Goal: Task Accomplishment & Management: Manage account settings

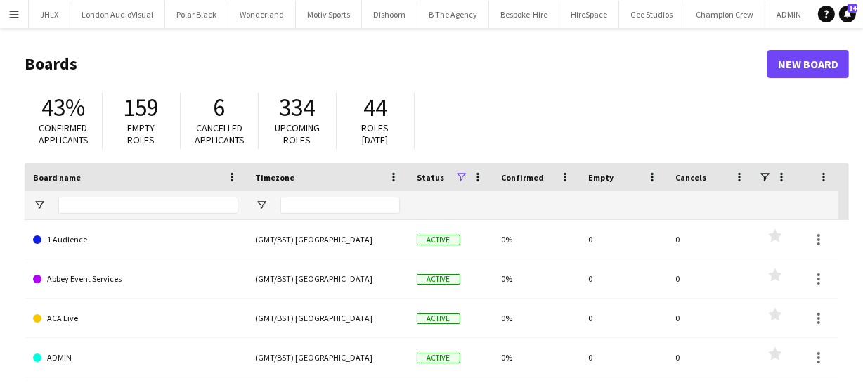
click at [14, 13] on app-icon "Menu" at bounding box center [13, 13] width 11 height 11
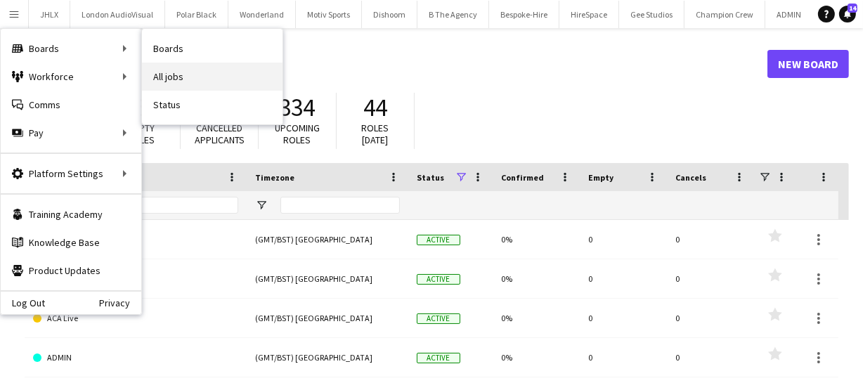
click at [167, 82] on link "All jobs" at bounding box center [212, 77] width 141 height 28
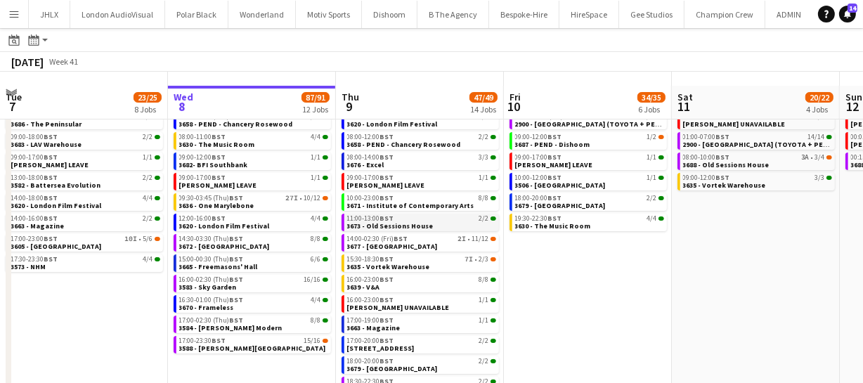
scroll to position [53, 0]
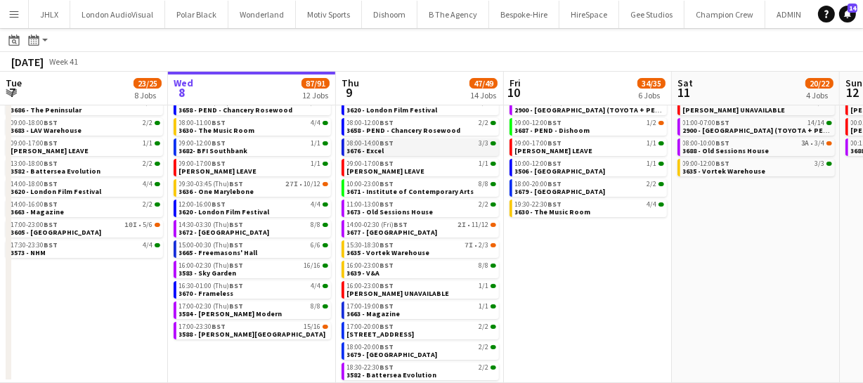
click at [403, 141] on div "08:00-14:00 BST 3/3" at bounding box center [421, 143] width 149 height 7
click at [395, 348] on div "18:00-20:00 BST 2/2" at bounding box center [421, 347] width 149 height 7
click at [618, 280] on app-date-cell "06:15-04:59 (Sat) BST 25/25 2900 - Fairmont Windsor Park (TOYOTA + PEUGEOT) 09:…" at bounding box center [588, 237] width 168 height 291
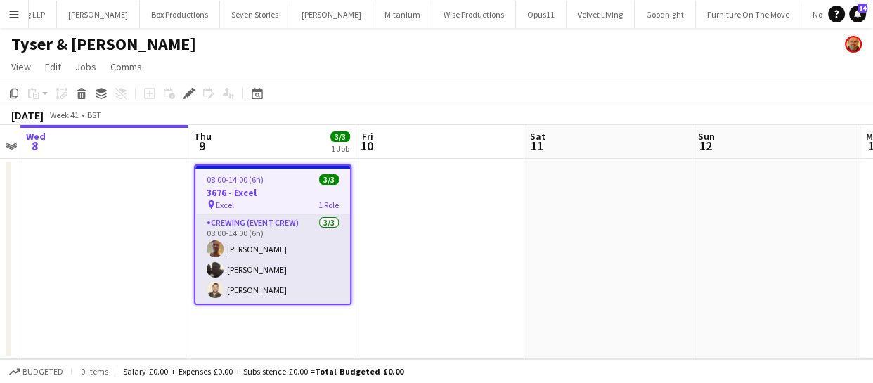
scroll to position [0, 4365]
click at [188, 93] on icon at bounding box center [189, 94] width 8 height 8
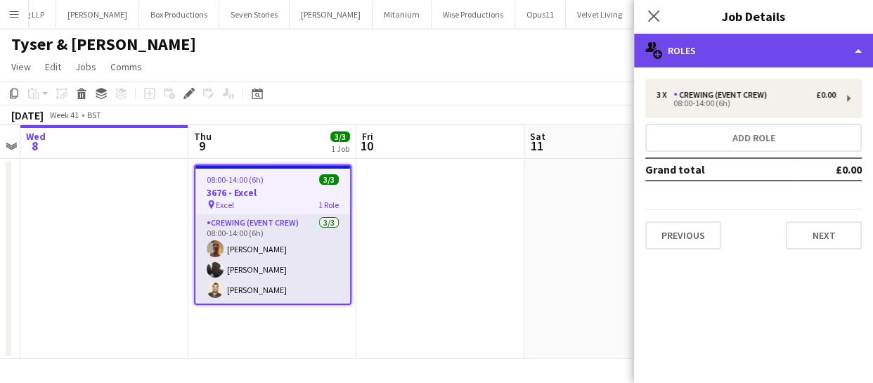
click at [706, 55] on div "multiple-users-add Roles" at bounding box center [753, 51] width 239 height 34
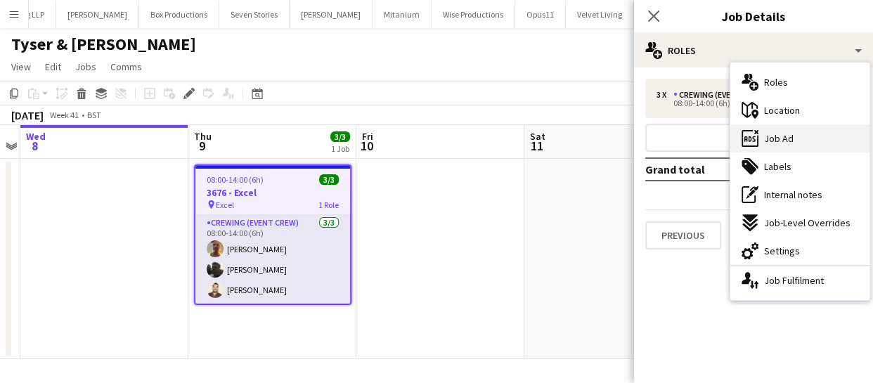
click at [784, 143] on span "Job Ad" at bounding box center [779, 138] width 30 height 13
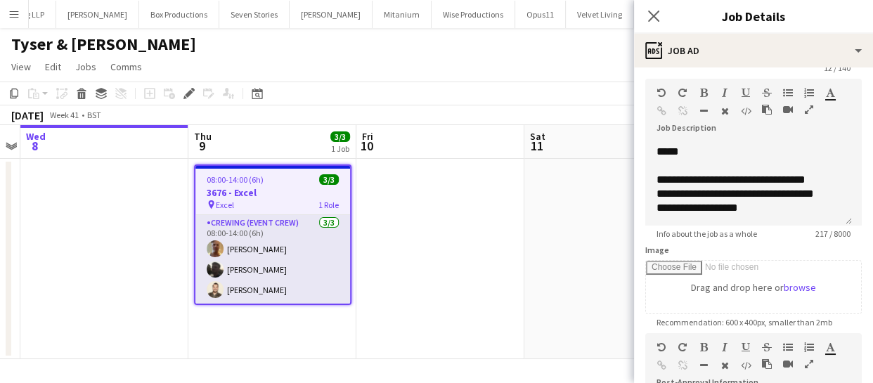
scroll to position [191, 0]
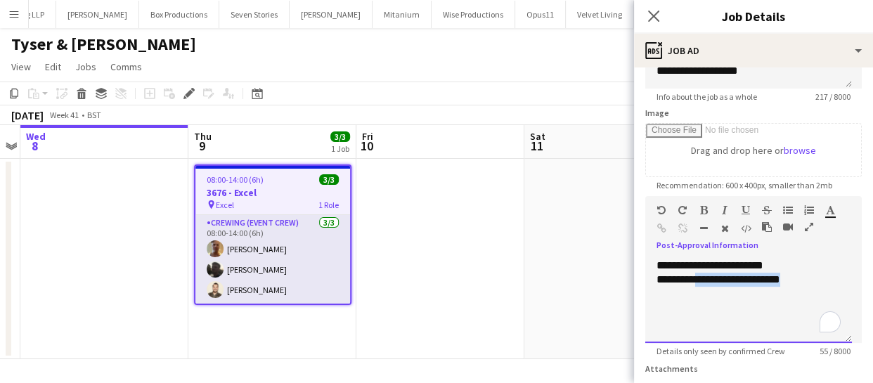
drag, startPoint x: 767, startPoint y: 286, endPoint x: 817, endPoint y: 271, distance: 52.7
click at [808, 278] on div "**********" at bounding box center [748, 280] width 184 height 14
paste div "To enrich screen reader interactions, please activate Accessibility in Grammarl…"
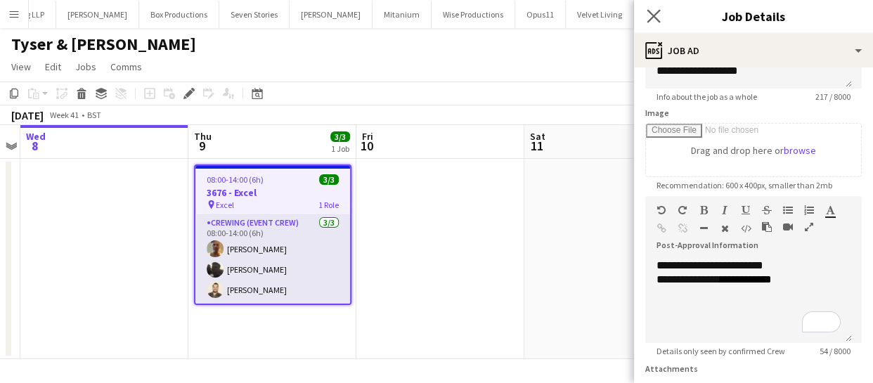
drag, startPoint x: 655, startPoint y: 15, endPoint x: 656, endPoint y: 23, distance: 8.5
click at [654, 15] on icon at bounding box center [653, 15] width 13 height 13
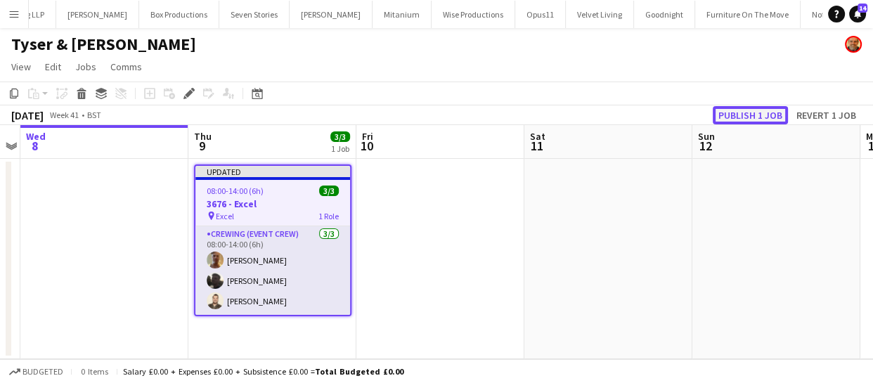
click at [741, 112] on button "Publish 1 job" at bounding box center [750, 115] width 75 height 18
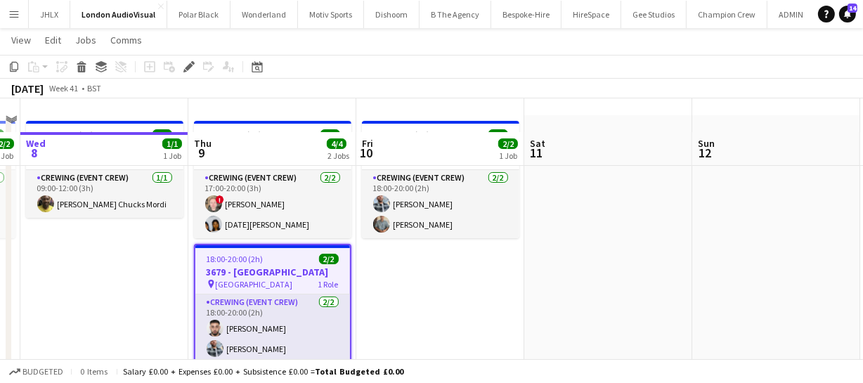
scroll to position [87, 0]
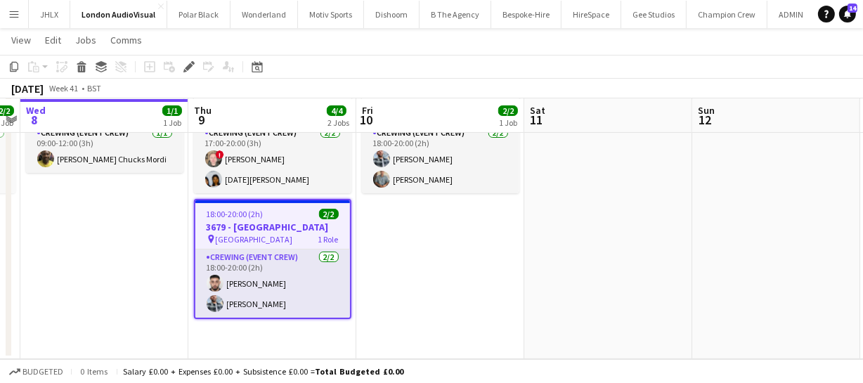
click at [252, 218] on span "18:00-20:00 (2h)" at bounding box center [235, 214] width 57 height 11
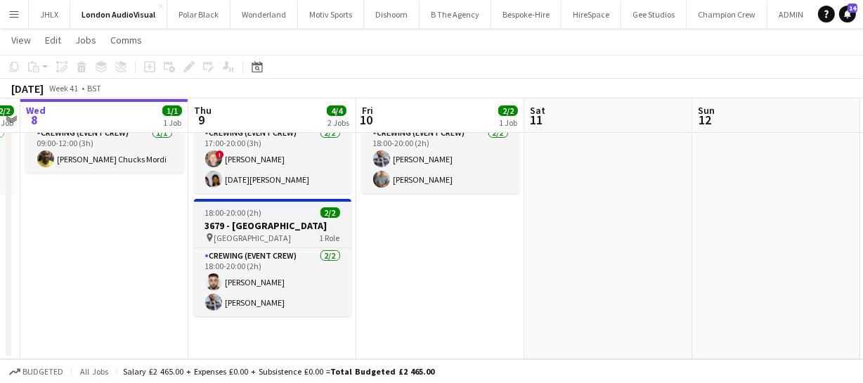
click at [252, 218] on app-job-card "18:00-20:00 (2h) 2/2 3679 - Corinthia Hotel pin Corinthia Hotel 1 Role Crewing …" at bounding box center [272, 257] width 157 height 117
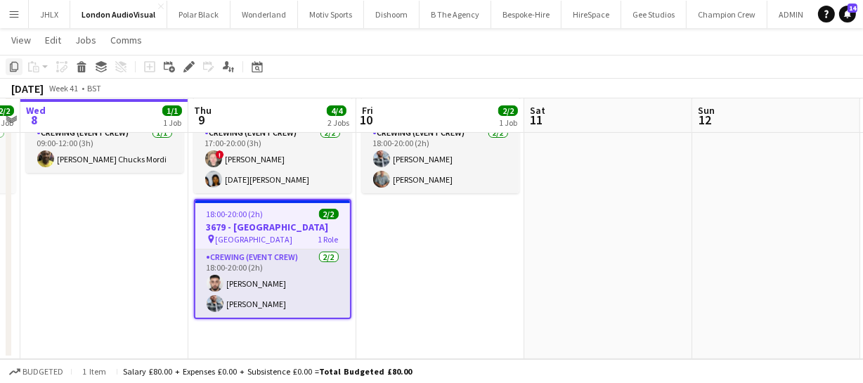
click at [13, 62] on icon at bounding box center [14, 67] width 8 height 10
click at [233, 337] on app-date-cell "17:00-20:00 (3h) 2/2 3681 - King's Place pin 90 York Way 1 Role Crewing (Event …" at bounding box center [272, 214] width 168 height 289
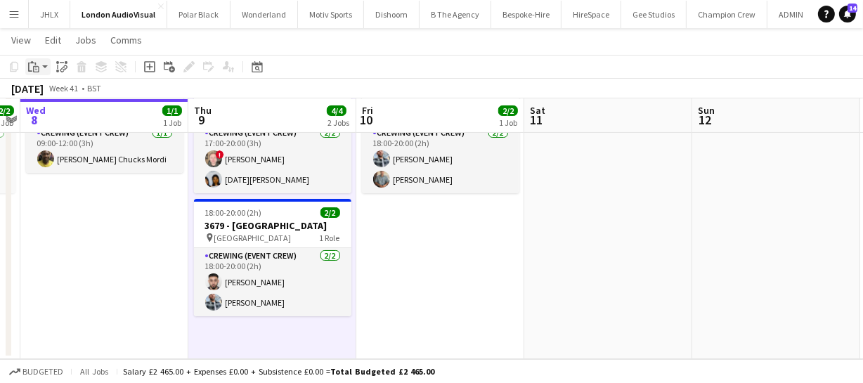
click at [34, 61] on icon "Paste" at bounding box center [33, 66] width 11 height 11
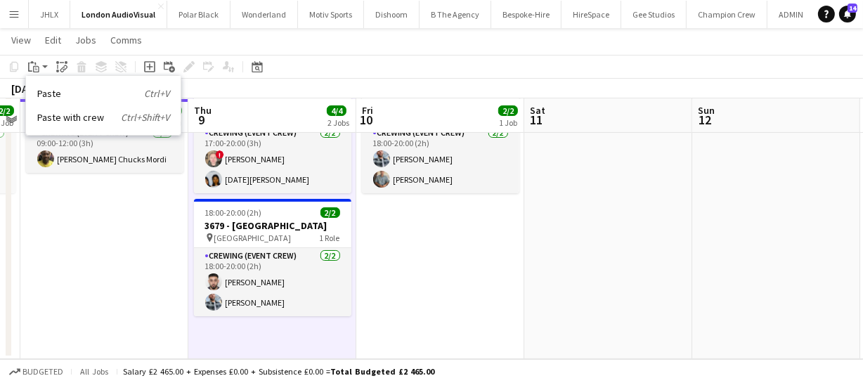
click at [48, 96] on link "Paste Ctrl+V" at bounding box center [103, 93] width 132 height 13
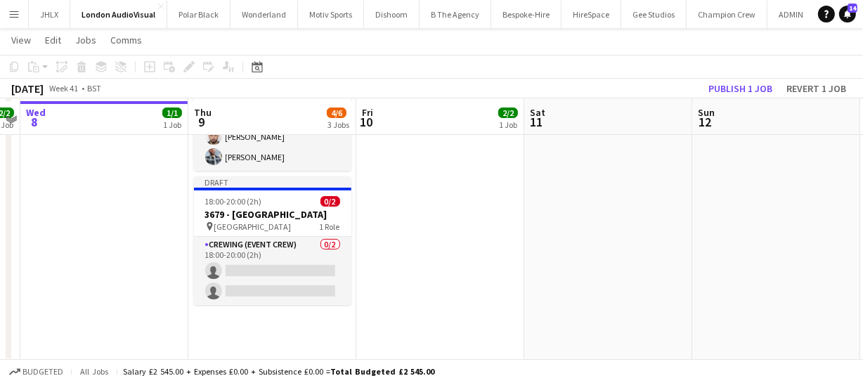
scroll to position [235, 0]
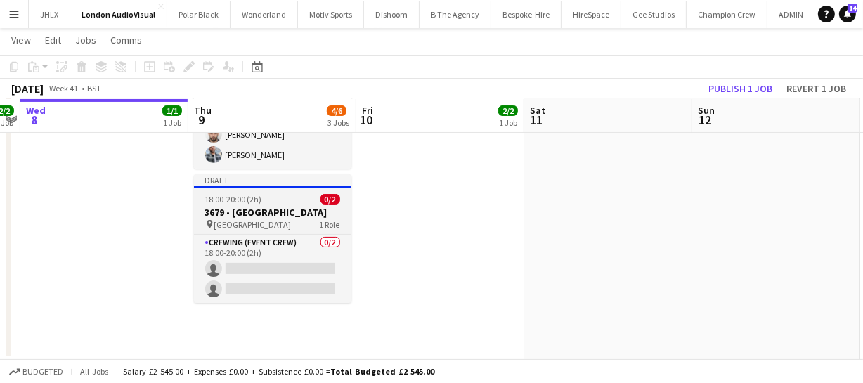
click at [259, 219] on span "[GEOGRAPHIC_DATA]" at bounding box center [252, 224] width 77 height 11
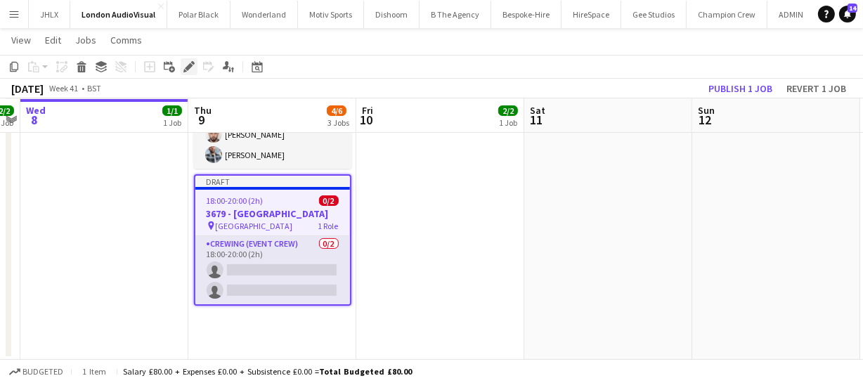
click at [185, 69] on icon "Edit" at bounding box center [188, 66] width 11 height 11
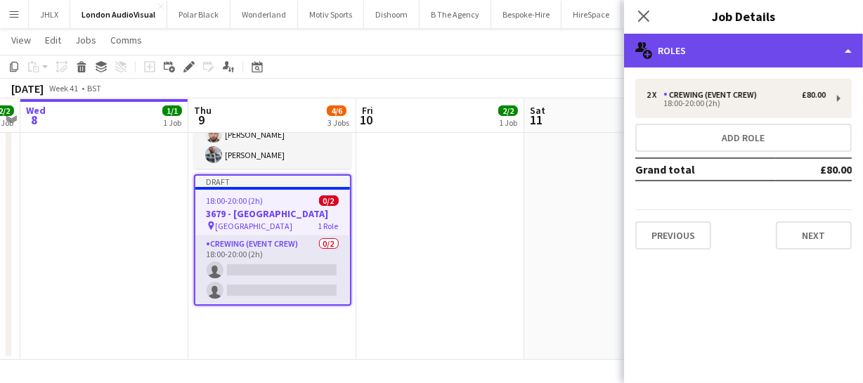
click at [715, 43] on div "multiple-users-add Roles" at bounding box center [743, 51] width 239 height 34
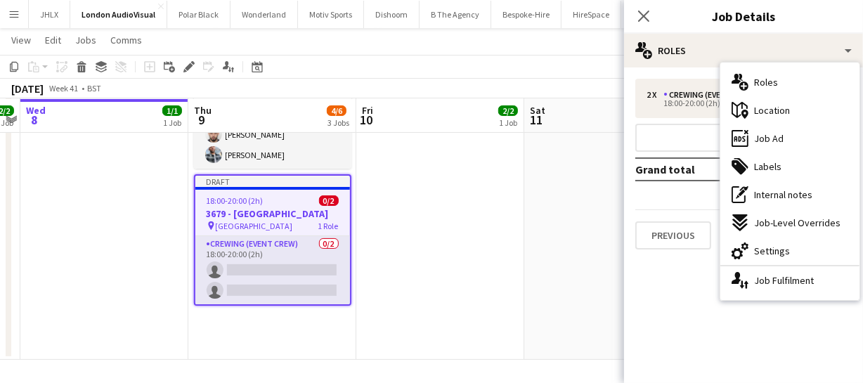
click at [777, 246] on span "Settings" at bounding box center [772, 251] width 36 height 13
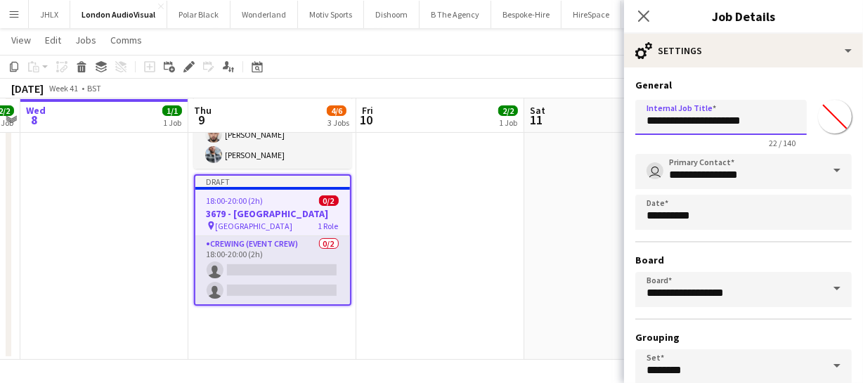
drag, startPoint x: 642, startPoint y: 124, endPoint x: 797, endPoint y: 115, distance: 154.9
click at [801, 119] on div "**********" at bounding box center [743, 121] width 216 height 54
type input "**********"
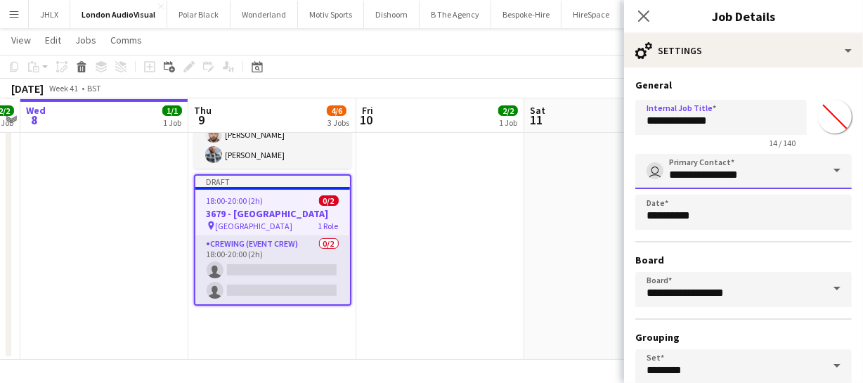
click at [785, 174] on input "**********" at bounding box center [743, 171] width 216 height 35
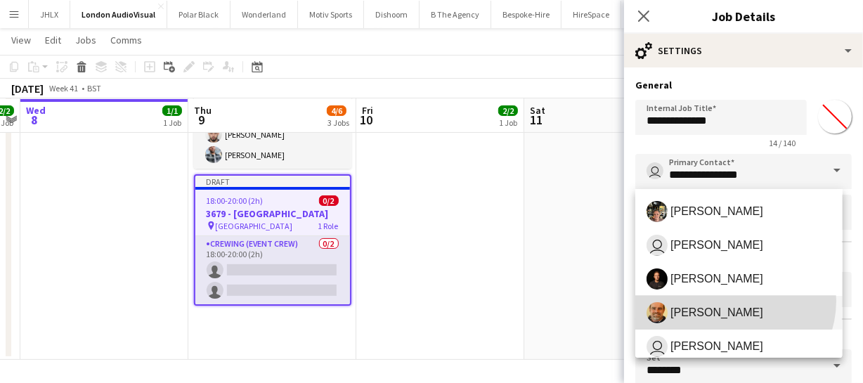
click at [731, 300] on mat-option "Shane King" at bounding box center [738, 313] width 207 height 34
type input "**********"
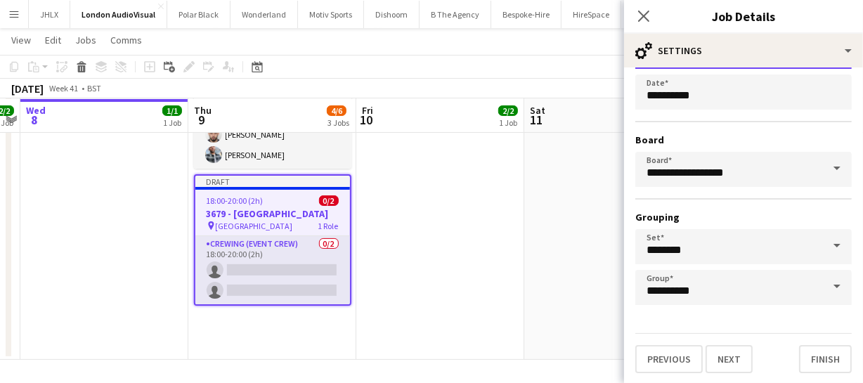
scroll to position [0, 0]
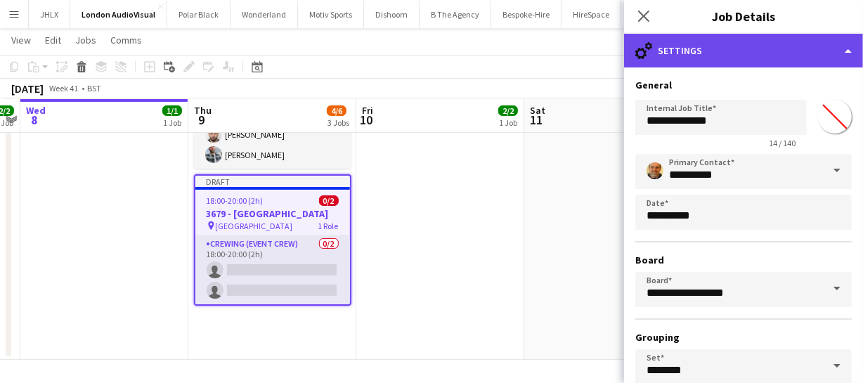
click at [794, 41] on div "cog-double-3 Settings" at bounding box center [743, 51] width 239 height 34
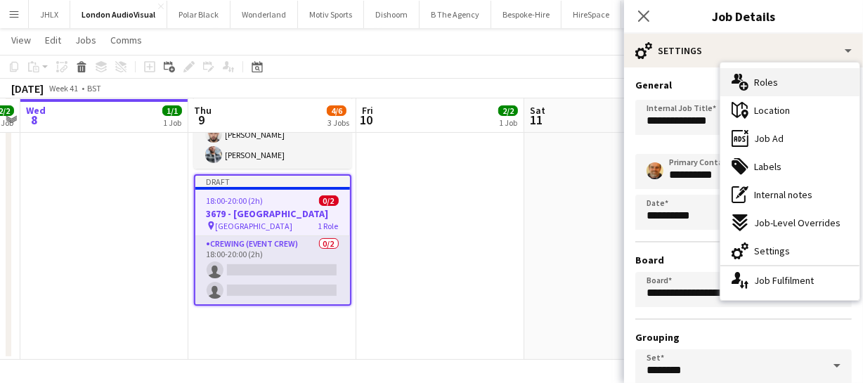
click at [784, 82] on div "multiple-users-add Roles" at bounding box center [789, 82] width 139 height 28
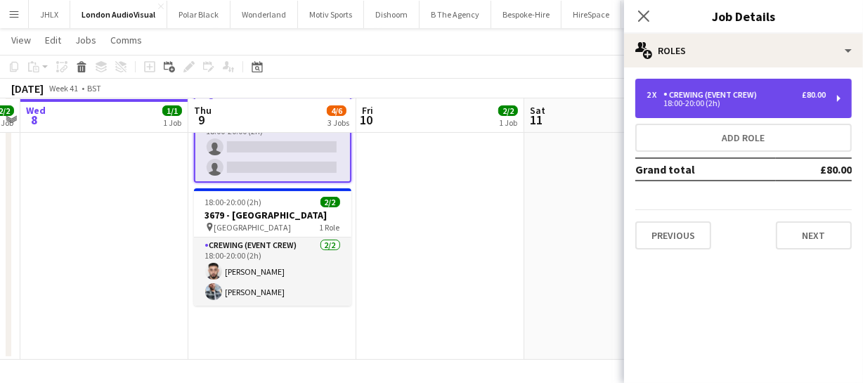
click at [739, 93] on div "Crewing (Event Crew)" at bounding box center [712, 95] width 99 height 10
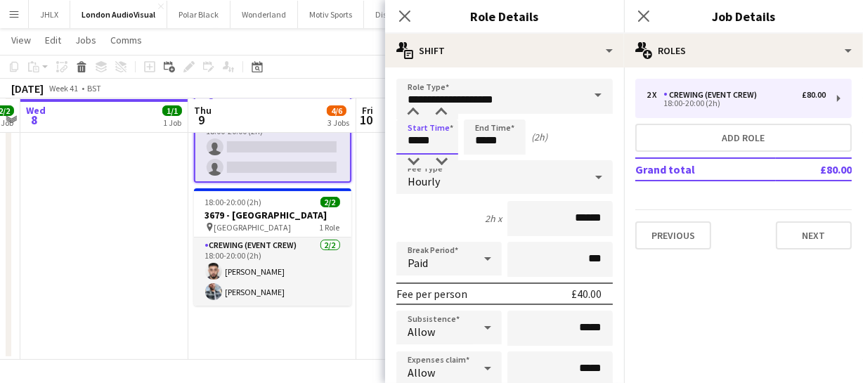
drag, startPoint x: 440, startPoint y: 134, endPoint x: 387, endPoint y: 138, distance: 52.9
type input "*****"
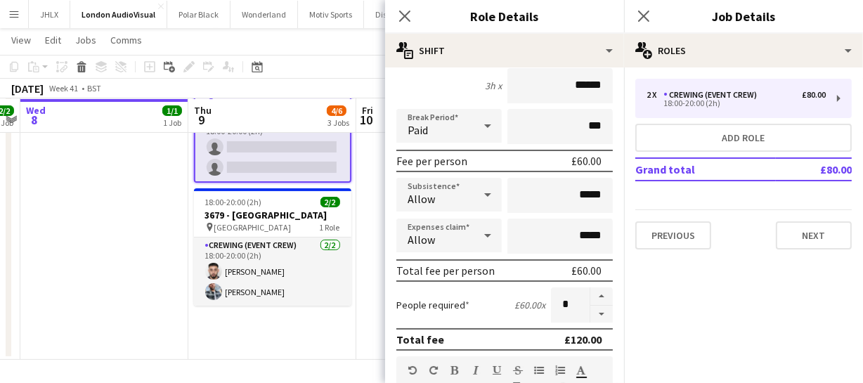
scroll to position [127, 0]
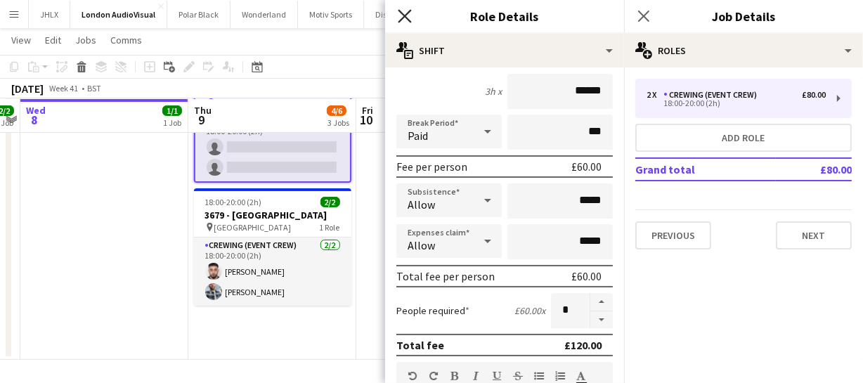
type input "*****"
click at [403, 9] on icon "Close pop-in" at bounding box center [404, 15] width 13 height 13
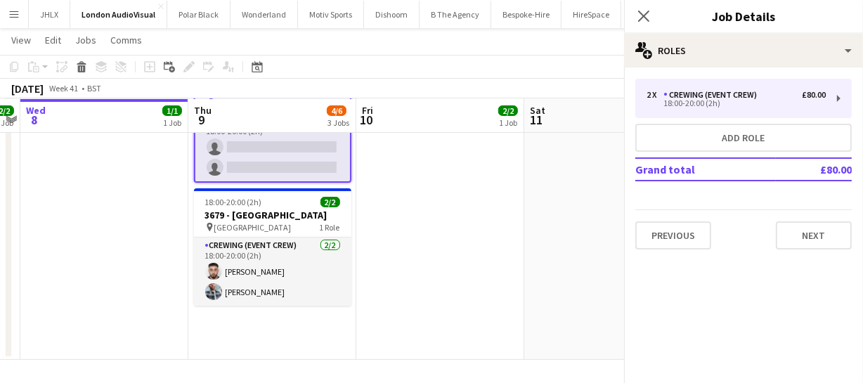
scroll to position [223, 0]
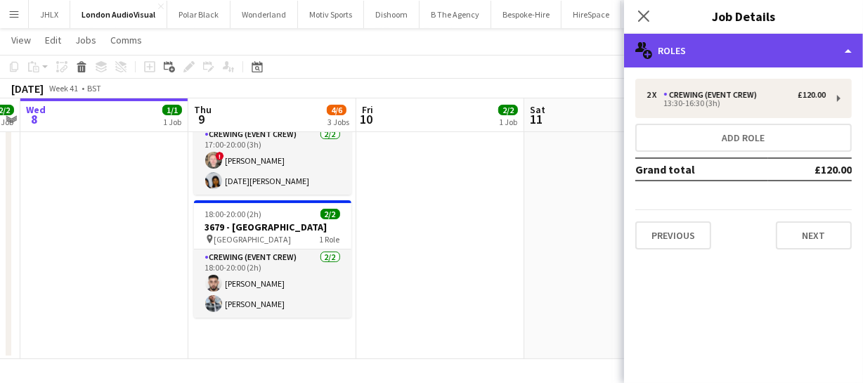
click at [763, 56] on div "multiple-users-add Roles" at bounding box center [743, 51] width 239 height 34
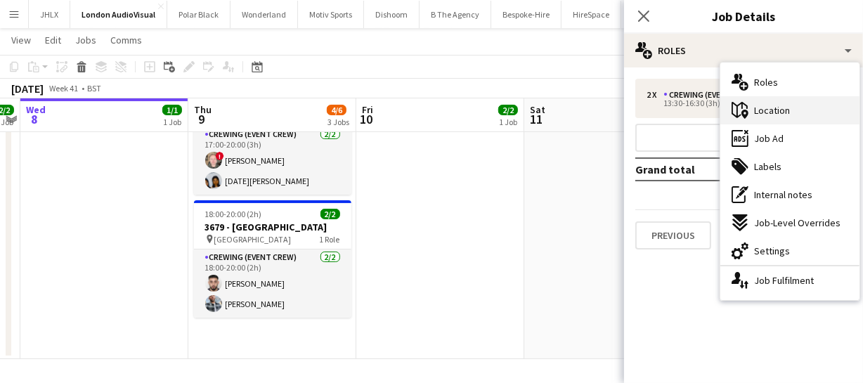
click at [775, 115] on span "Location" at bounding box center [772, 110] width 36 height 13
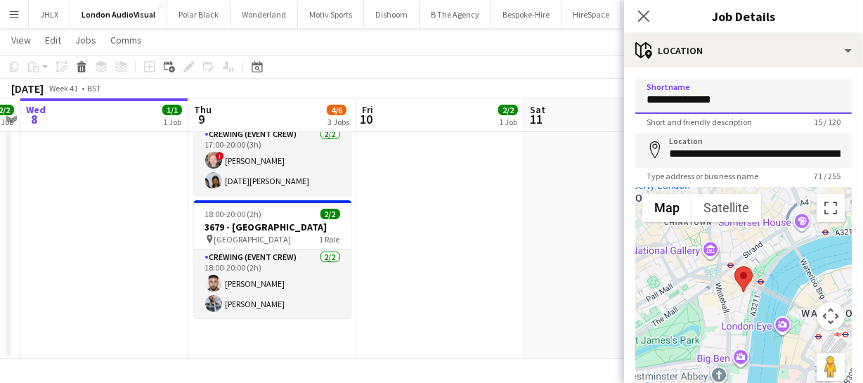
drag, startPoint x: 699, startPoint y: 102, endPoint x: 630, endPoint y: 102, distance: 68.9
click at [630, 102] on form "**********" at bounding box center [743, 282] width 239 height 406
click at [666, 100] on input "**********" at bounding box center [743, 96] width 216 height 35
type input "**********"
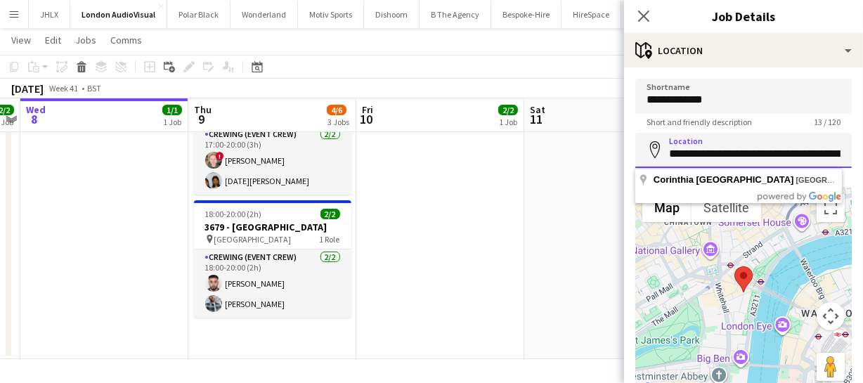
scroll to position [0, 181]
drag, startPoint x: 688, startPoint y: 157, endPoint x: 854, endPoint y: 158, distance: 165.9
click at [854, 158] on mat-expansion-panel "**********" at bounding box center [743, 225] width 239 height 316
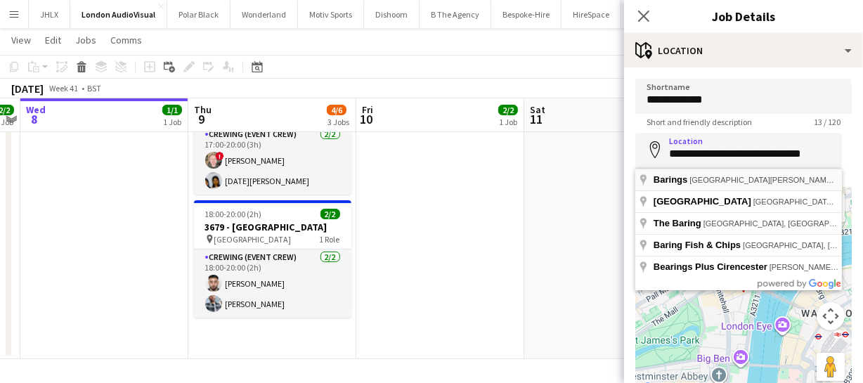
type input "**********"
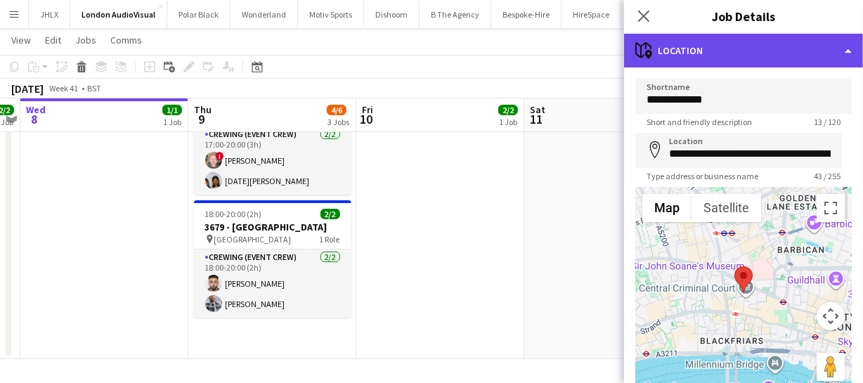
click at [766, 60] on div "maps-pin-1 Location" at bounding box center [743, 51] width 239 height 34
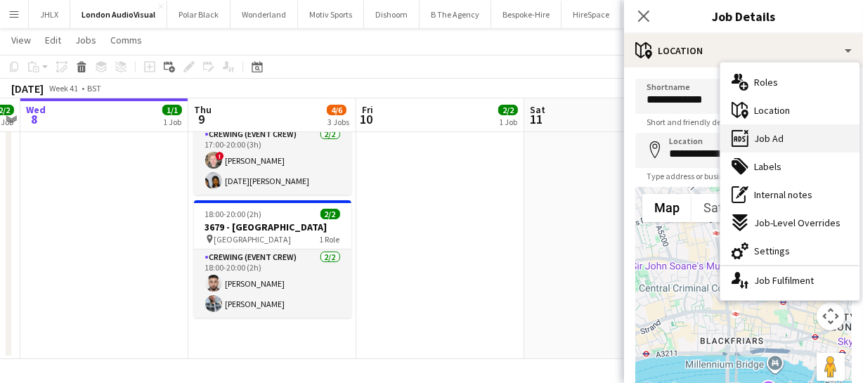
click at [769, 141] on span "Job Ad" at bounding box center [769, 138] width 30 height 13
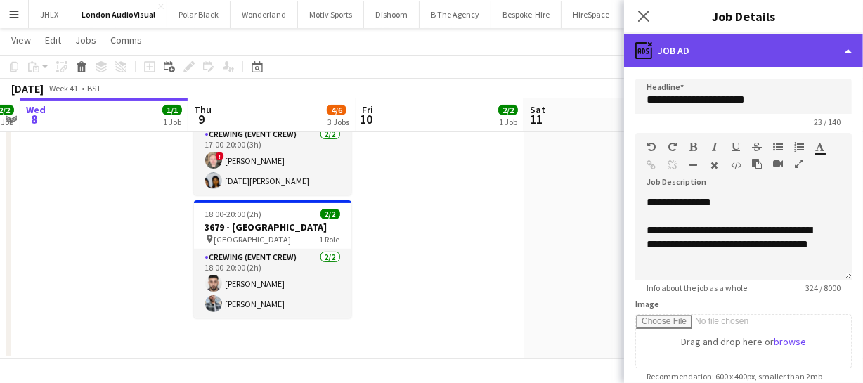
drag, startPoint x: 732, startPoint y: 51, endPoint x: 737, endPoint y: 59, distance: 8.8
click at [732, 51] on div "ads-window Job Ad" at bounding box center [743, 51] width 239 height 34
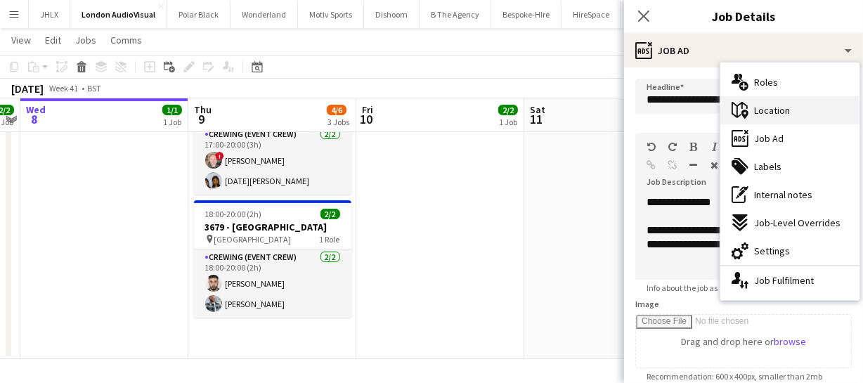
click at [764, 105] on span "Location" at bounding box center [772, 110] width 36 height 13
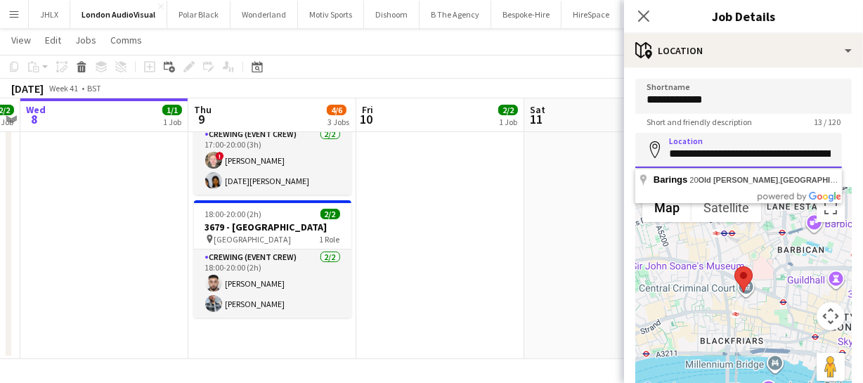
scroll to position [0, 49]
drag, startPoint x: 708, startPoint y: 159, endPoint x: 863, endPoint y: 163, distance: 154.7
click at [863, 163] on html "Menu Boards Boards Boards All jobs Status Workforce Workforce My Workforce Recr…" at bounding box center [431, 80] width 863 height 606
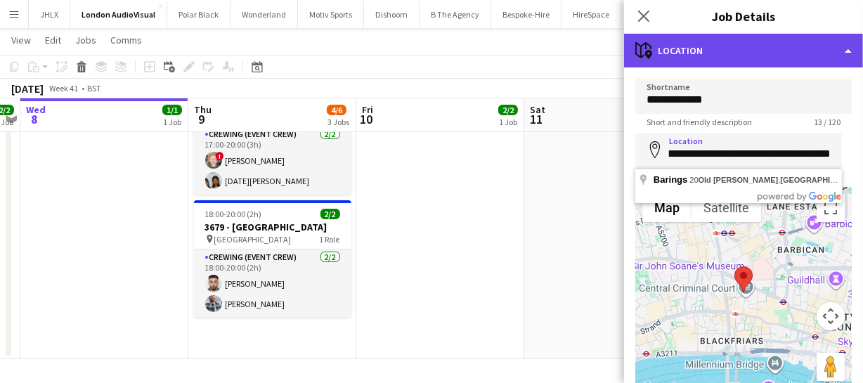
click at [781, 48] on div "maps-pin-1 Location" at bounding box center [743, 51] width 239 height 34
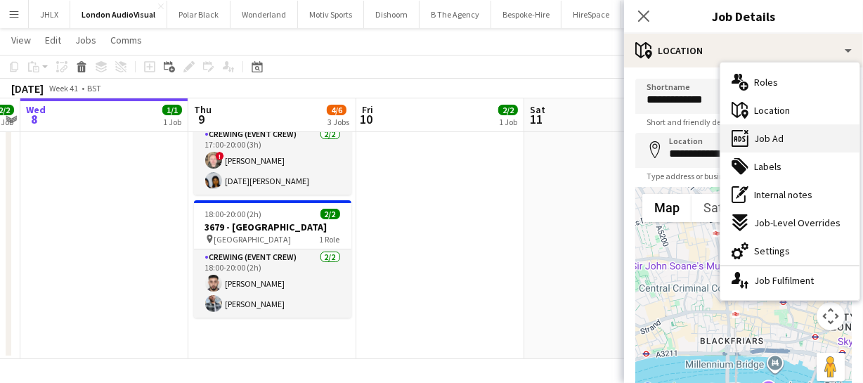
click at [770, 138] on span "Job Ad" at bounding box center [769, 138] width 30 height 13
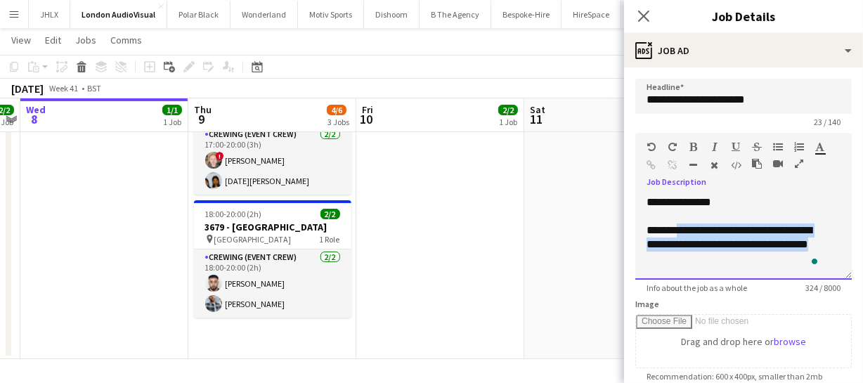
drag, startPoint x: 680, startPoint y: 228, endPoint x: 748, endPoint y: 249, distance: 70.7
click at [746, 253] on p "**********" at bounding box center [734, 244] width 175 height 42
paste div "To enrich screen reader interactions, please activate Accessibility in Grammarl…"
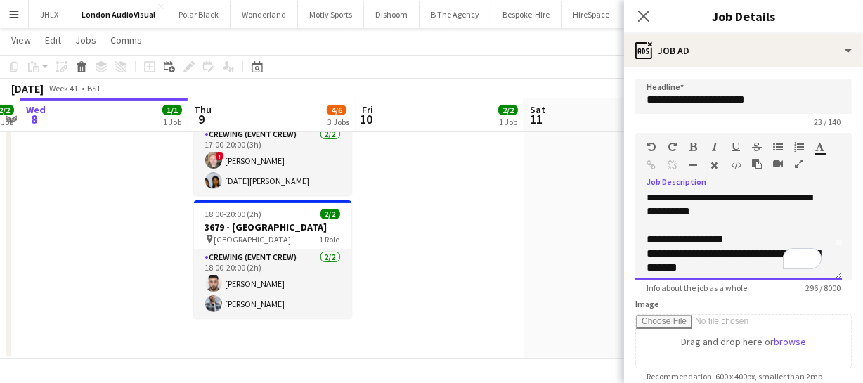
scroll to position [63, 0]
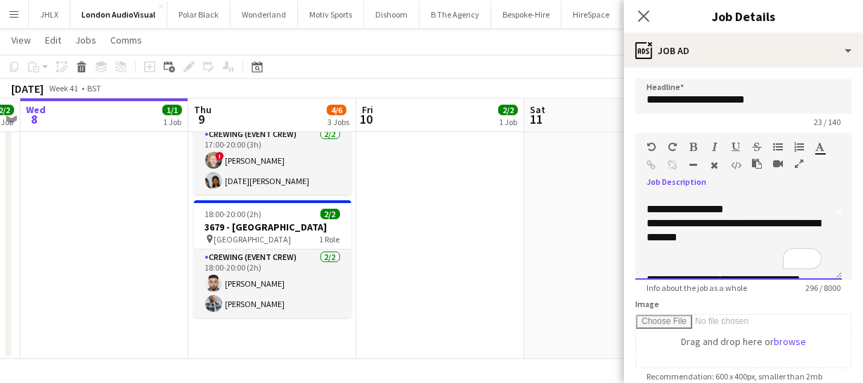
click at [648, 222] on p "**********" at bounding box center [734, 230] width 175 height 28
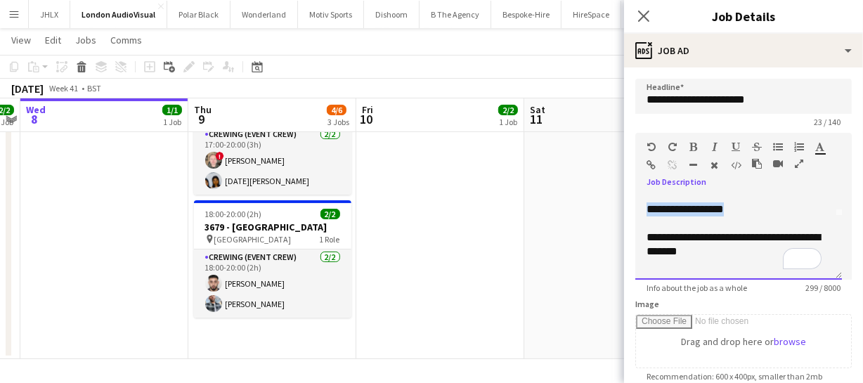
drag, startPoint x: 726, startPoint y: 209, endPoint x: 653, endPoint y: 205, distance: 73.2
click at [652, 209] on p "**********" at bounding box center [734, 209] width 175 height 14
click at [656, 207] on p "*******" at bounding box center [734, 209] width 175 height 14
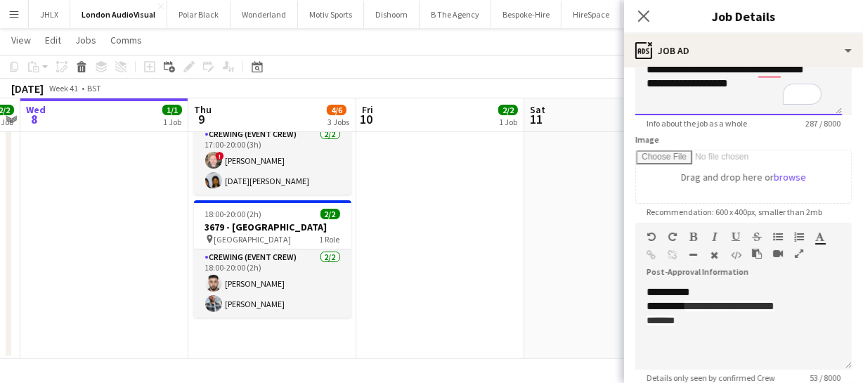
scroll to position [191, 0]
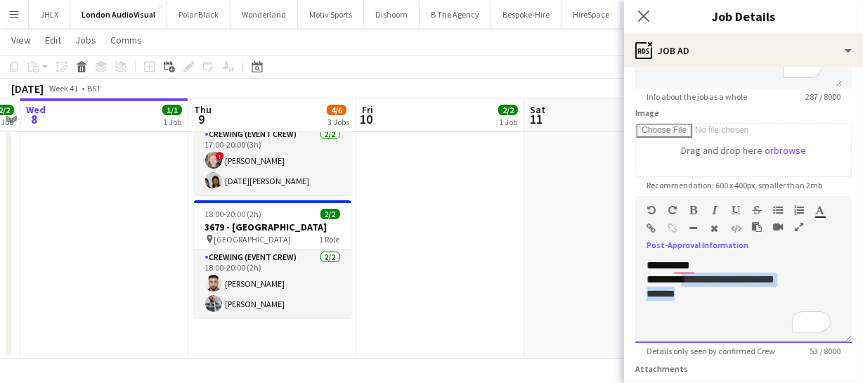
drag, startPoint x: 687, startPoint y: 276, endPoint x: 793, endPoint y: 278, distance: 106.1
click at [790, 294] on div "**********" at bounding box center [743, 301] width 216 height 84
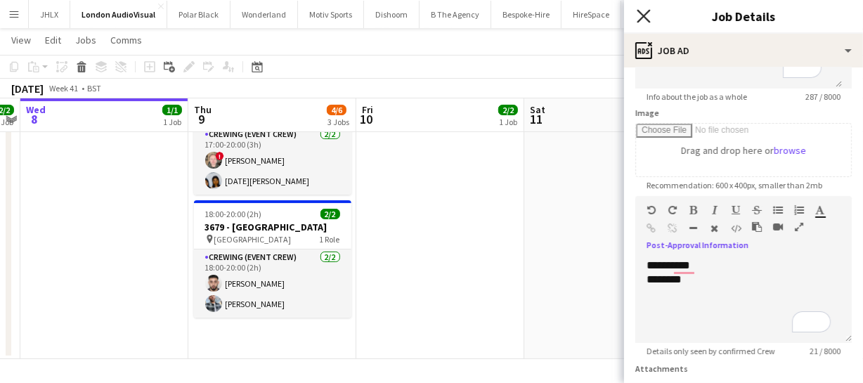
click at [643, 9] on icon "Close pop-in" at bounding box center [643, 15] width 13 height 13
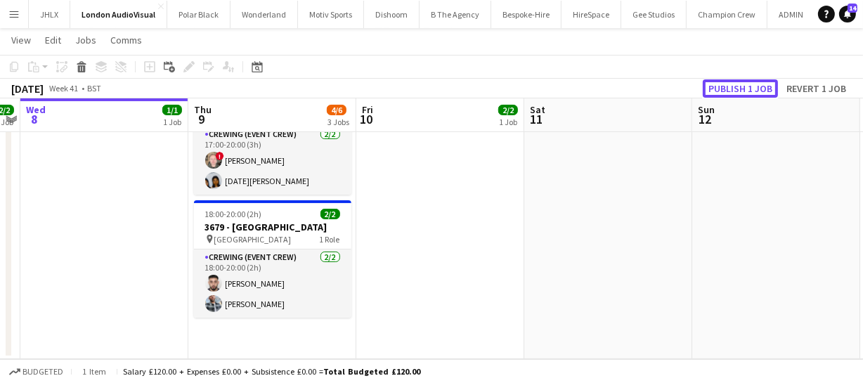
click at [719, 85] on button "Publish 1 job" at bounding box center [740, 88] width 75 height 18
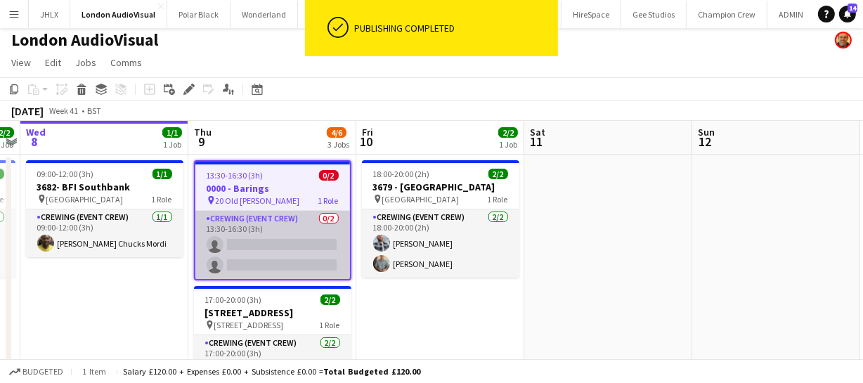
scroll to position [0, 0]
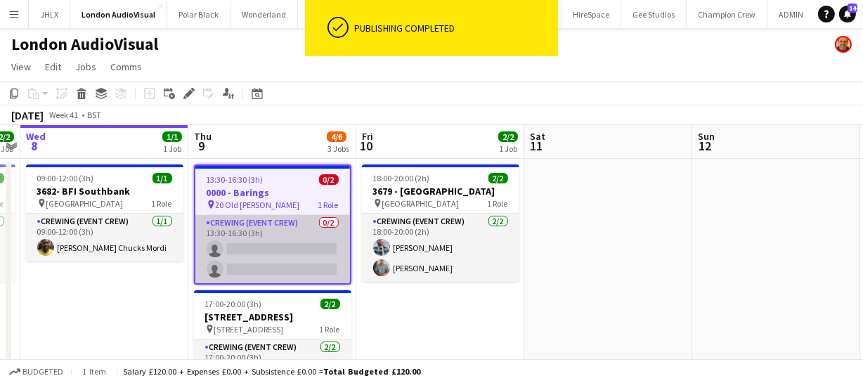
click at [261, 241] on app-card-role "Crewing (Event Crew) 0/2 13:30-16:30 (3h) single-neutral-actions single-neutral…" at bounding box center [272, 249] width 155 height 68
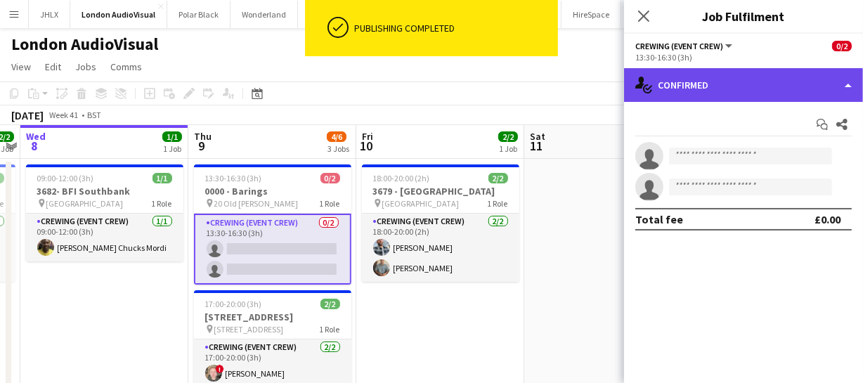
click at [718, 98] on div "single-neutral-actions-check-2 Confirmed" at bounding box center [743, 85] width 239 height 34
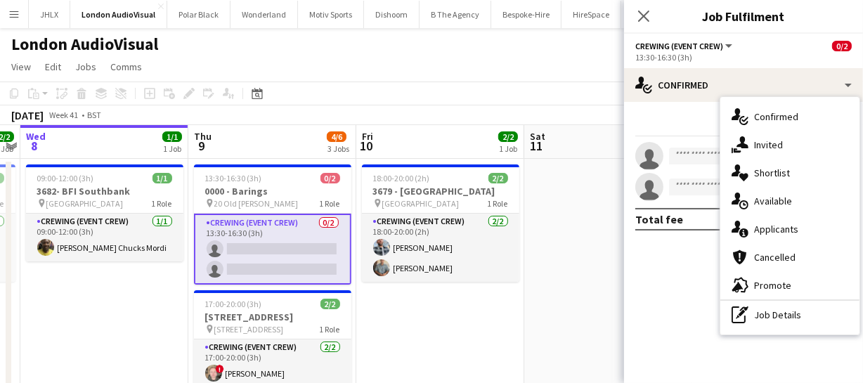
click at [767, 200] on span "Available" at bounding box center [773, 201] width 38 height 13
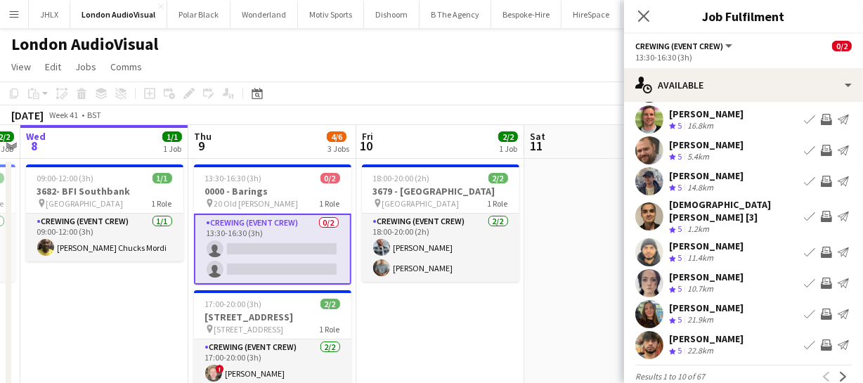
scroll to position [109, 0]
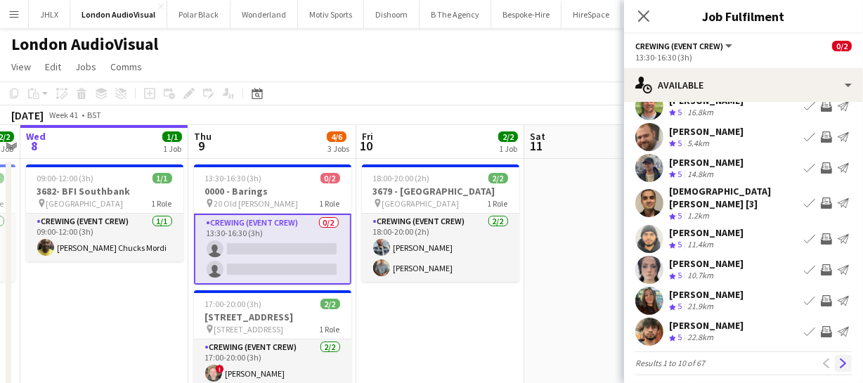
click at [838, 358] on app-icon "Next" at bounding box center [843, 363] width 10 height 10
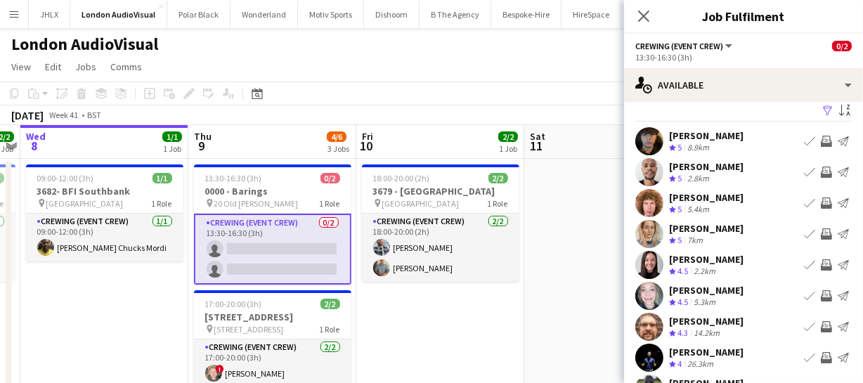
scroll to position [0, 0]
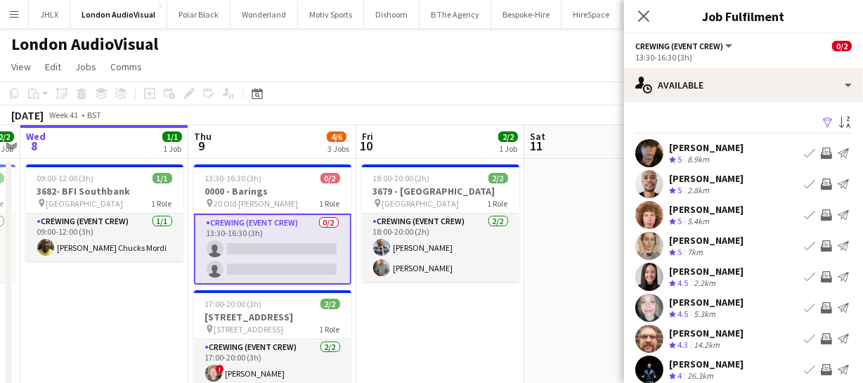
click at [639, 22] on app-icon "Close pop-in" at bounding box center [643, 16] width 17 height 17
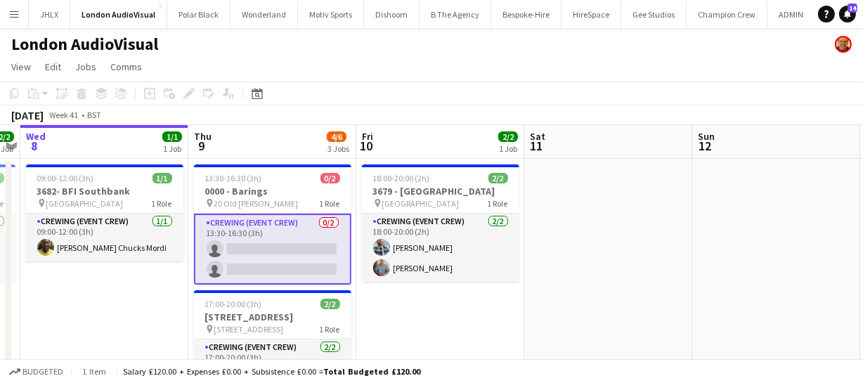
click at [259, 253] on app-card-role "Crewing (Event Crew) 0/2 13:30-16:30 (3h) single-neutral-actions single-neutral…" at bounding box center [272, 249] width 157 height 71
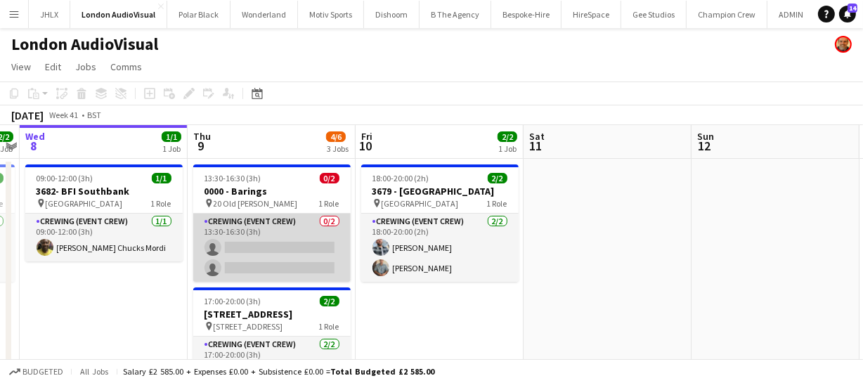
click at [259, 253] on app-card-role "Crewing (Event Crew) 0/2 13:30-16:30 (3h) single-neutral-actions single-neutral…" at bounding box center [271, 248] width 157 height 68
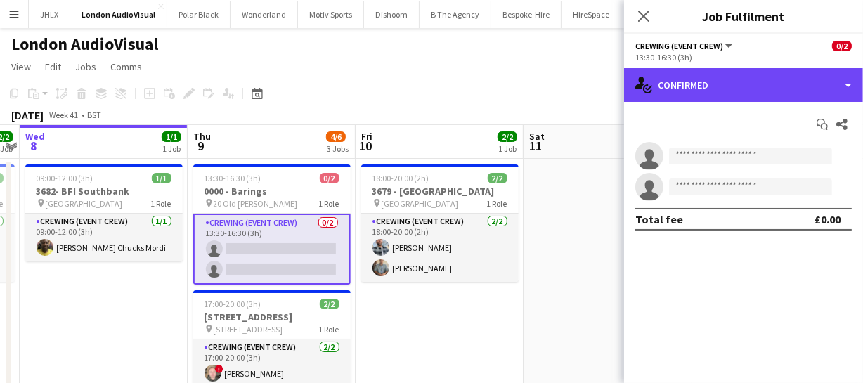
click at [738, 99] on div "single-neutral-actions-check-2 Confirmed" at bounding box center [743, 85] width 239 height 34
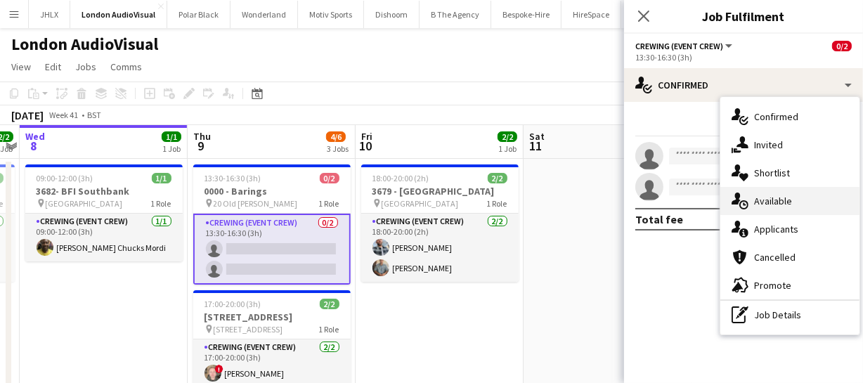
click at [783, 198] on span "Available" at bounding box center [773, 201] width 38 height 13
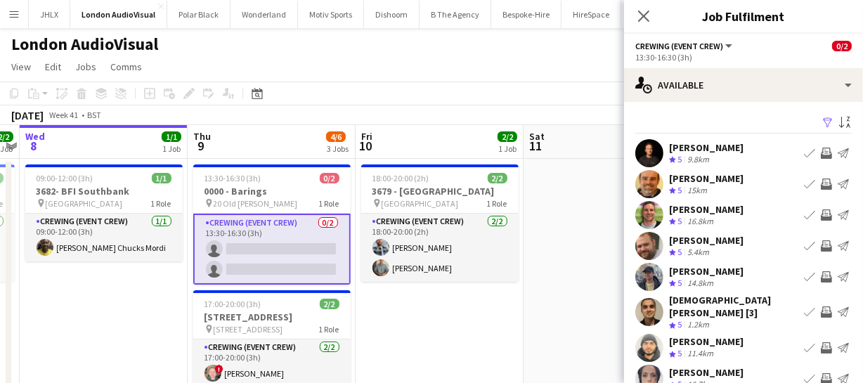
click at [821, 217] on app-icon "Invite crew" at bounding box center [826, 214] width 11 height 11
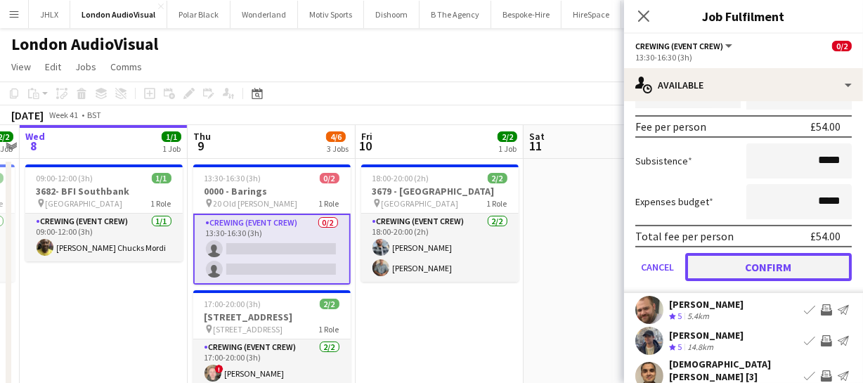
click at [796, 259] on button "Confirm" at bounding box center [768, 267] width 167 height 28
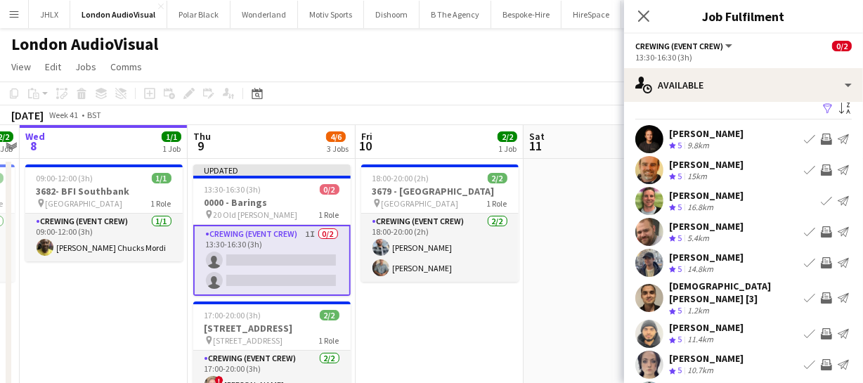
scroll to position [0, 0]
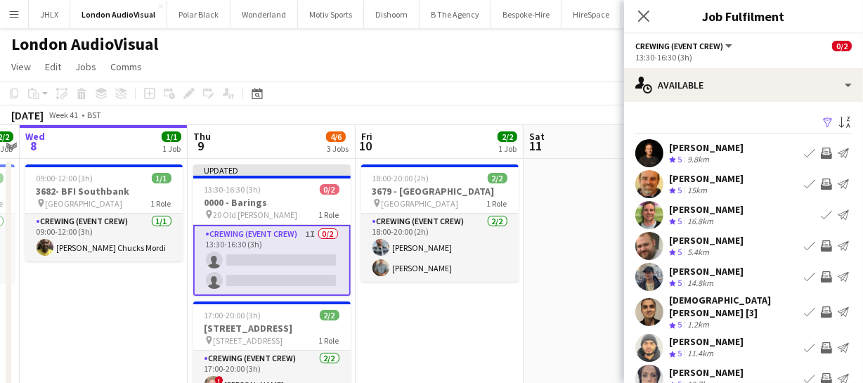
click at [821, 247] on app-icon "Invite crew" at bounding box center [826, 245] width 11 height 11
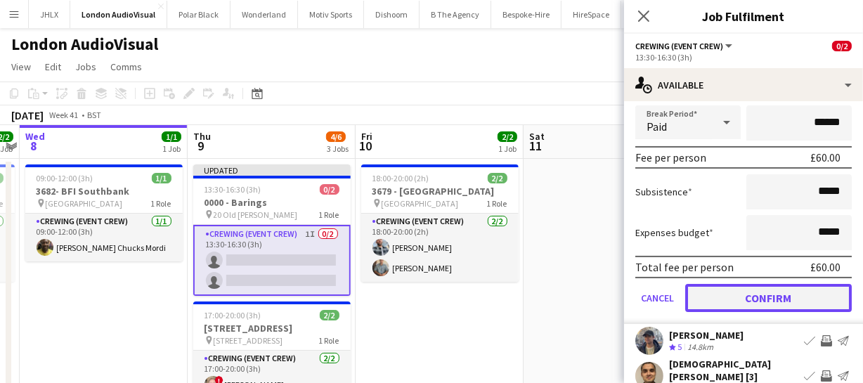
click at [801, 295] on button "Confirm" at bounding box center [768, 298] width 167 height 28
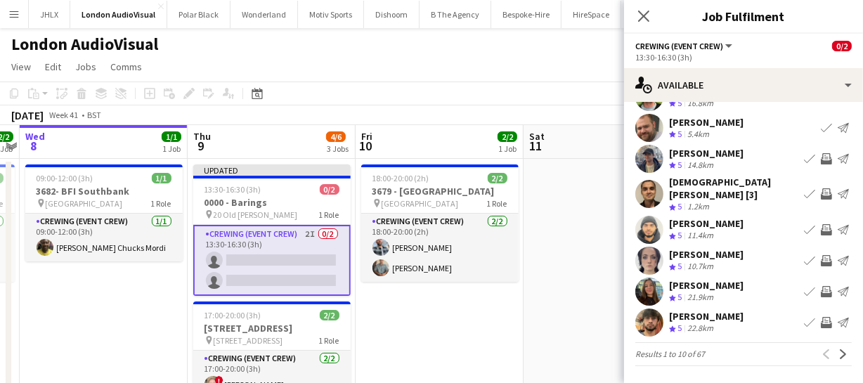
scroll to position [109, 0]
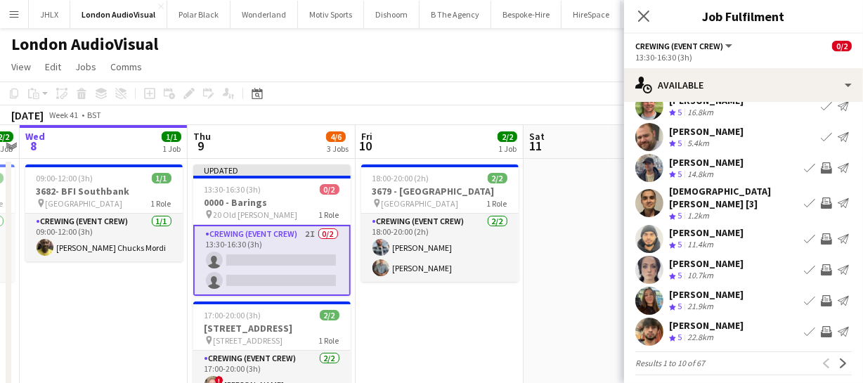
click at [821, 166] on app-icon "Invite crew" at bounding box center [826, 167] width 11 height 11
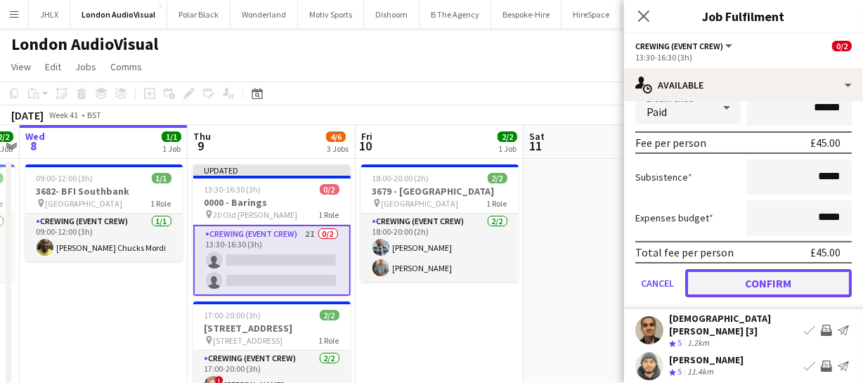
click at [796, 274] on button "Confirm" at bounding box center [768, 283] width 167 height 28
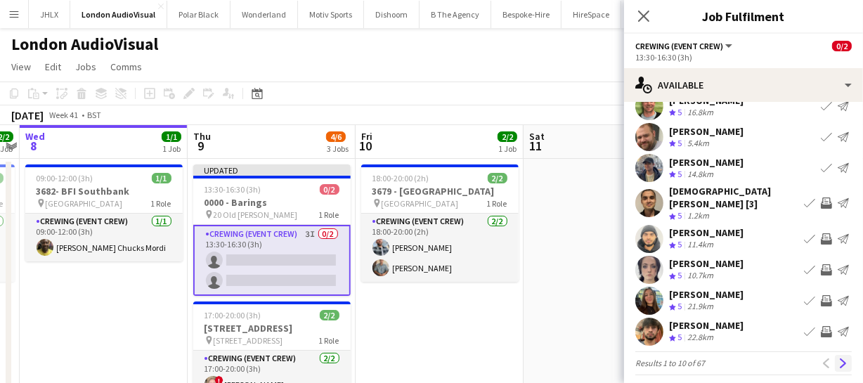
click at [838, 358] on app-icon "Next" at bounding box center [843, 363] width 10 height 10
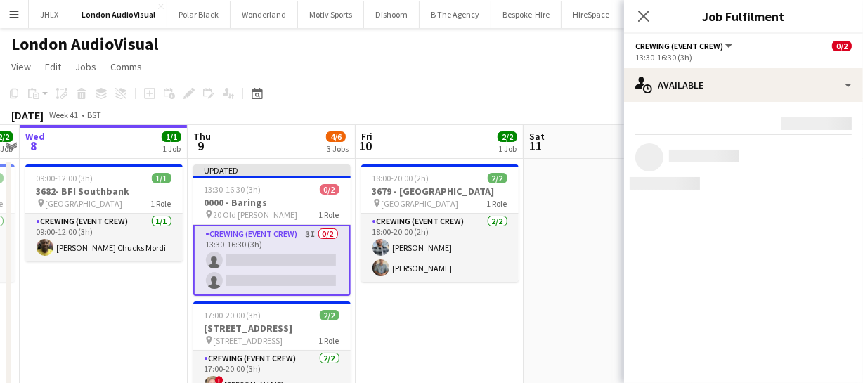
scroll to position [0, 0]
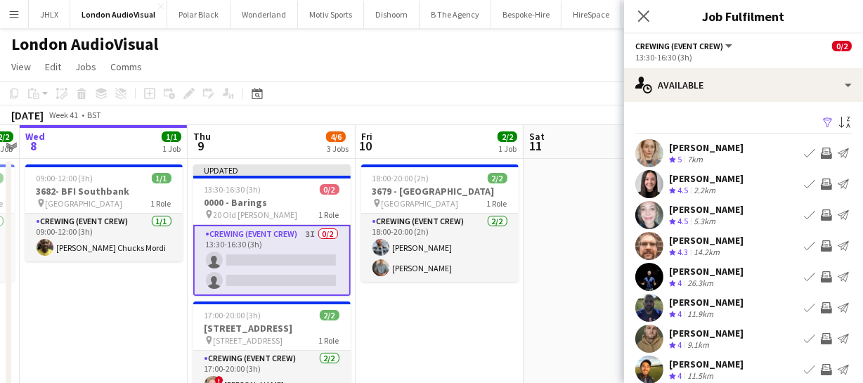
click at [821, 247] on app-icon "Invite crew" at bounding box center [826, 245] width 11 height 11
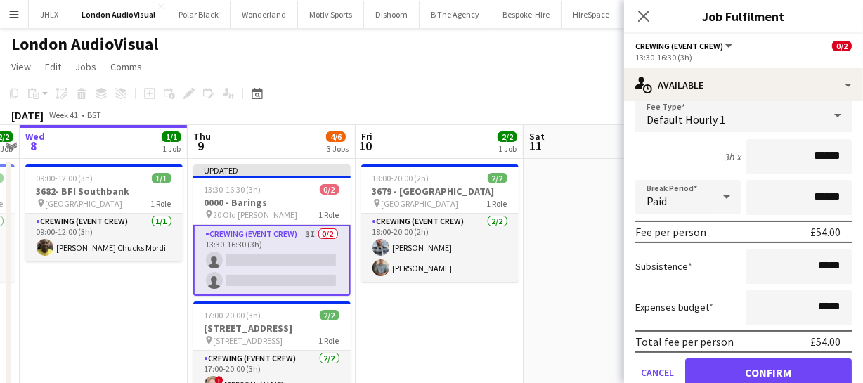
scroll to position [191, 0]
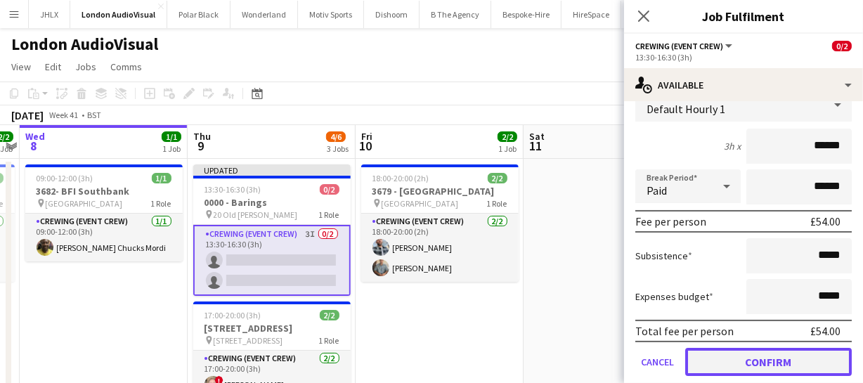
click at [807, 355] on button "Confirm" at bounding box center [768, 362] width 167 height 28
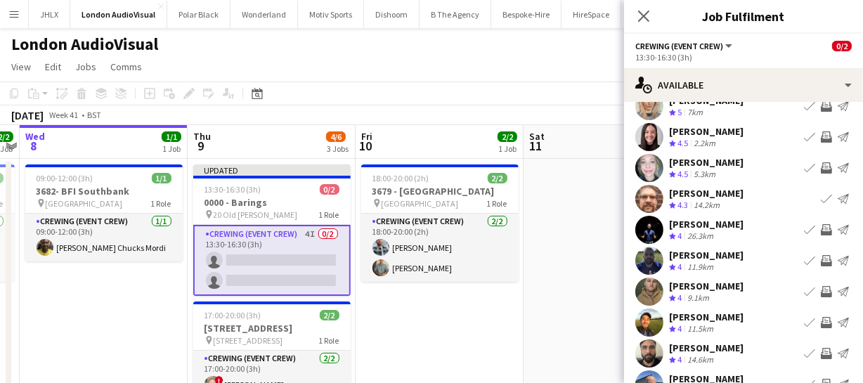
scroll to position [109, 0]
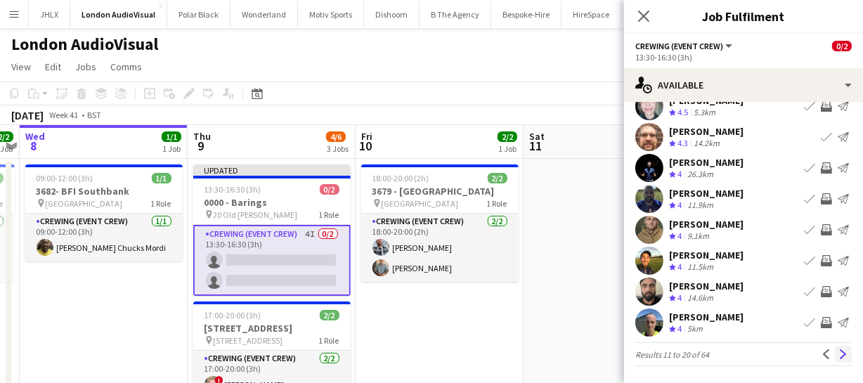
click at [838, 352] on app-icon "Next" at bounding box center [843, 354] width 10 height 10
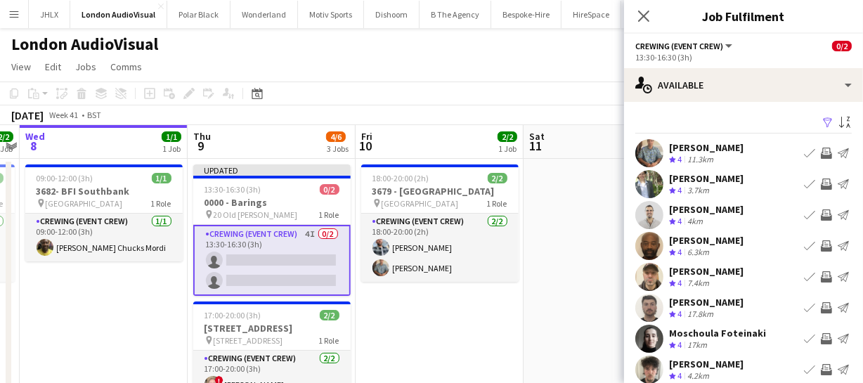
click at [821, 182] on app-icon "Invite crew" at bounding box center [826, 184] width 11 height 11
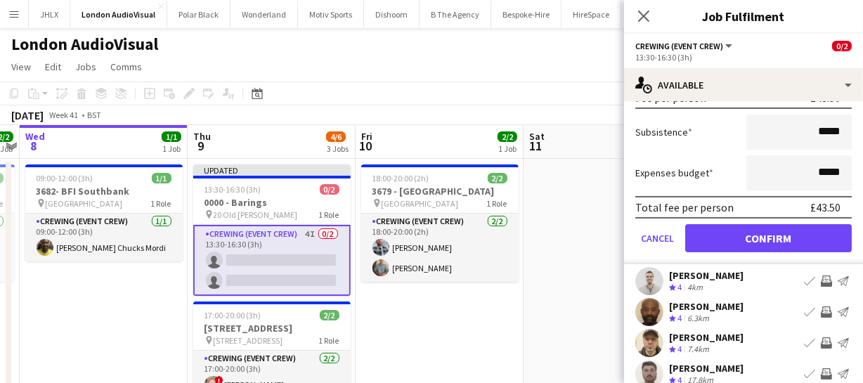
scroll to position [255, 0]
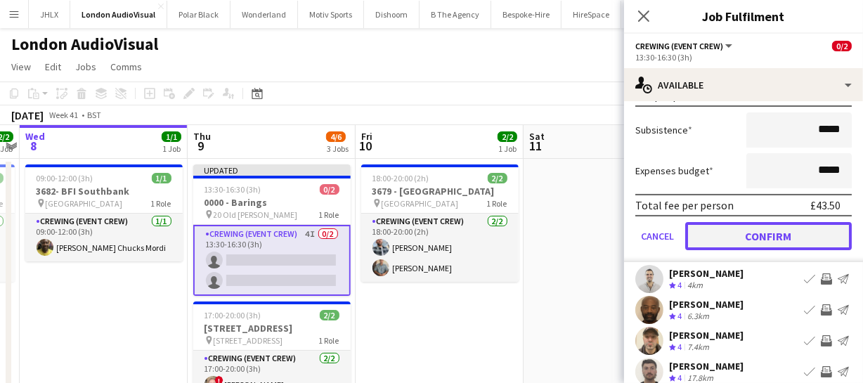
click at [798, 235] on button "Confirm" at bounding box center [768, 236] width 167 height 28
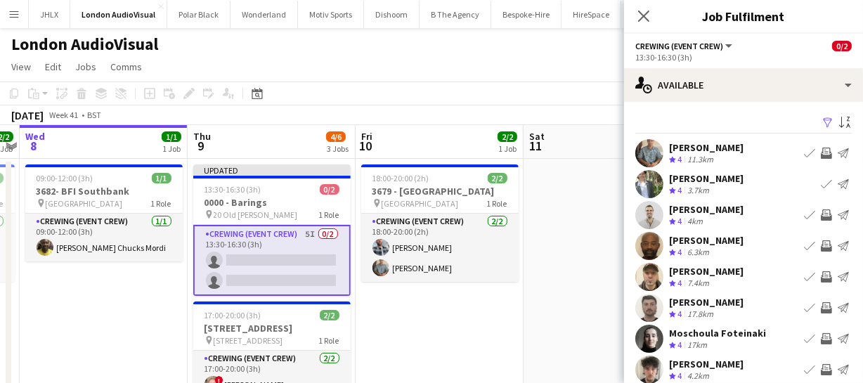
scroll to position [63, 0]
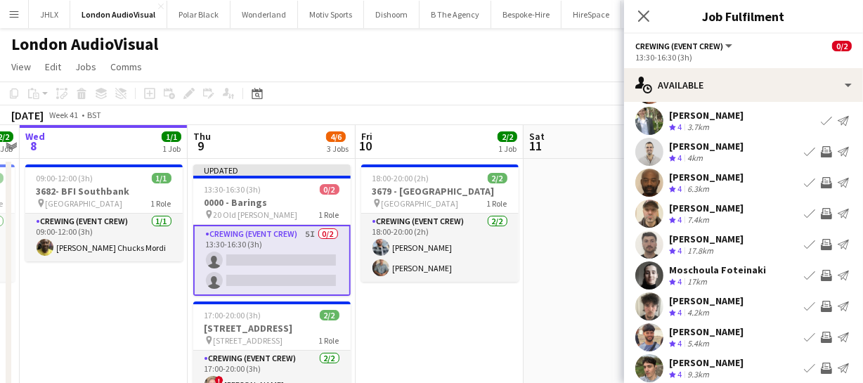
click at [821, 210] on app-icon "Invite crew" at bounding box center [826, 213] width 11 height 11
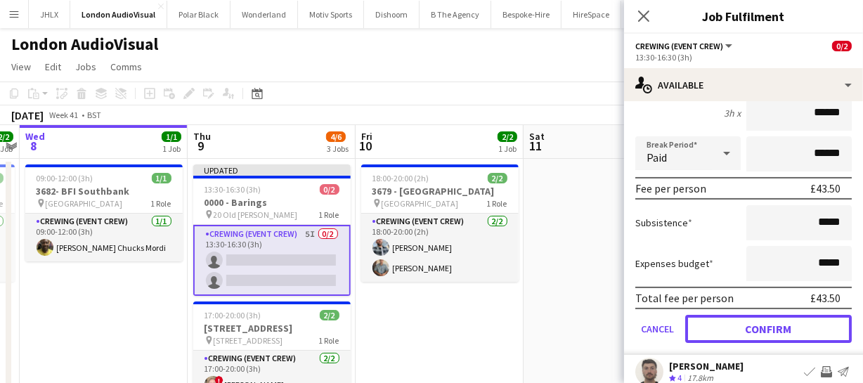
click at [792, 327] on button "Confirm" at bounding box center [768, 329] width 167 height 28
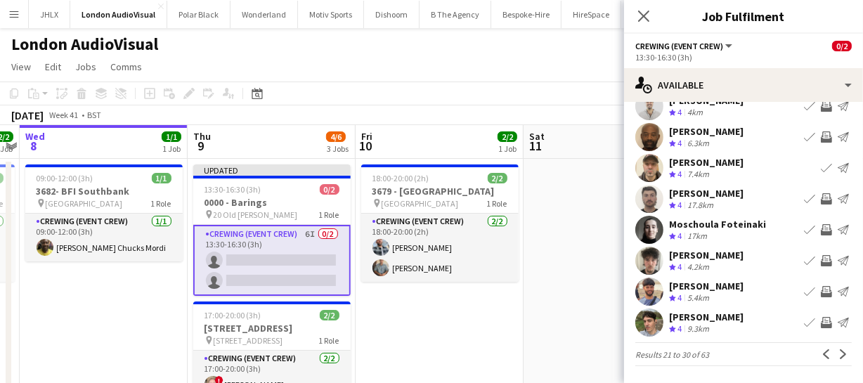
scroll to position [0, 0]
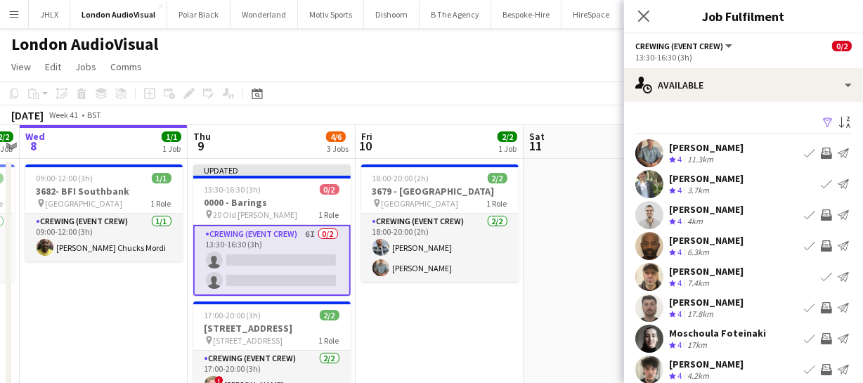
click at [821, 245] on app-icon "Invite crew" at bounding box center [826, 245] width 11 height 11
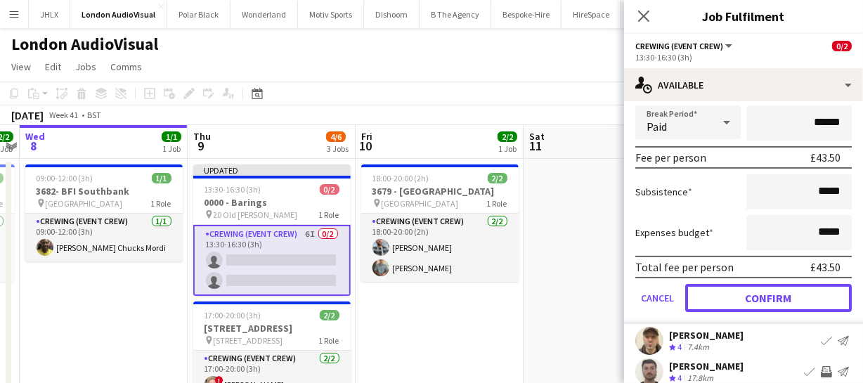
click at [811, 295] on button "Confirm" at bounding box center [768, 298] width 167 height 28
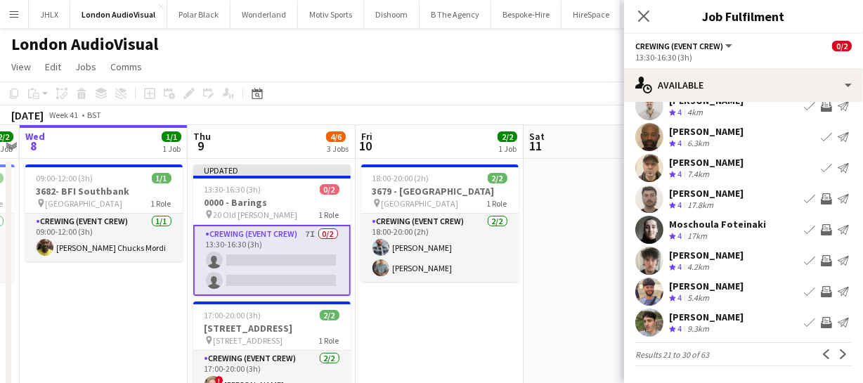
scroll to position [109, 0]
click at [821, 290] on app-icon "Invite crew" at bounding box center [826, 291] width 11 height 11
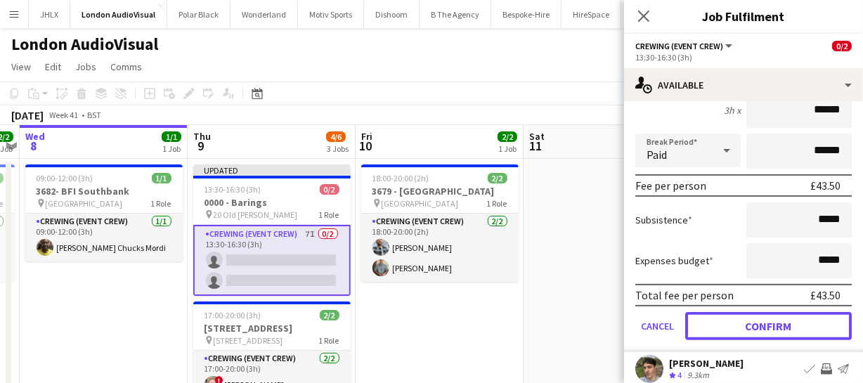
click at [812, 312] on button "Confirm" at bounding box center [768, 326] width 167 height 28
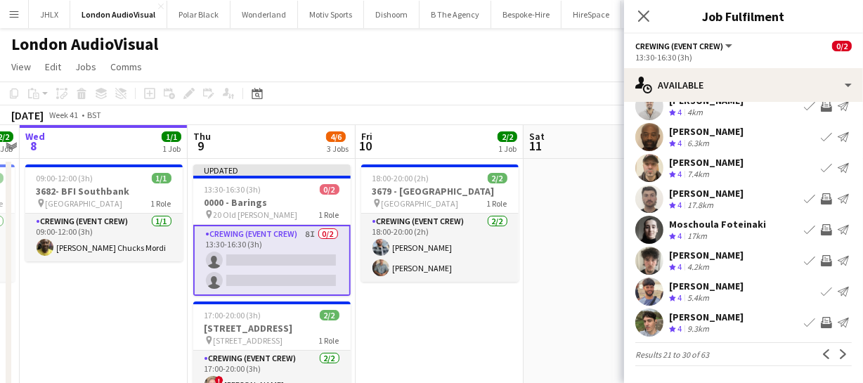
click at [821, 319] on app-icon "Invite crew" at bounding box center [826, 322] width 11 height 11
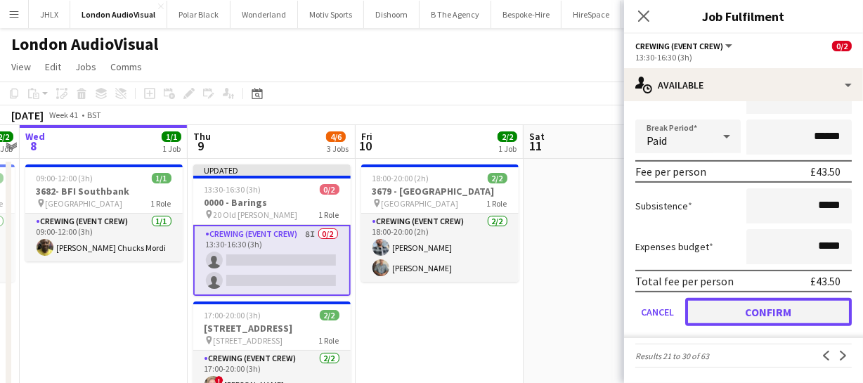
click at [810, 314] on button "Confirm" at bounding box center [768, 312] width 167 height 28
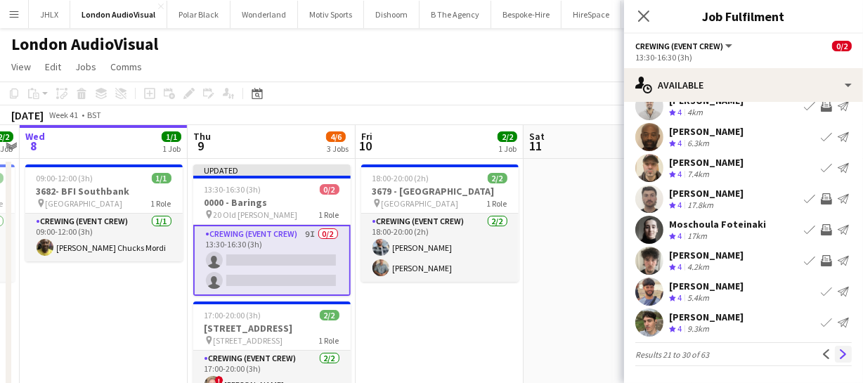
click at [838, 356] on app-icon "Next" at bounding box center [843, 354] width 10 height 10
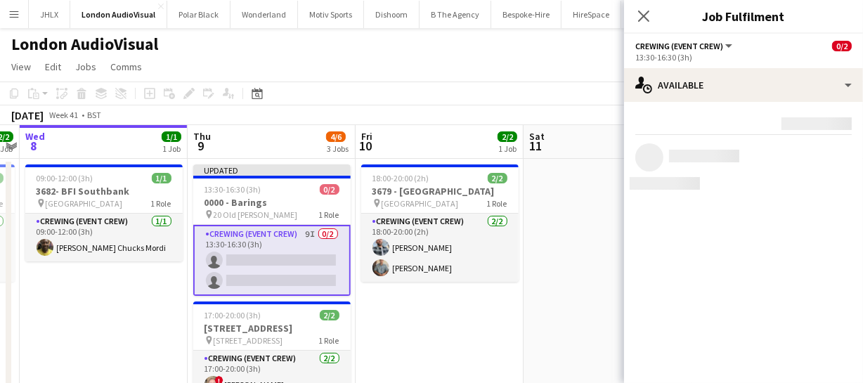
scroll to position [0, 0]
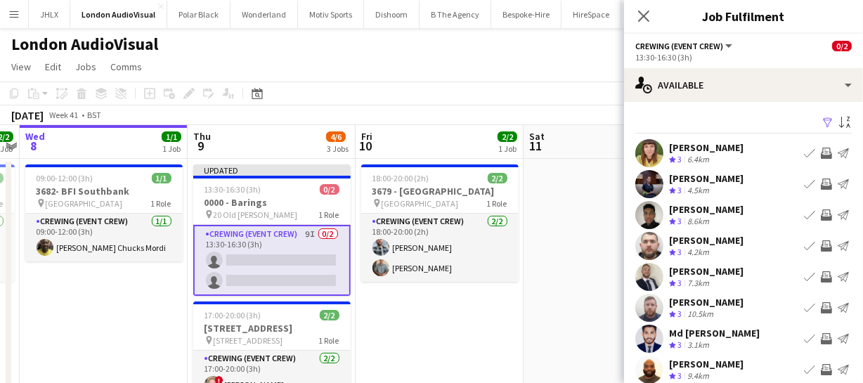
click at [821, 274] on app-icon "Invite crew" at bounding box center [826, 276] width 11 height 11
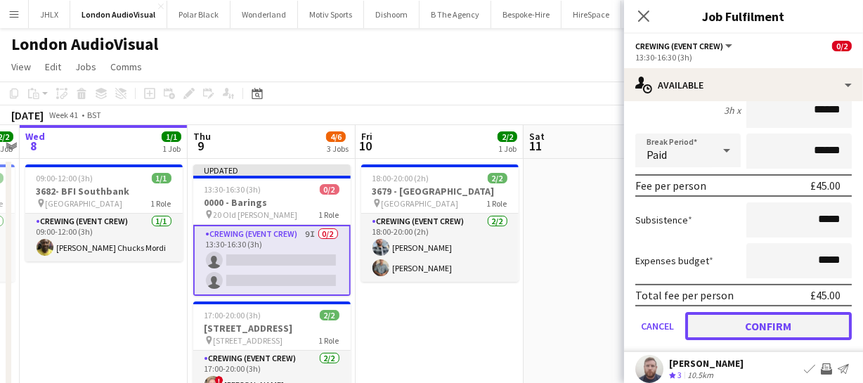
click at [809, 315] on button "Confirm" at bounding box center [768, 326] width 167 height 28
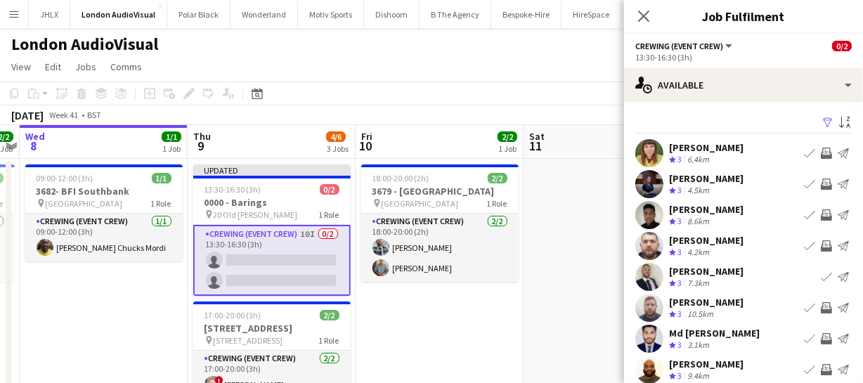
click at [821, 246] on app-icon "Invite crew" at bounding box center [826, 245] width 11 height 11
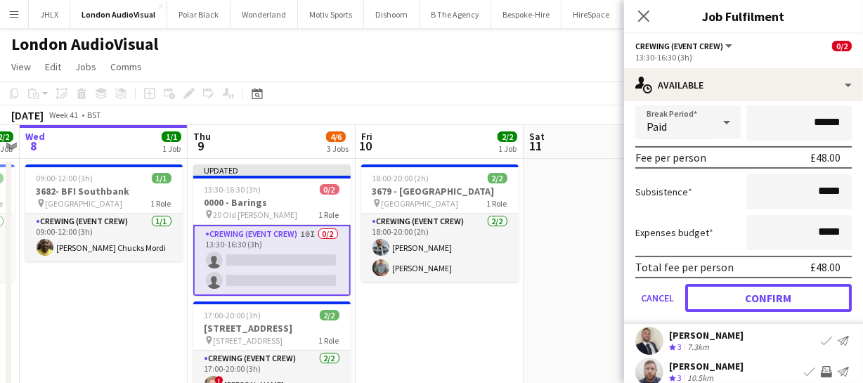
click at [803, 295] on button "Confirm" at bounding box center [768, 298] width 167 height 28
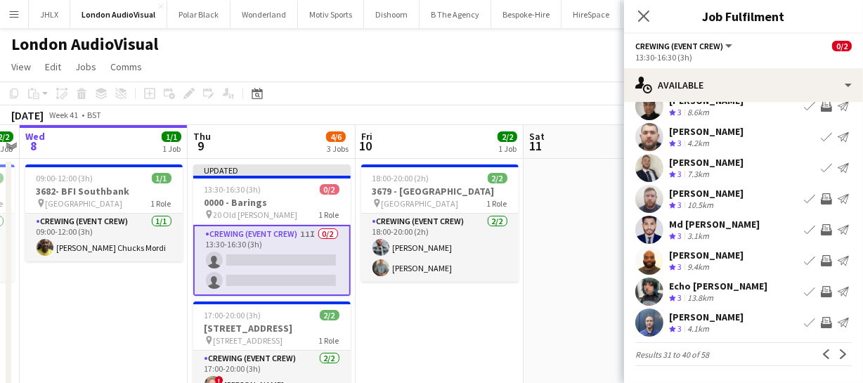
click at [821, 318] on app-icon "Invite crew" at bounding box center [826, 322] width 11 height 11
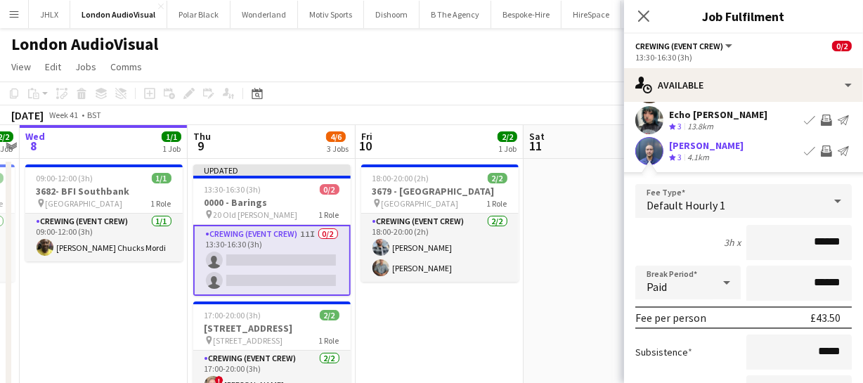
scroll to position [427, 0]
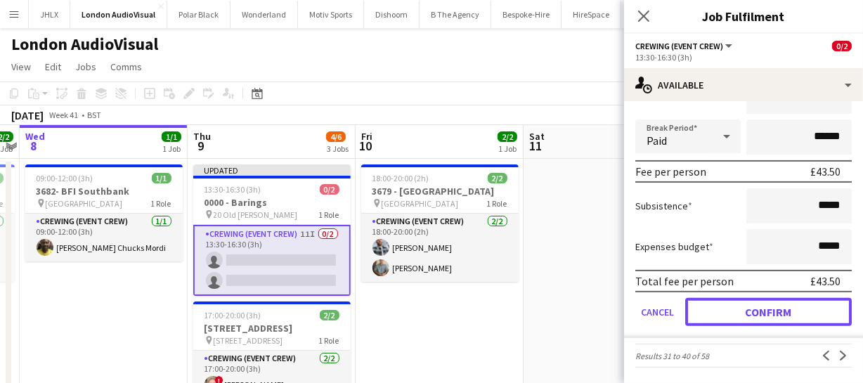
click at [809, 310] on button "Confirm" at bounding box center [768, 312] width 167 height 28
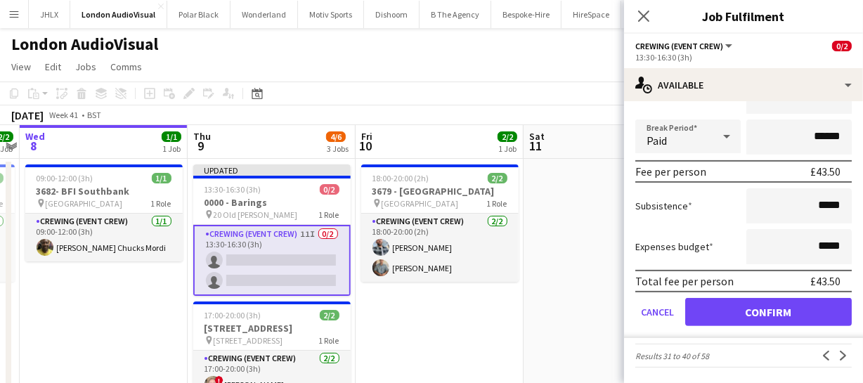
scroll to position [109, 0]
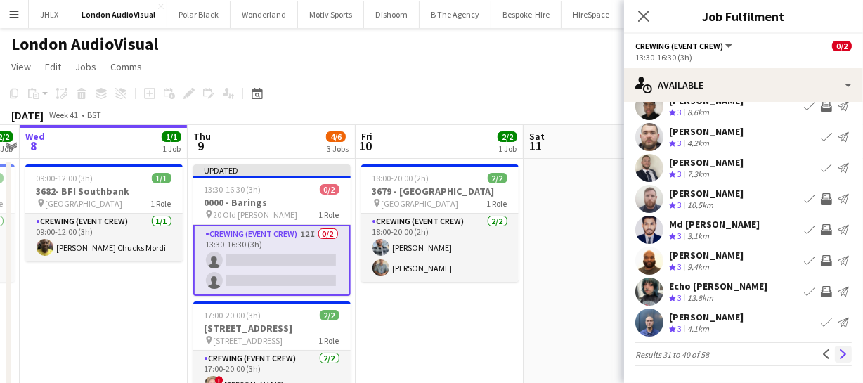
click at [838, 352] on app-icon "Next" at bounding box center [843, 354] width 10 height 10
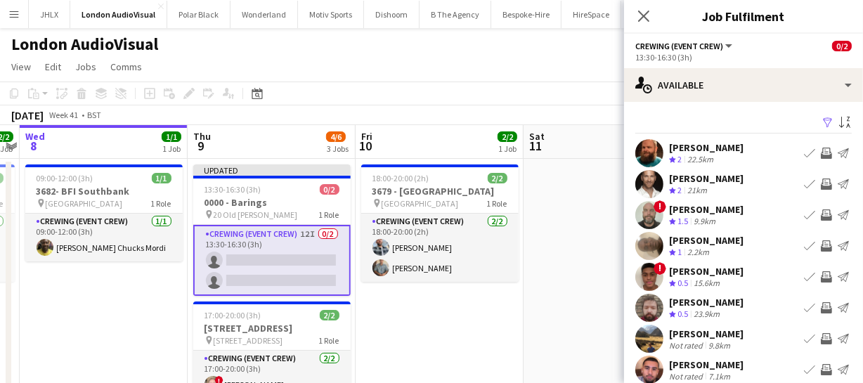
click at [821, 151] on app-icon "Invite crew" at bounding box center [826, 153] width 11 height 11
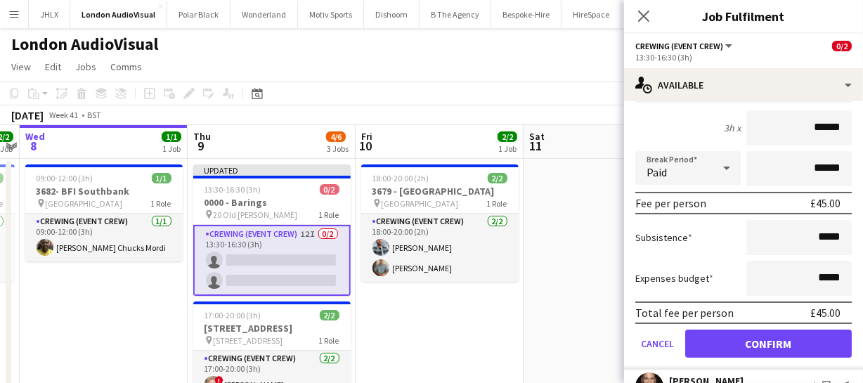
scroll to position [127, 0]
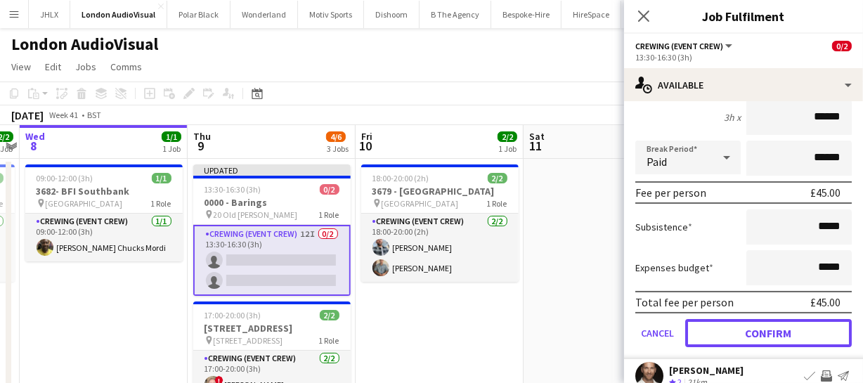
click at [803, 321] on button "Confirm" at bounding box center [768, 333] width 167 height 28
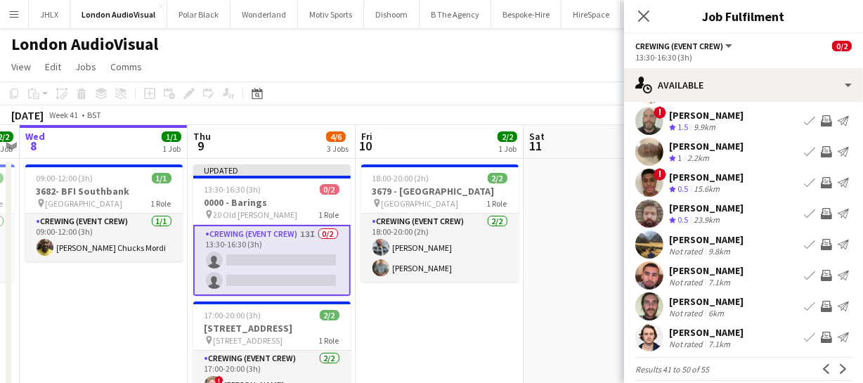
scroll to position [109, 0]
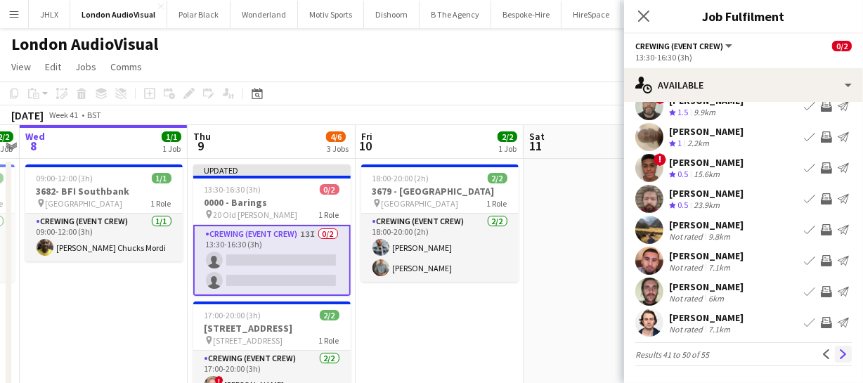
click at [838, 356] on app-icon "Next" at bounding box center [843, 354] width 10 height 10
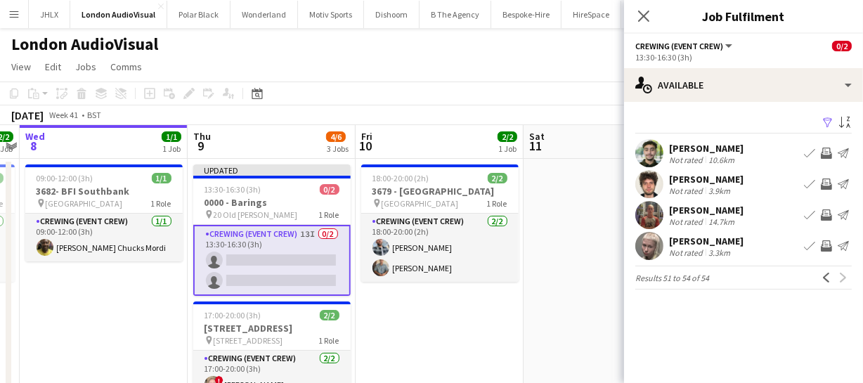
click at [822, 220] on app-icon "Invite crew" at bounding box center [826, 214] width 11 height 11
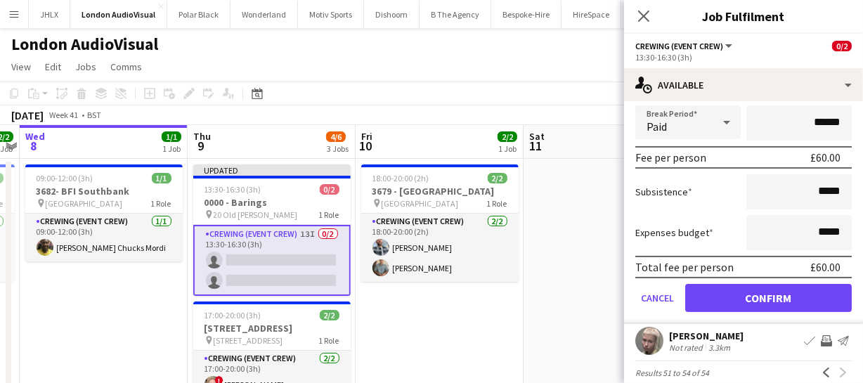
scroll to position [249, 0]
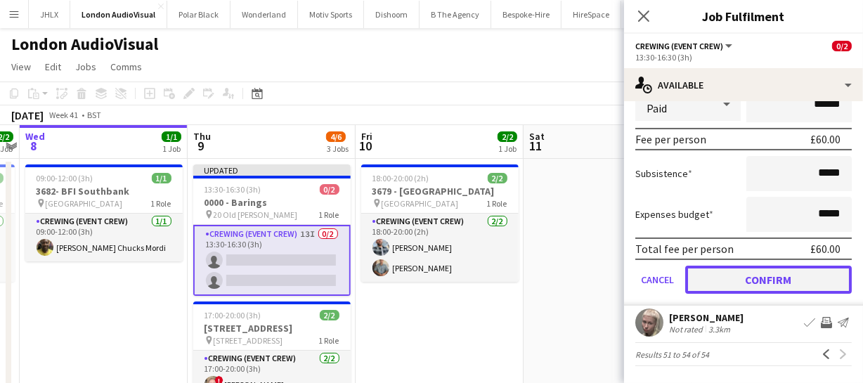
click at [808, 277] on button "Confirm" at bounding box center [768, 280] width 167 height 28
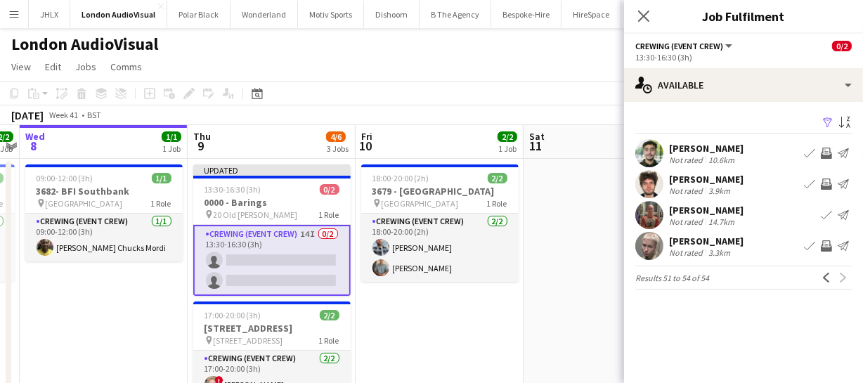
scroll to position [0, 0]
click at [646, 20] on icon "Close pop-in" at bounding box center [643, 15] width 13 height 13
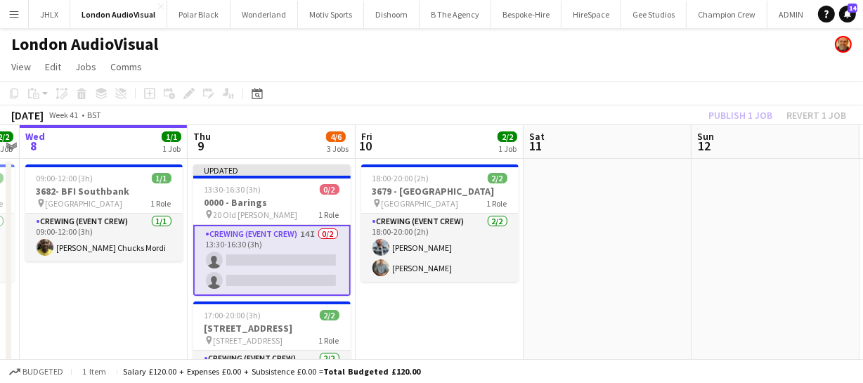
click at [727, 109] on div "Publish 1 job Revert 1 job" at bounding box center [777, 115] width 171 height 18
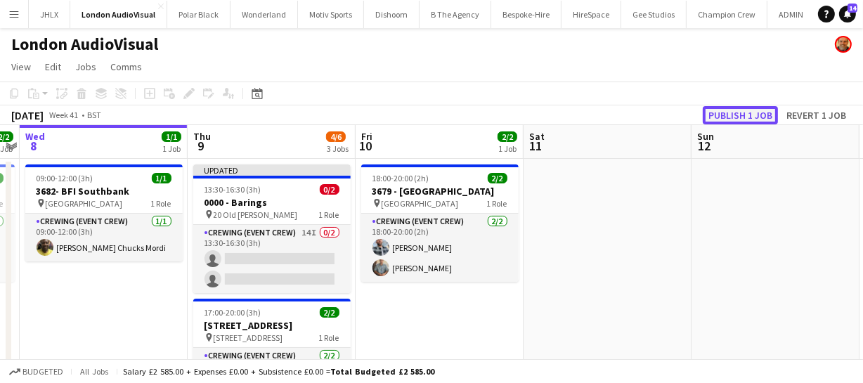
click at [727, 110] on button "Publish 1 job" at bounding box center [740, 115] width 75 height 18
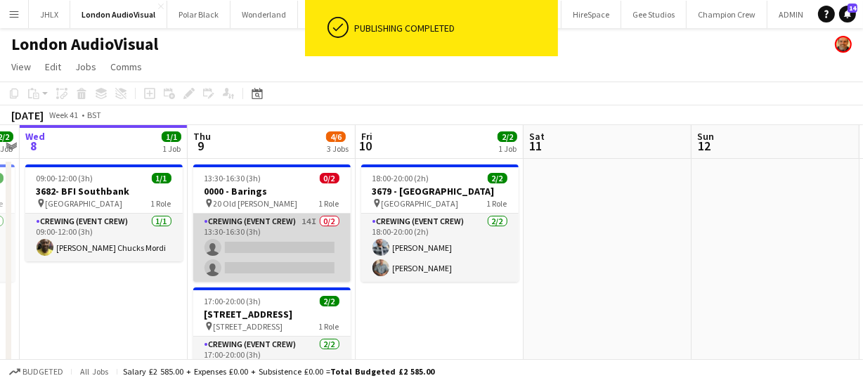
click at [259, 250] on app-card-role "Crewing (Event Crew) 14I 0/2 13:30-16:30 (3h) single-neutral-actions single-neu…" at bounding box center [271, 248] width 157 height 68
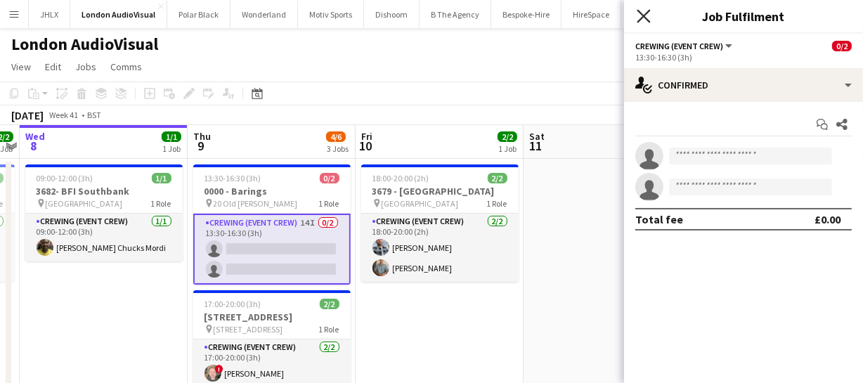
click at [639, 15] on icon "Close pop-in" at bounding box center [643, 15] width 13 height 13
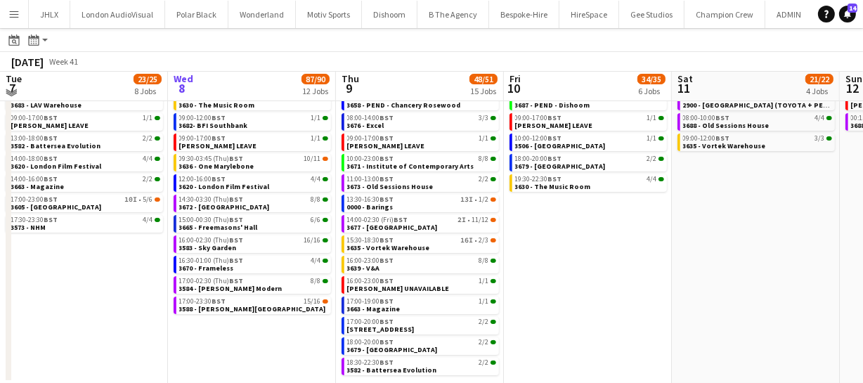
scroll to position [79, 0]
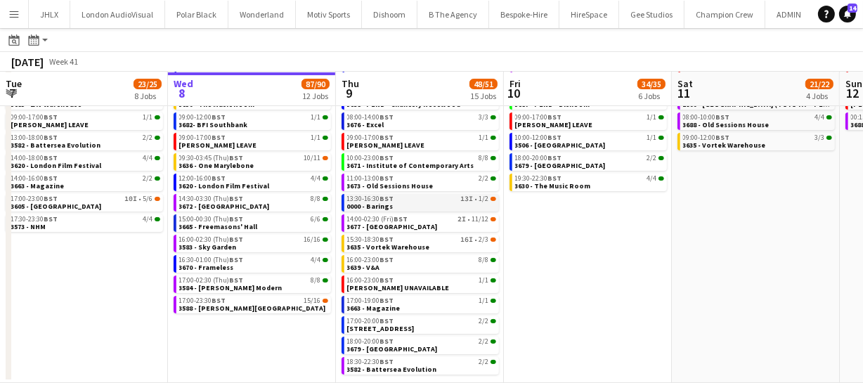
click at [413, 201] on link "13:30-16:30 BST 13I • 1/2 0000 - Barings" at bounding box center [421, 202] width 149 height 16
click at [397, 205] on link "13:30-16:30 BST 13I • 1/2 0000 - Barings" at bounding box center [421, 202] width 149 height 16
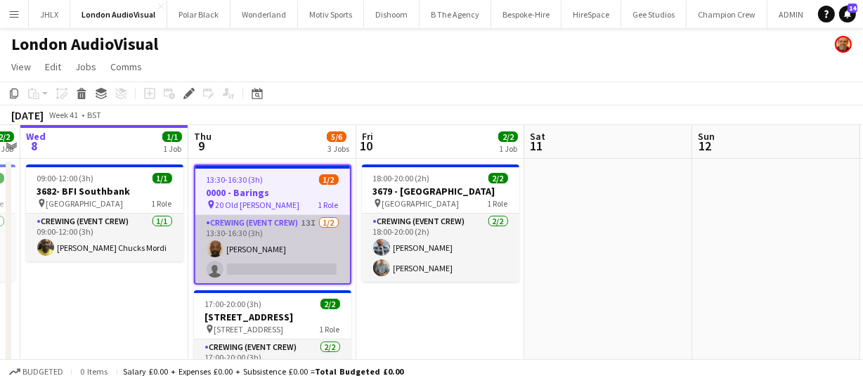
click at [264, 262] on app-card-role "Crewing (Event Crew) 13I [DATE] 13:30-16:30 (3h) [PERSON_NAME] single-neutral-a…" at bounding box center [272, 249] width 155 height 68
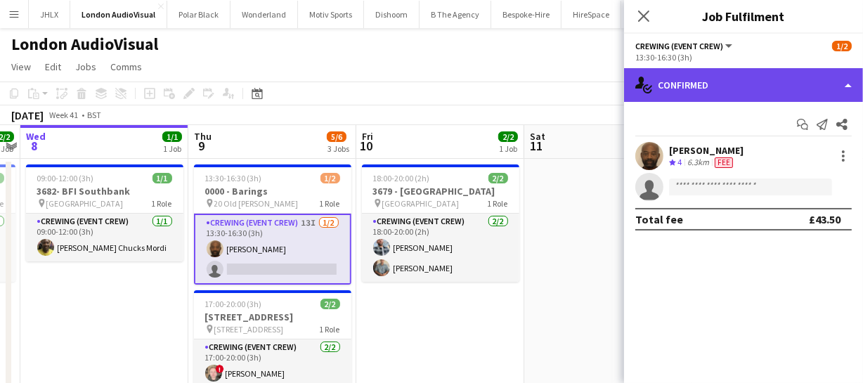
click at [752, 77] on div "single-neutral-actions-check-2 Confirmed" at bounding box center [743, 85] width 239 height 34
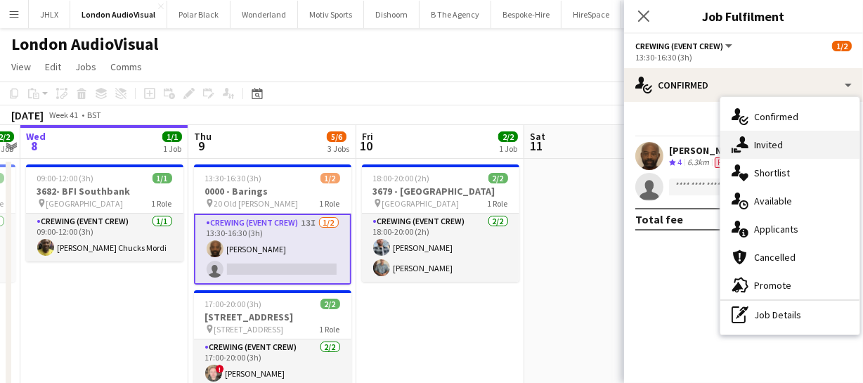
click at [775, 148] on span "Invited" at bounding box center [768, 144] width 29 height 13
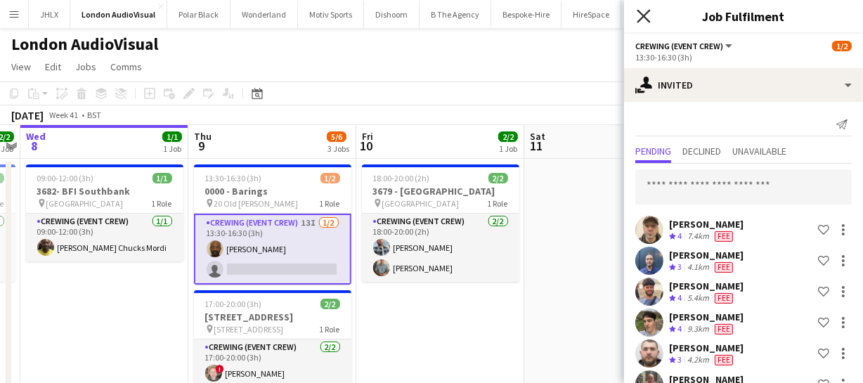
click at [640, 11] on icon "Close pop-in" at bounding box center [643, 15] width 13 height 13
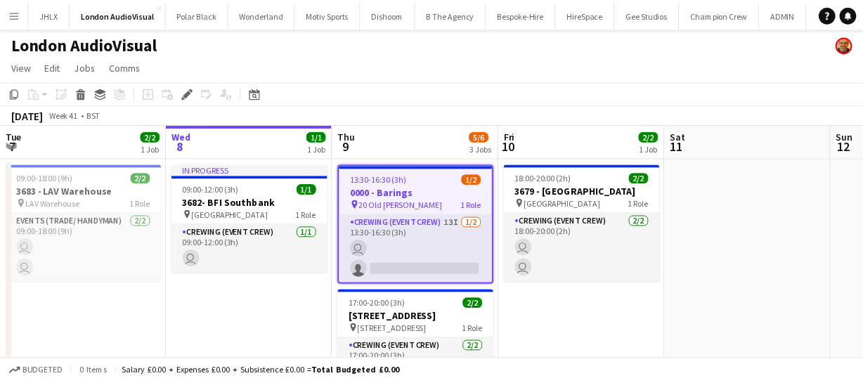
scroll to position [0, 484]
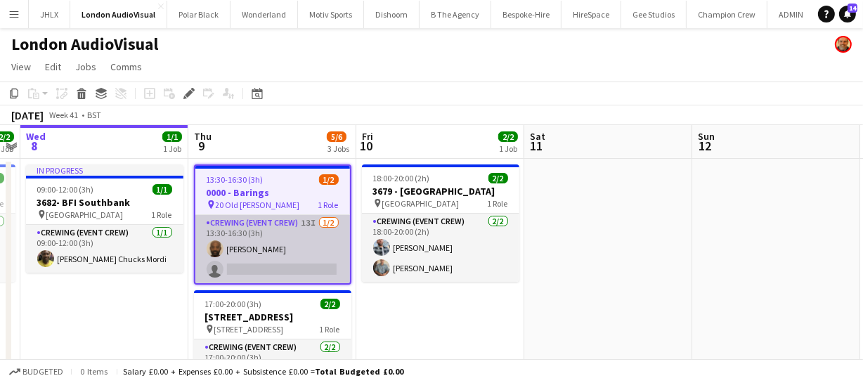
click at [247, 266] on app-card-role "Crewing (Event Crew) 13I [DATE] 13:30-16:30 (3h) [PERSON_NAME] single-neutral-a…" at bounding box center [272, 249] width 155 height 68
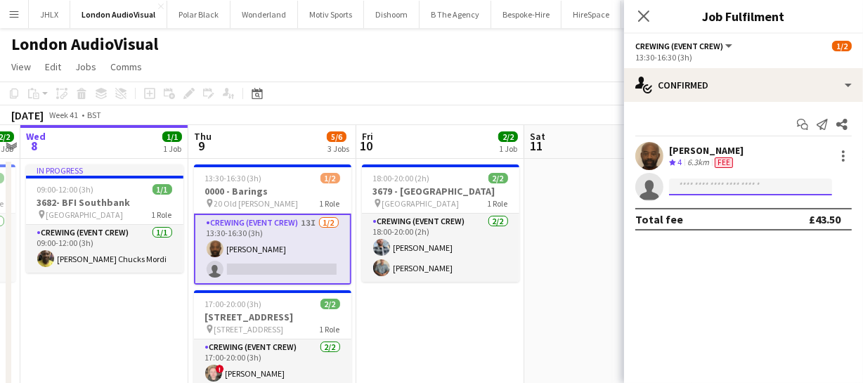
click at [707, 188] on input at bounding box center [750, 187] width 163 height 17
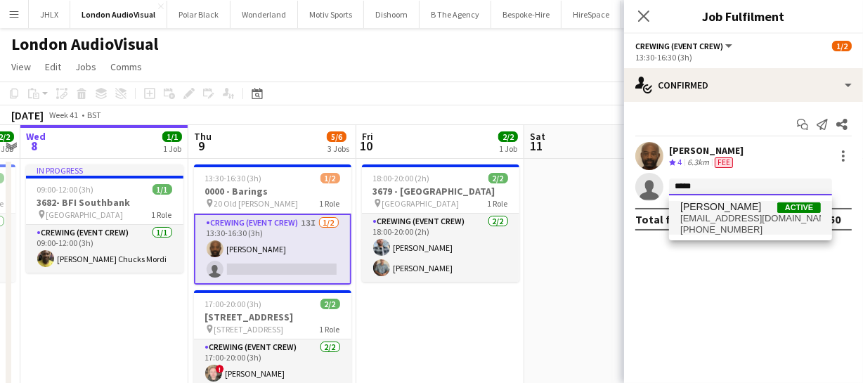
type input "*****"
click at [741, 214] on span "beepking@gmail.com" at bounding box center [750, 218] width 141 height 11
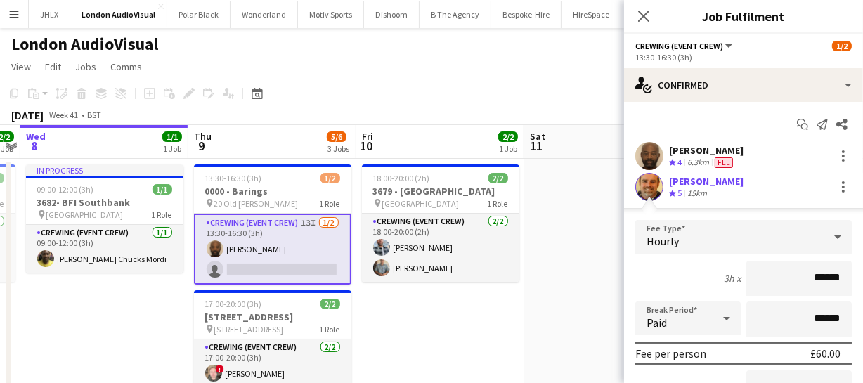
drag, startPoint x: 827, startPoint y: 276, endPoint x: 777, endPoint y: 279, distance: 50.0
click at [777, 281] on input "******" at bounding box center [798, 278] width 105 height 35
type input "*****"
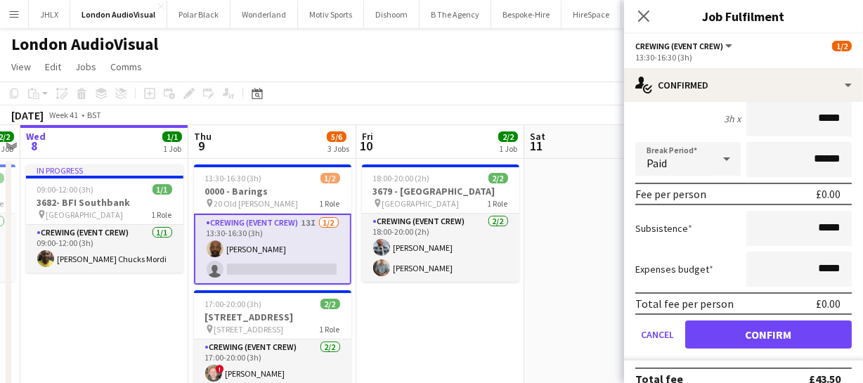
scroll to position [176, 0]
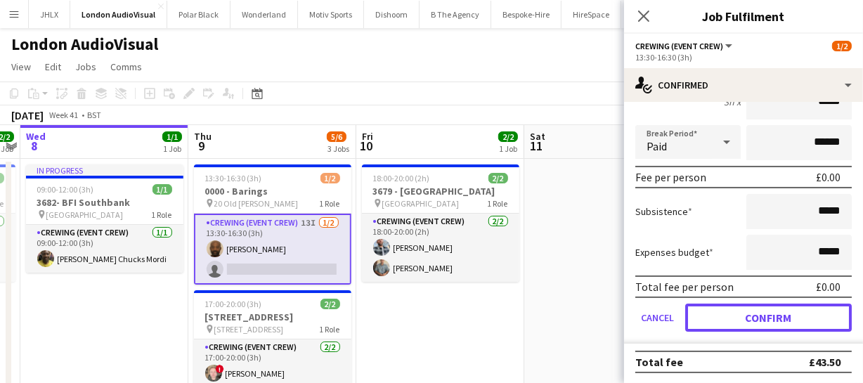
click at [763, 317] on button "Confirm" at bounding box center [768, 318] width 167 height 28
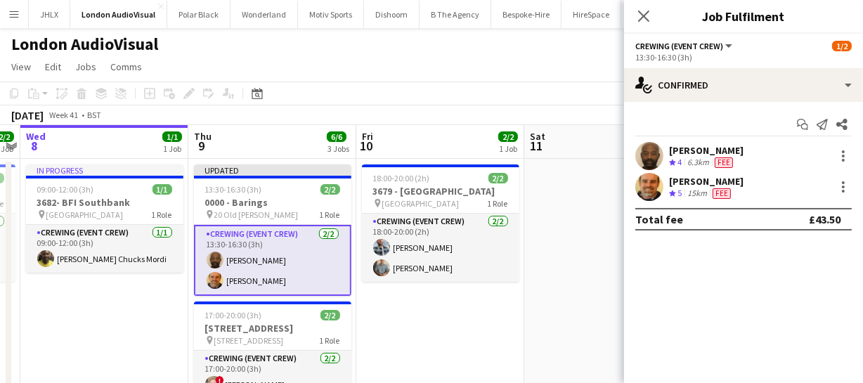
scroll to position [0, 0]
click at [642, 11] on icon "Close pop-in" at bounding box center [643, 15] width 13 height 13
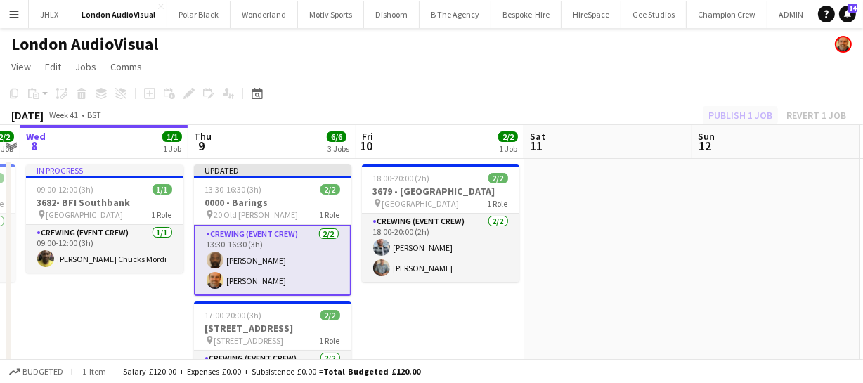
click at [732, 111] on div "Publish 1 job Revert 1 job" at bounding box center [777, 115] width 171 height 18
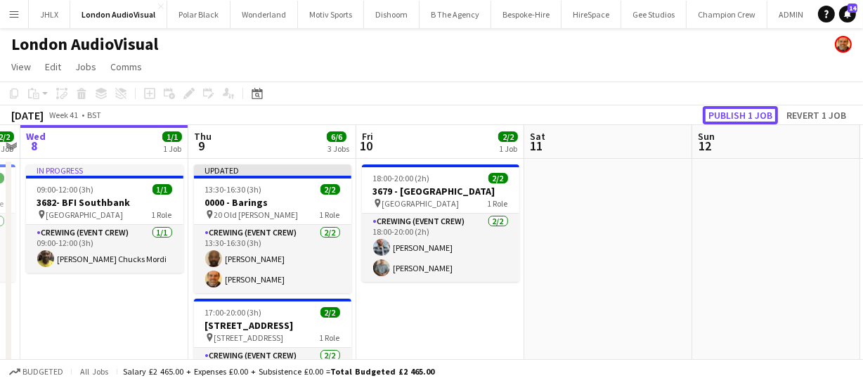
click at [736, 111] on button "Publish 1 job" at bounding box center [740, 115] width 75 height 18
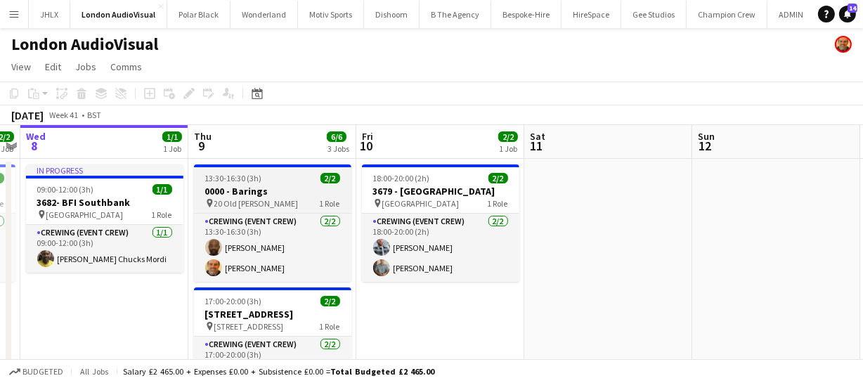
click at [262, 195] on h3 "0000 - Barings" at bounding box center [272, 191] width 157 height 13
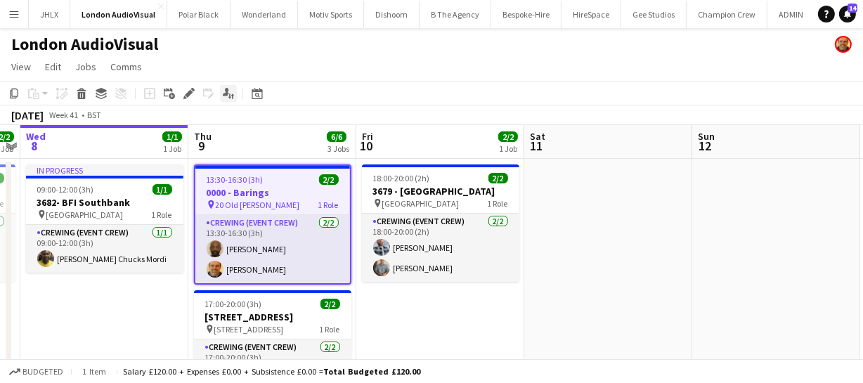
click at [232, 94] on icon at bounding box center [232, 96] width 3 height 5
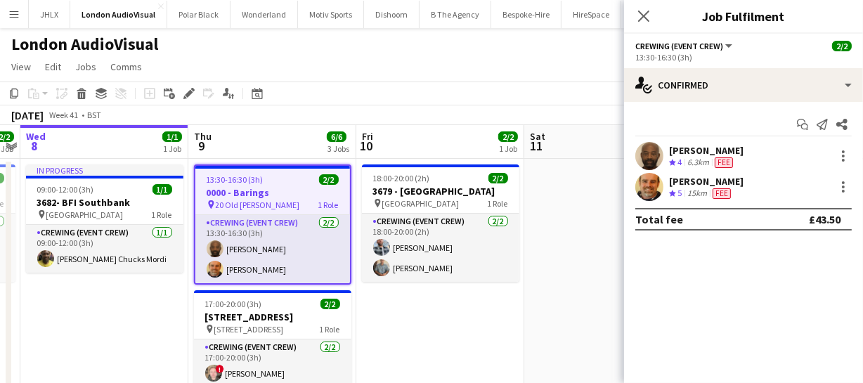
drag, startPoint x: 669, startPoint y: 141, endPoint x: 774, endPoint y: 185, distance: 113.7
click at [777, 195] on div "Start chat Send notification Share Kevin Olanrewaju Crew rating 4 6.3km Fee Sha…" at bounding box center [743, 172] width 239 height 140
copy div "Kevin Olanrewaju Crew rating 4 6.3km Fee Shane King Crew rating 5 15km Fee"
click at [644, 10] on icon "Close pop-in" at bounding box center [643, 15] width 13 height 13
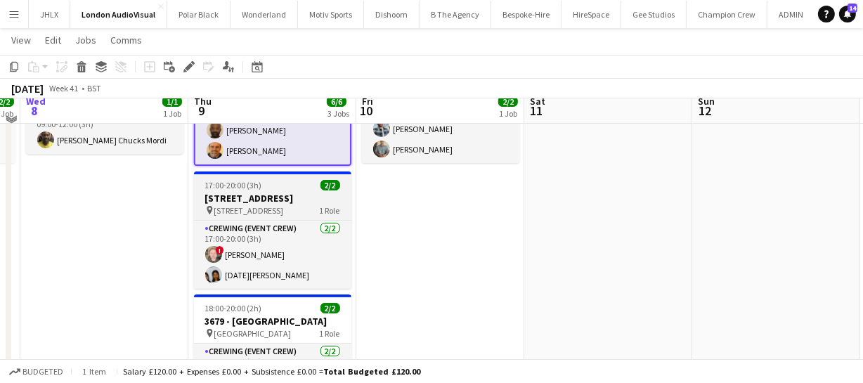
scroll to position [95, 0]
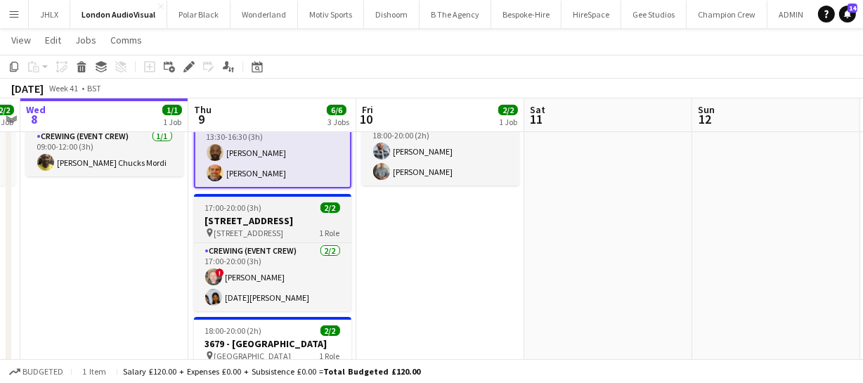
click at [260, 216] on h3 "3681 - King's Place" at bounding box center [272, 220] width 157 height 13
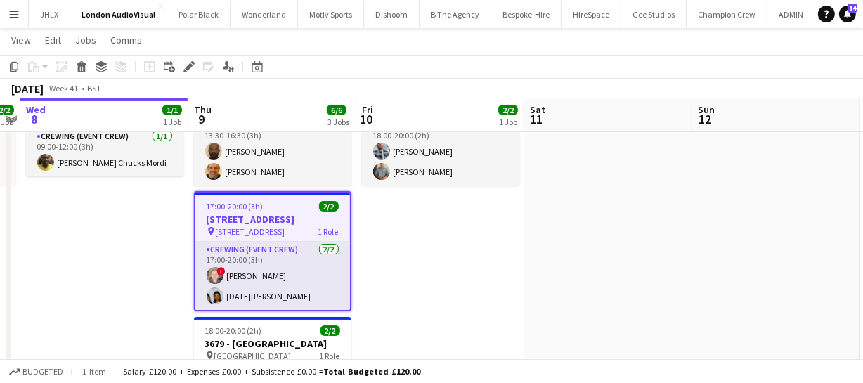
click at [189, 77] on app-toolbar "Copy Paste Paste Ctrl+V Paste with crew Ctrl+Shift+V Paste linked Job Delete Gr…" at bounding box center [431, 67] width 863 height 24
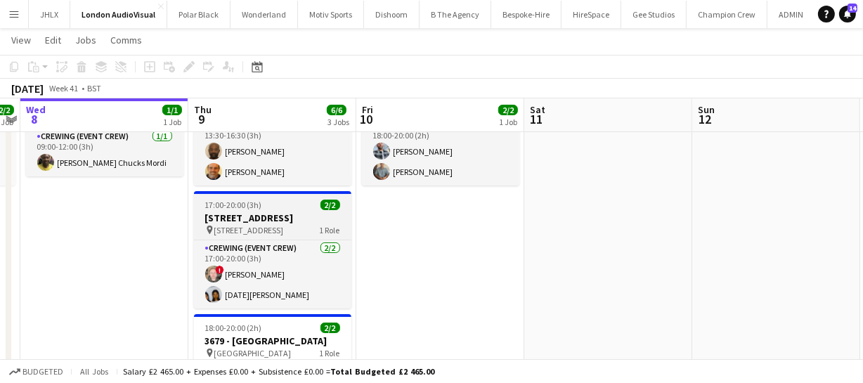
drag, startPoint x: 262, startPoint y: 208, endPoint x: 254, endPoint y: 204, distance: 8.8
click at [260, 207] on div "17:00-20:00 (3h) 2/2" at bounding box center [272, 205] width 157 height 11
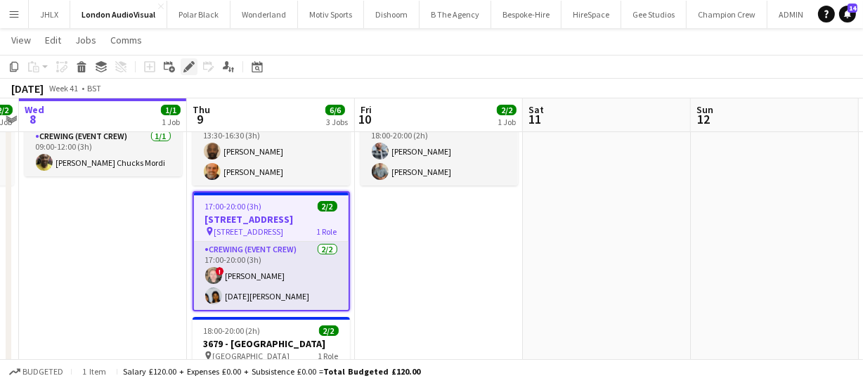
click at [188, 73] on div "Edit" at bounding box center [189, 66] width 17 height 17
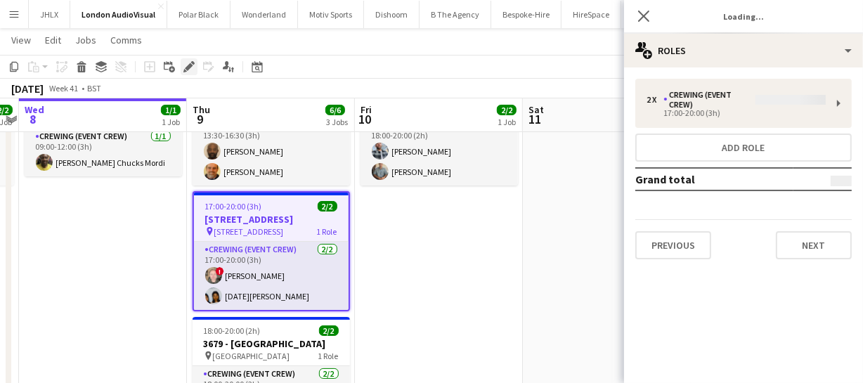
type input "**********"
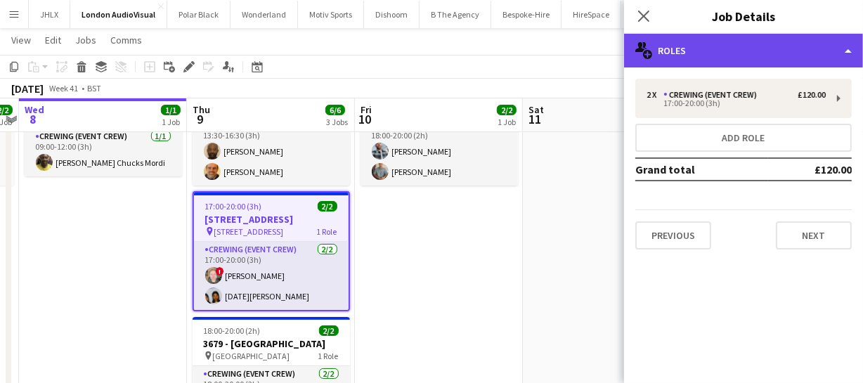
click at [751, 46] on div "multiple-users-add Roles" at bounding box center [743, 51] width 239 height 34
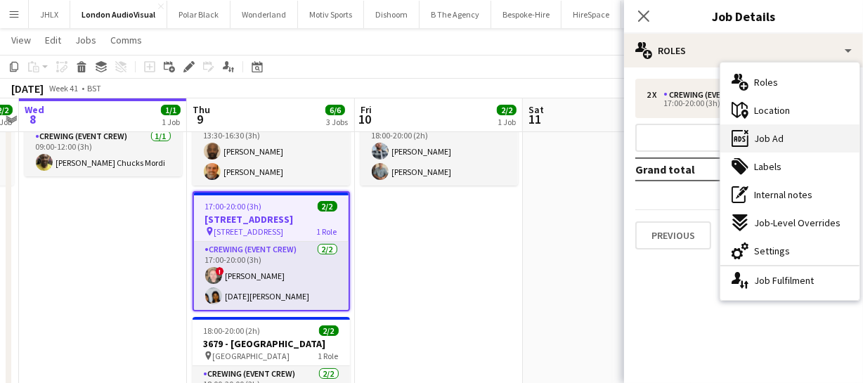
click at [785, 147] on div "ads-window Job Ad" at bounding box center [789, 138] width 139 height 28
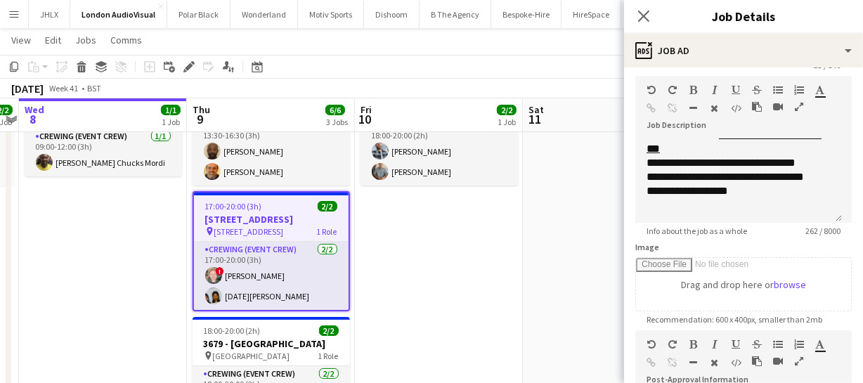
scroll to position [191, 0]
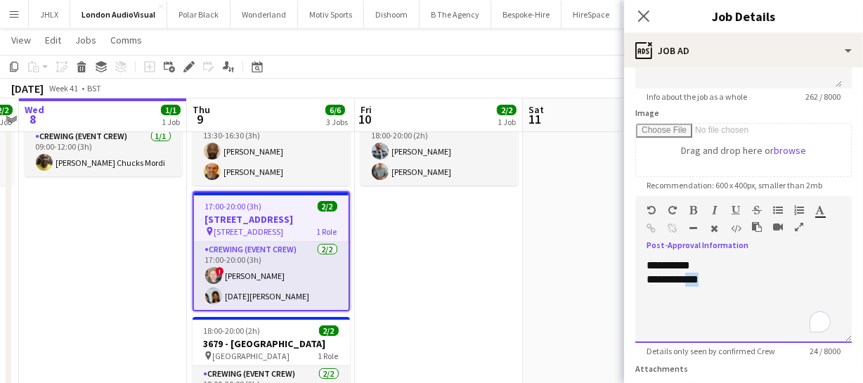
drag, startPoint x: 689, startPoint y: 278, endPoint x: 734, endPoint y: 275, distance: 44.4
click at [734, 276] on p "**********" at bounding box center [739, 280] width 184 height 14
click at [701, 281] on p "********" at bounding box center [739, 280] width 184 height 14
click at [717, 293] on li "**********" at bounding box center [746, 294] width 170 height 14
click at [747, 291] on li "**********" at bounding box center [746, 294] width 170 height 14
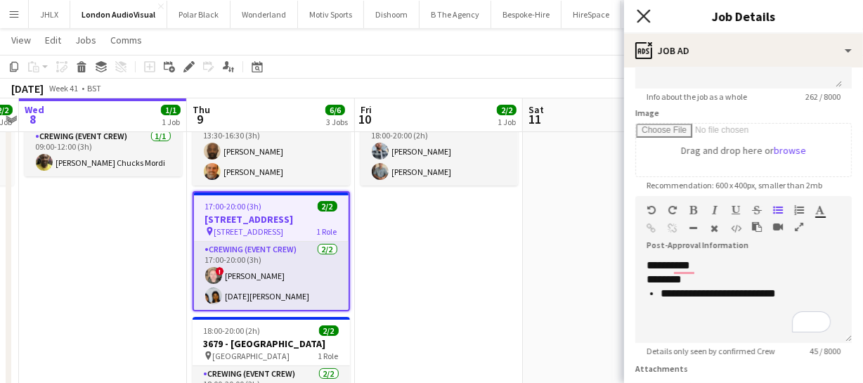
click at [643, 19] on icon "Close pop-in" at bounding box center [643, 15] width 13 height 13
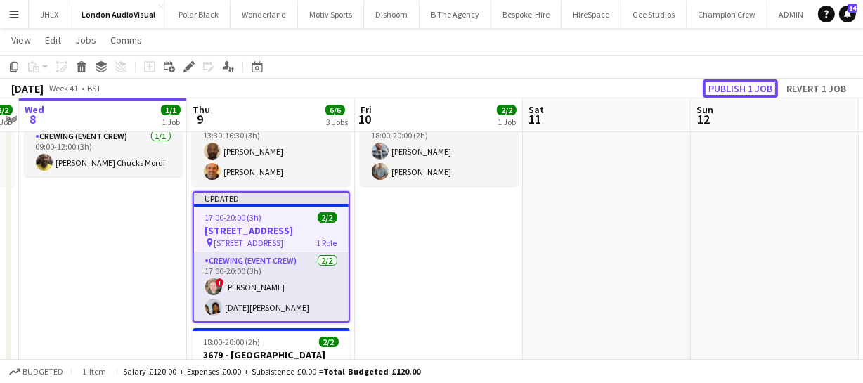
click at [751, 91] on button "Publish 1 job" at bounding box center [740, 88] width 75 height 18
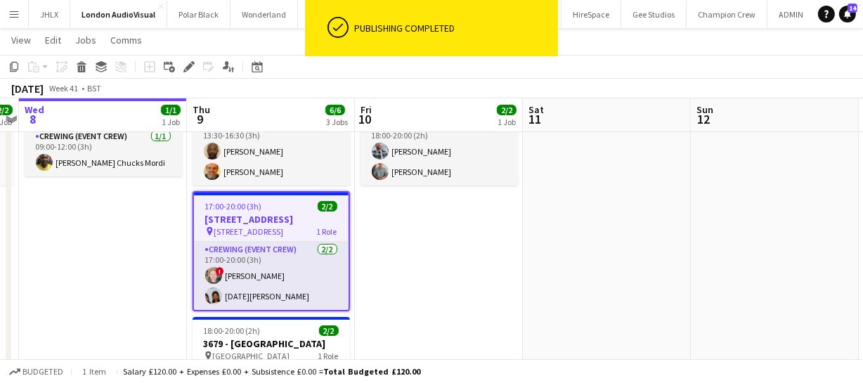
click at [250, 216] on h3 "[STREET_ADDRESS]" at bounding box center [271, 219] width 155 height 13
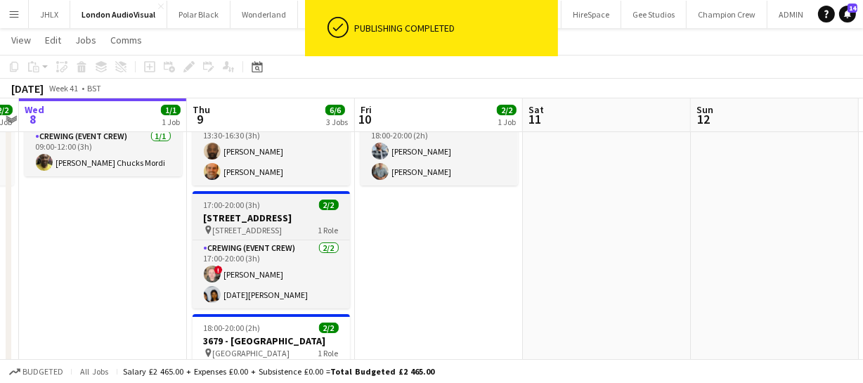
scroll to position [0, 485]
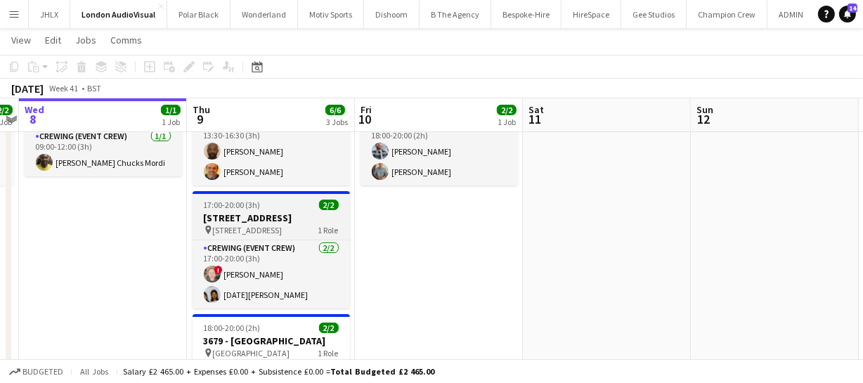
click at [254, 212] on h3 "[STREET_ADDRESS]" at bounding box center [271, 218] width 157 height 13
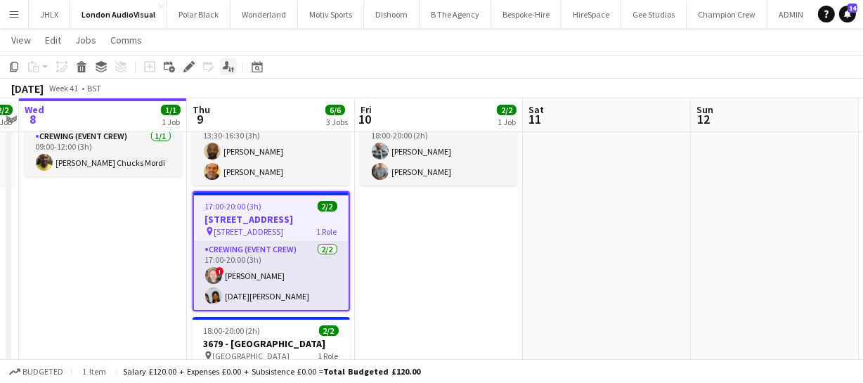
click at [224, 63] on icon "Applicants" at bounding box center [228, 66] width 11 height 11
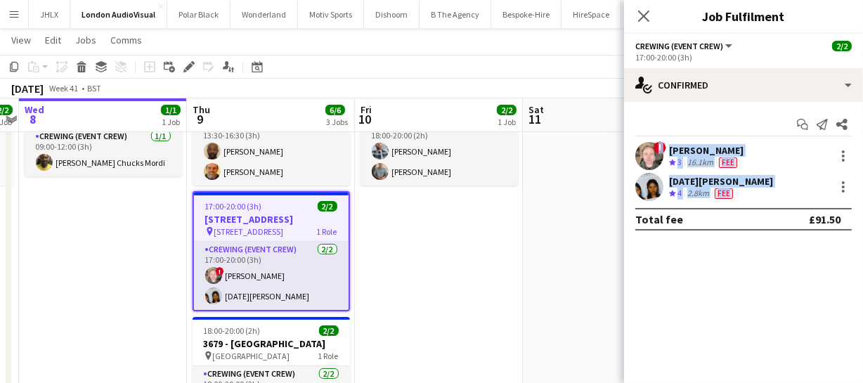
drag, startPoint x: 668, startPoint y: 137, endPoint x: 797, endPoint y: 183, distance: 136.7
click at [795, 191] on div "Start chat Send notification Share ! Calum Ward Crew rating 3 16.1km Fee Lucia …" at bounding box center [743, 172] width 239 height 140
copy div "! Calum Ward Crew rating 3 16.1km Fee Lucia Caceres Crew rating 4 2.8km Fee"
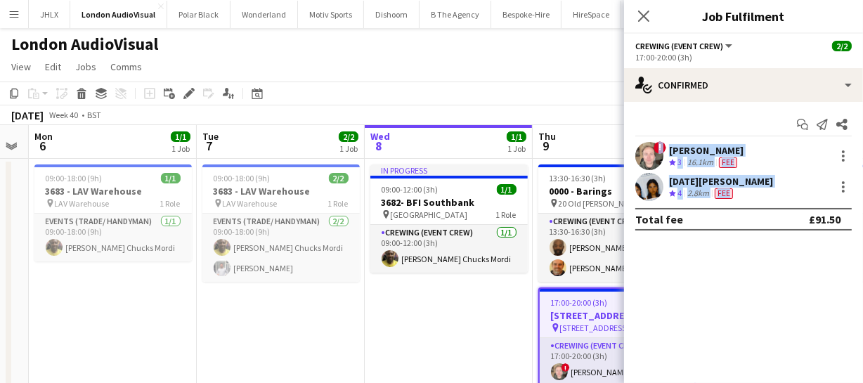
scroll to position [0, 304]
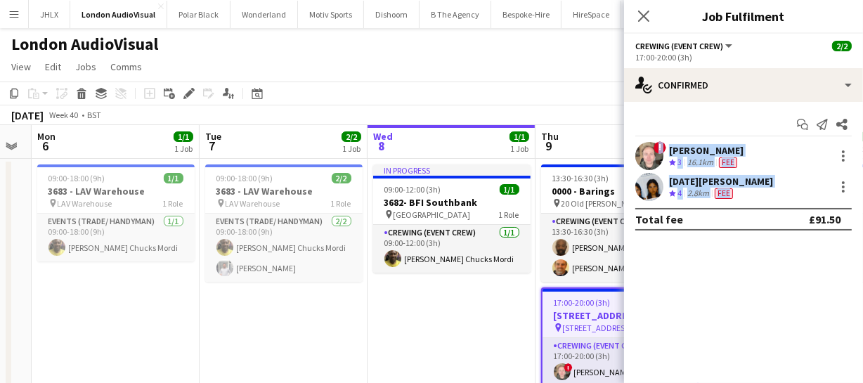
drag, startPoint x: 108, startPoint y: 288, endPoint x: 456, endPoint y: 250, distance: 350.0
click at [456, 250] on app-calendar-viewport "Sat 4 3/3 1 Job Sun 5 Mon 6 1/1 1 Job Tue 7 2/2 1 Job Wed 8 1/1 1 Job Thu 9 6/6…" at bounding box center [431, 348] width 863 height 447
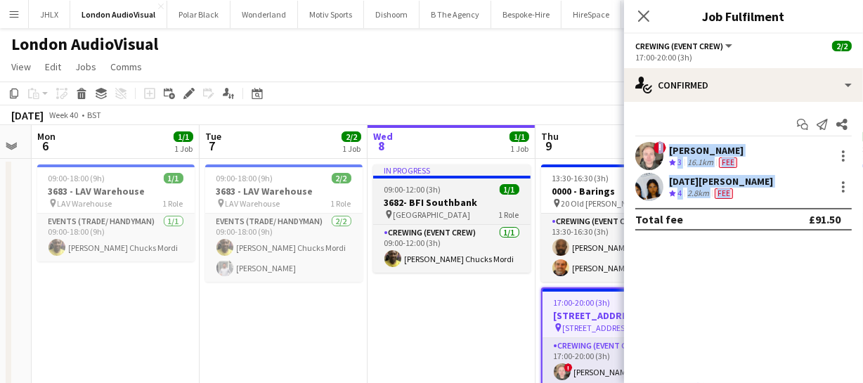
click at [431, 199] on h3 "3682- BFI Southbank" at bounding box center [451, 202] width 157 height 13
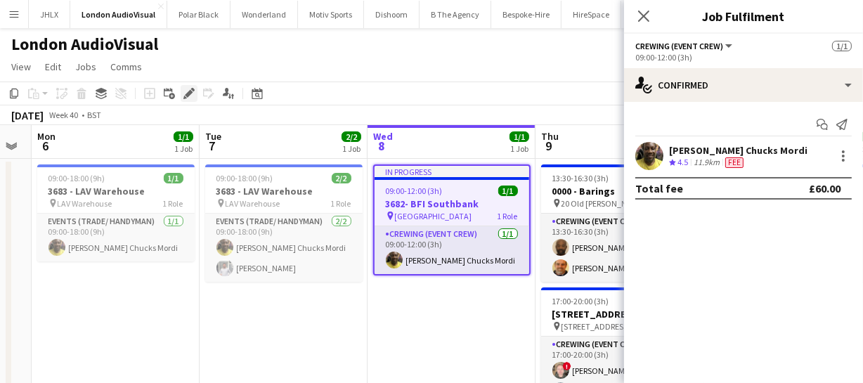
click at [190, 94] on icon "Edit" at bounding box center [188, 93] width 11 height 11
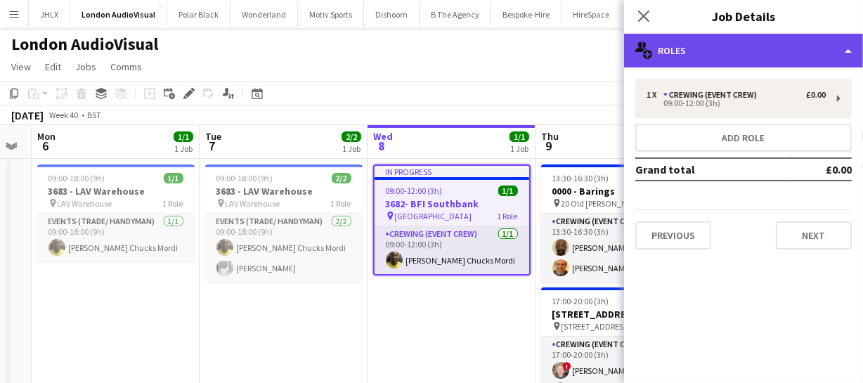
click at [801, 55] on div "multiple-users-add Roles" at bounding box center [743, 51] width 239 height 34
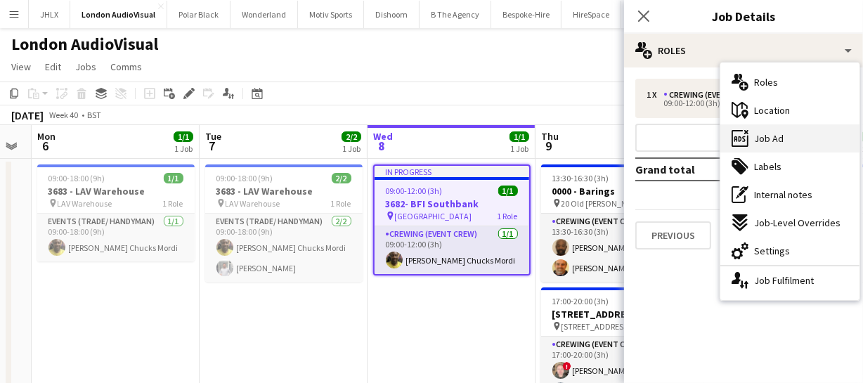
click at [788, 146] on div "ads-window Job Ad" at bounding box center [789, 138] width 139 height 28
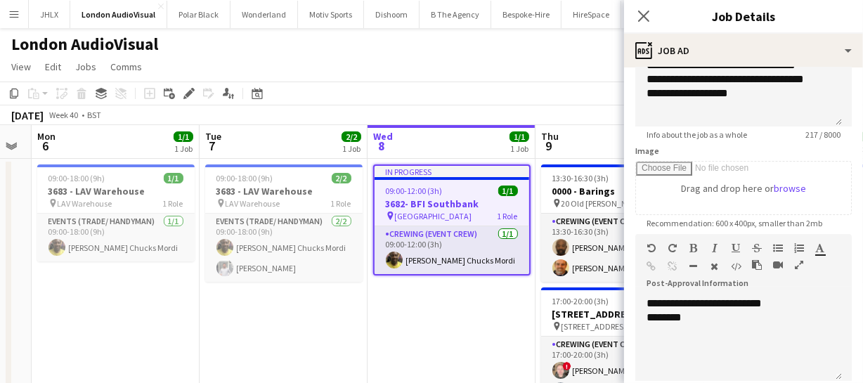
scroll to position [191, 0]
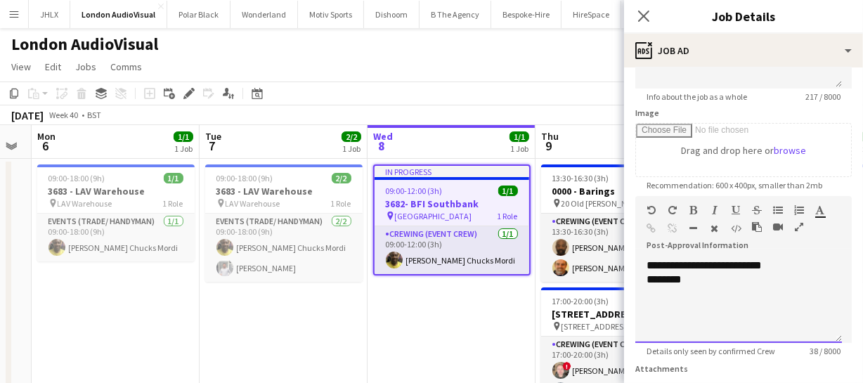
click at [690, 280] on div "********" at bounding box center [739, 280] width 184 height 14
click at [696, 290] on div "**********" at bounding box center [738, 301] width 207 height 84
paste div "To enrich screen reader interactions, please activate Accessibility in Grammarl…"
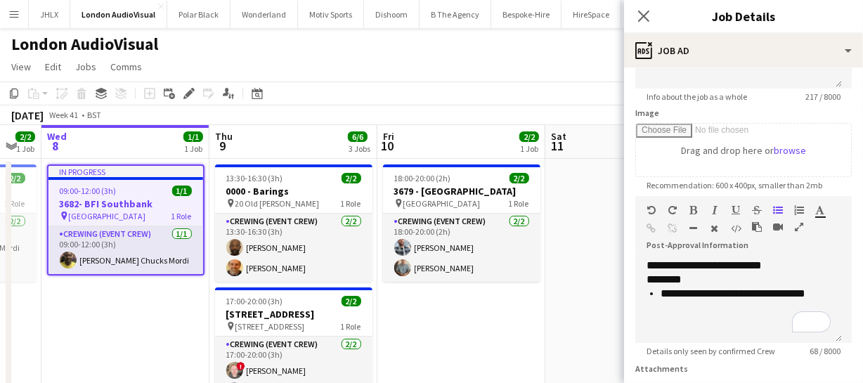
drag, startPoint x: 472, startPoint y: 309, endPoint x: 141, endPoint y: 318, distance: 331.2
click at [122, 324] on app-calendar-viewport "Sat 4 3/3 1 Job Sun 5 Mon 6 1/1 1 Job Tue 7 2/2 1 Job Wed 8 1/1 1 Job Thu 9 6/6…" at bounding box center [431, 348] width 863 height 447
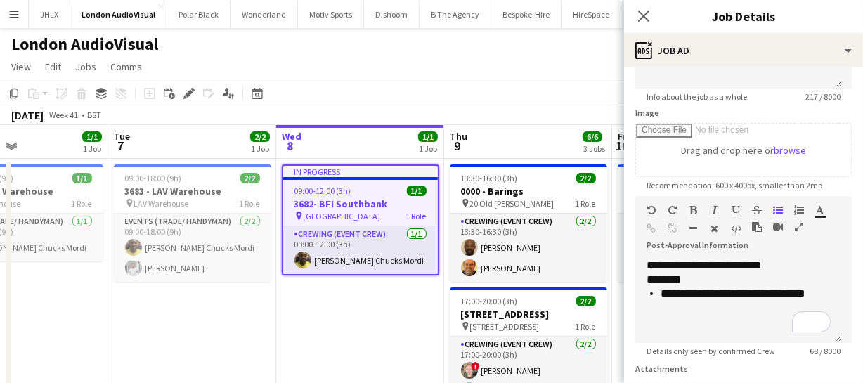
drag, startPoint x: 548, startPoint y: 309, endPoint x: 487, endPoint y: 305, distance: 61.2
click at [420, 316] on app-calendar-viewport "Sat 4 3/3 1 Job Sun 5 Mon 6 1/1 1 Job Tue 7 2/2 1 Job Wed 8 1/1 1 Job Thu 9 6/6…" at bounding box center [431, 348] width 863 height 447
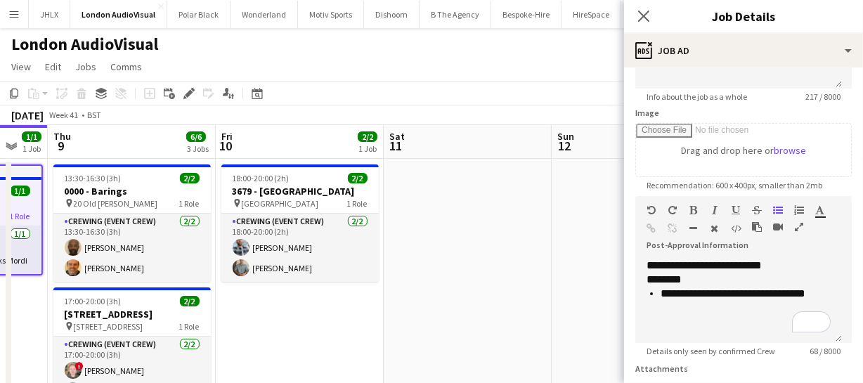
drag, startPoint x: 389, startPoint y: 318, endPoint x: 392, endPoint y: 302, distance: 16.5
click at [326, 319] on app-calendar-viewport "Mon 6 1/1 1 Job Tue 7 2/2 1 Job Wed 8 1/1 1 Job Thu 9 6/6 3 Jobs Fri 10 2/2 1 J…" at bounding box center [431, 348] width 863 height 447
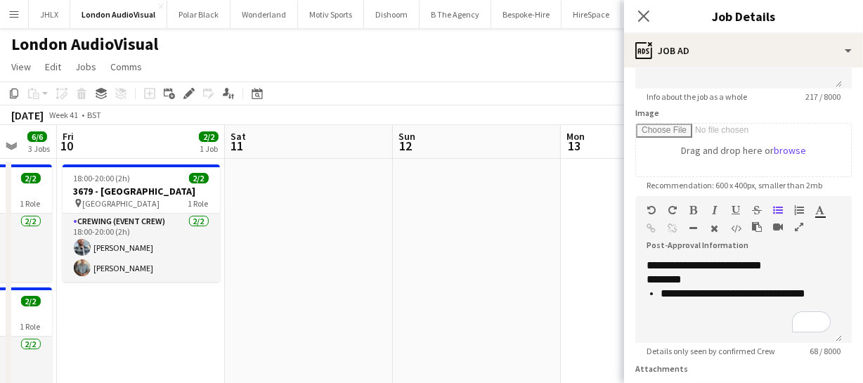
click at [276, 316] on app-calendar-viewport "Mon 6 1/1 1 Job Tue 7 2/2 1 Job Wed 8 1/1 1 Job Thu 9 6/6 3 Jobs Fri 10 2/2 1 J…" at bounding box center [431, 348] width 863 height 447
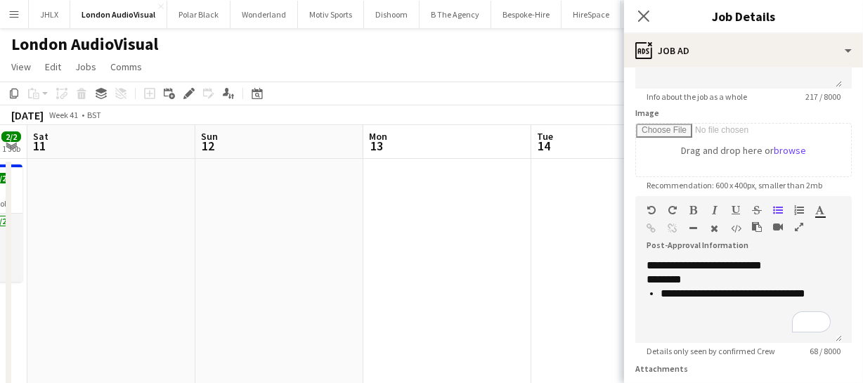
click at [257, 309] on app-calendar-viewport "Wed 8 1/1 1 Job Thu 9 6/6 3 Jobs Fri 10 2/2 1 Job Sat 11 Sun 12 Mon 13 Tue 14 W…" at bounding box center [431, 348] width 863 height 447
drag, startPoint x: 355, startPoint y: 303, endPoint x: 316, endPoint y: 286, distance: 42.8
click at [255, 302] on app-calendar-viewport "Wed 8 1/1 1 Job Thu 9 6/6 3 Jobs Fri 10 2/2 1 Job Sat 11 Sun 12 Mon 13 Tue 14 W…" at bounding box center [431, 348] width 863 height 447
click at [323, 292] on app-calendar-viewport "Fri 10 2/2 1 Job Sat 11 Sun 12 Mon 13 Tue 14 Wed 15 Thu 16 Fri 17 Sat 18 Sun 19…" at bounding box center [431, 348] width 863 height 447
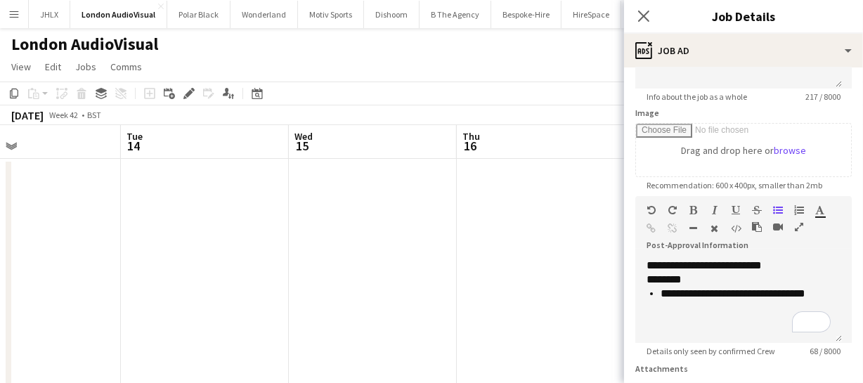
drag, startPoint x: 309, startPoint y: 300, endPoint x: 294, endPoint y: 281, distance: 24.0
click at [234, 299] on app-calendar-viewport "Fri 10 2/2 1 Job Sat 11 Sun 12 Mon 13 Tue 14 Wed 15 Thu 16 Fri 17 Sat 18 Sun 19…" at bounding box center [431, 348] width 863 height 447
click at [203, 295] on app-calendar-viewport "Fri 10 2/2 1 Job Sat 11 Sun 12 Mon 13 Tue 14 Wed 15 Thu 16 Fri 17 Sat 18 Sun 19…" at bounding box center [431, 348] width 863 height 447
drag, startPoint x: 266, startPoint y: 297, endPoint x: 330, endPoint y: 273, distance: 67.9
click at [209, 295] on app-calendar-viewport "Sun 12 Mon 13 Tue 14 Wed 15 Thu 16 Fri 17 Sat 18 Sun 19 Mon 20 1/1 1 Job Tue 21…" at bounding box center [431, 348] width 863 height 447
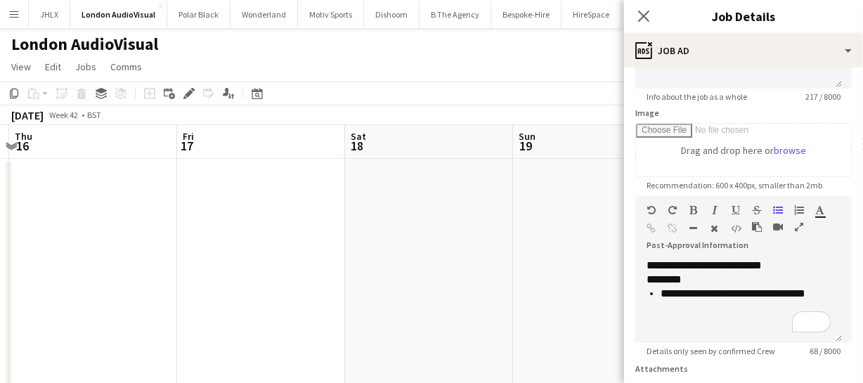
click at [226, 287] on app-calendar-viewport "Sun 12 Mon 13 Tue 14 Wed 15 Thu 16 Fri 17 Sat 18 Sun 19 Mon 20 1/1 1 Job Tue 21…" at bounding box center [431, 348] width 863 height 447
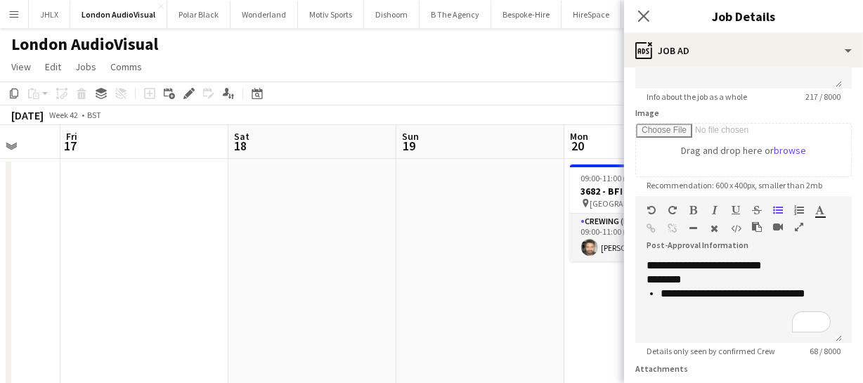
drag, startPoint x: 399, startPoint y: 281, endPoint x: 281, endPoint y: 268, distance: 118.8
click at [197, 290] on app-calendar-viewport "Tue 14 Wed 15 Thu 16 Fri 17 Sat 18 Sun 19 Mon 20 1/1 1 Job Tue 21 Wed 22 Thu 23…" at bounding box center [431, 348] width 863 height 447
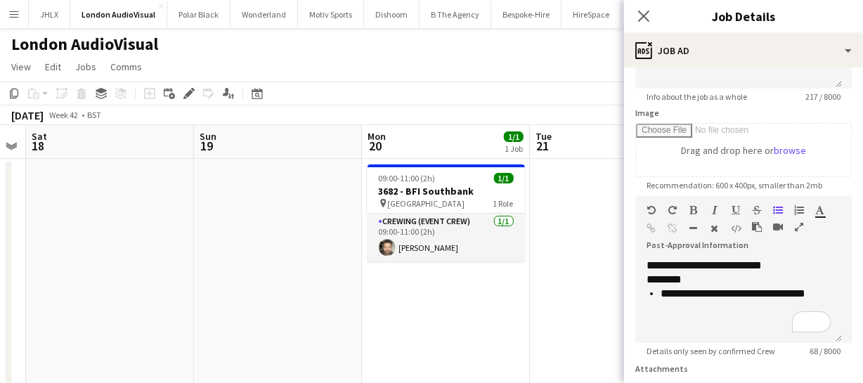
drag, startPoint x: 197, startPoint y: 285, endPoint x: 205, endPoint y: 280, distance: 9.4
click at [193, 282] on app-calendar-viewport "Tue 14 Wed 15 Thu 16 Fri 17 Sat 18 Sun 19 Mon 20 1/1 1 Job Tue 21 Wed 22 Thu 23…" at bounding box center [431, 348] width 863 height 447
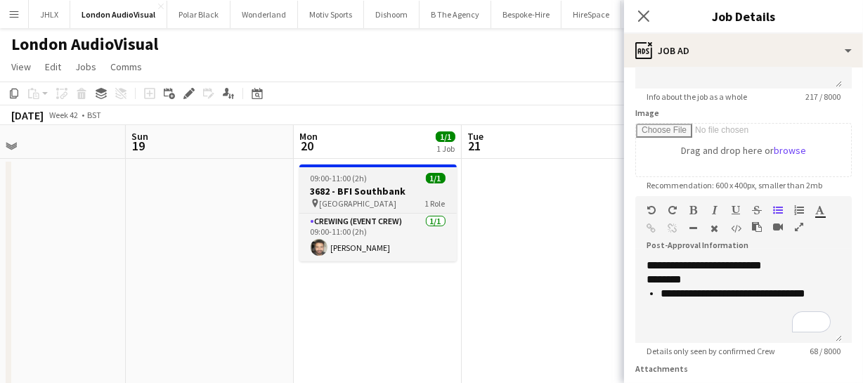
click at [332, 193] on h3 "3682 - BFI Southbank" at bounding box center [377, 191] width 157 height 13
type input "**********"
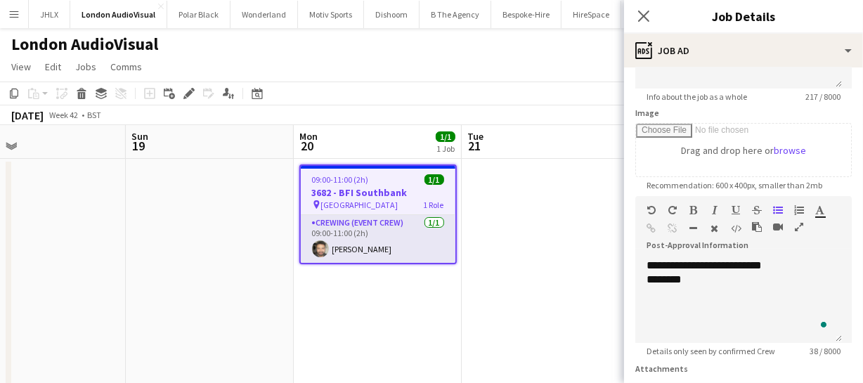
scroll to position [0, 0]
click at [701, 276] on div "********" at bounding box center [739, 280] width 184 height 14
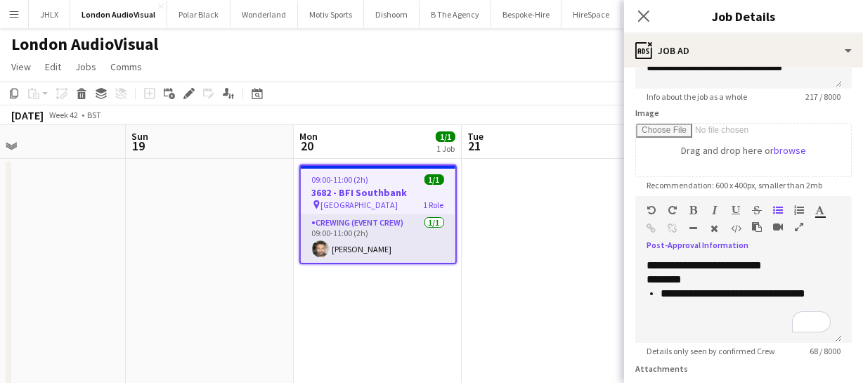
click at [653, 13] on div "Close pop-in" at bounding box center [643, 16] width 39 height 32
click at [638, 10] on icon at bounding box center [643, 15] width 13 height 13
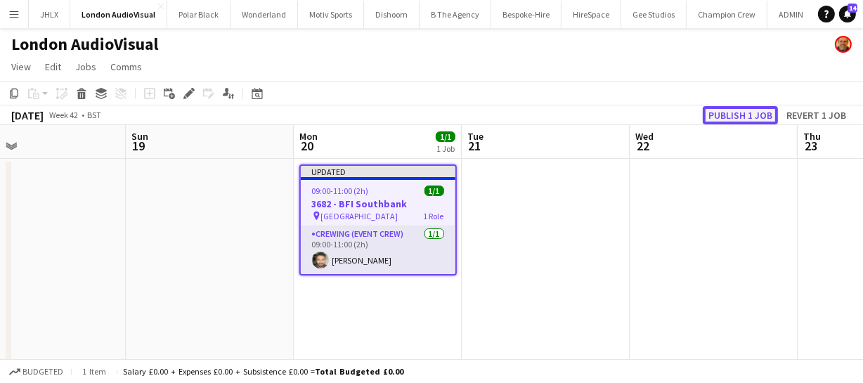
click at [725, 110] on button "Publish 1 job" at bounding box center [740, 115] width 75 height 18
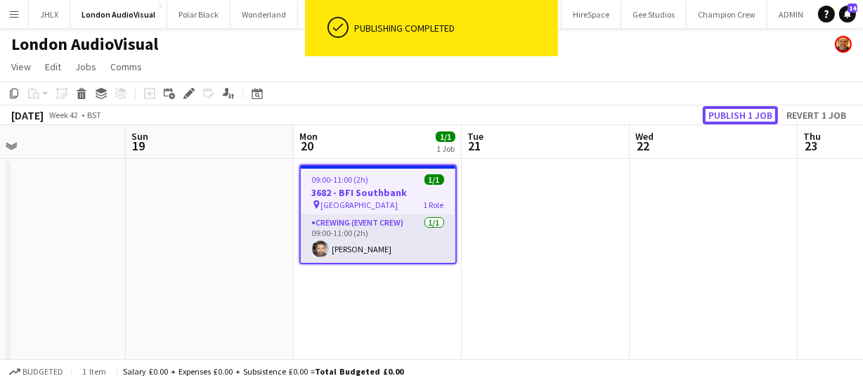
click at [731, 112] on button "Publish 1 job" at bounding box center [740, 115] width 75 height 18
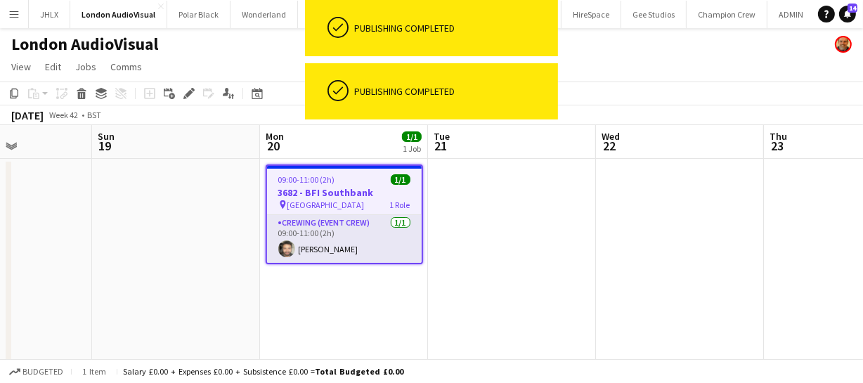
drag, startPoint x: 190, startPoint y: 232, endPoint x: 325, endPoint y: 218, distance: 136.4
click at [339, 222] on app-calendar-viewport "Thu 16 Fri 17 Sat 18 Sun 19 Mon 20 1/1 1 Job Tue 21 Wed 22 Thu 23 Fri 24 Sat 25…" at bounding box center [431, 348] width 863 height 447
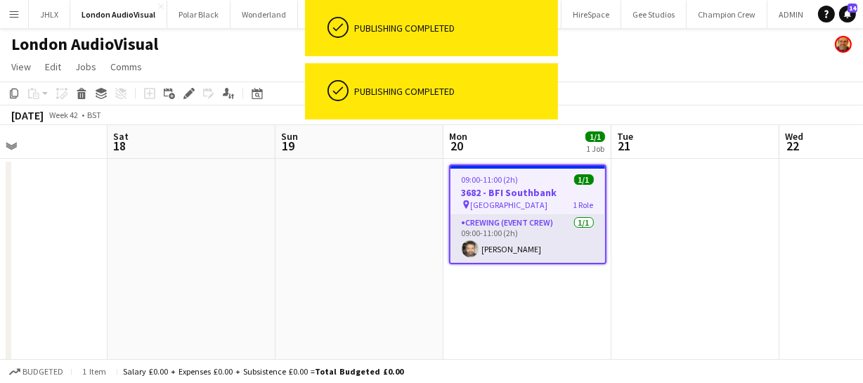
drag, startPoint x: 363, startPoint y: 219, endPoint x: 376, endPoint y: 218, distance: 13.4
click at [375, 218] on app-calendar-viewport "Wed 15 Thu 16 Fri 17 Sat 18 Sun 19 Mon 20 1/1 1 Job Tue 21 Wed 22 Thu 23 Fri 24…" at bounding box center [431, 348] width 863 height 447
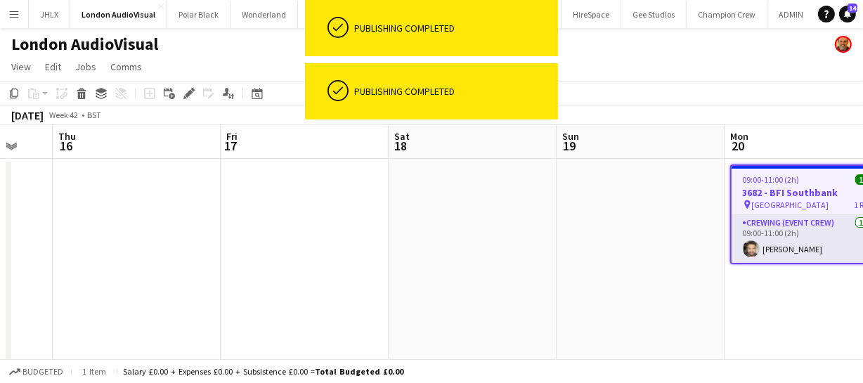
drag, startPoint x: 330, startPoint y: 224, endPoint x: 416, endPoint y: 219, distance: 85.9
click at [432, 218] on app-calendar-viewport "Tue 14 Wed 15 Thu 16 Fri 17 Sat 18 Sun 19 Mon 20 1/1 1 Job Tue 21 Wed 22 Thu 23…" at bounding box center [431, 348] width 863 height 447
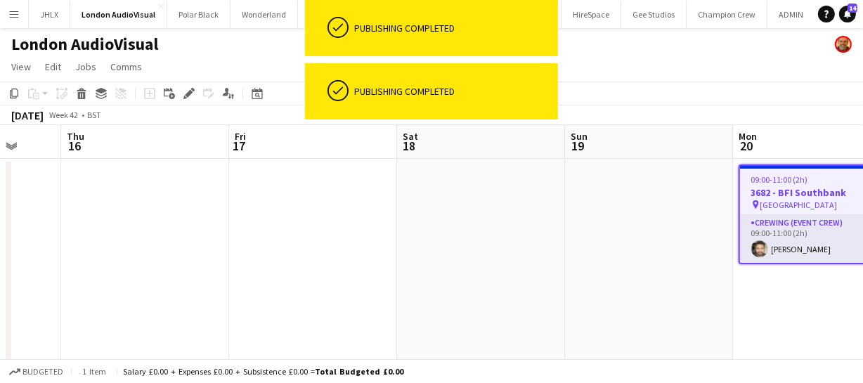
click at [355, 231] on app-calendar-viewport "Mon 13 Tue 14 Wed 15 Thu 16 Fri 17 Sat 18 Sun 19 Mon 20 1/1 1 Job Tue 21 Wed 22…" at bounding box center [431, 348] width 863 height 447
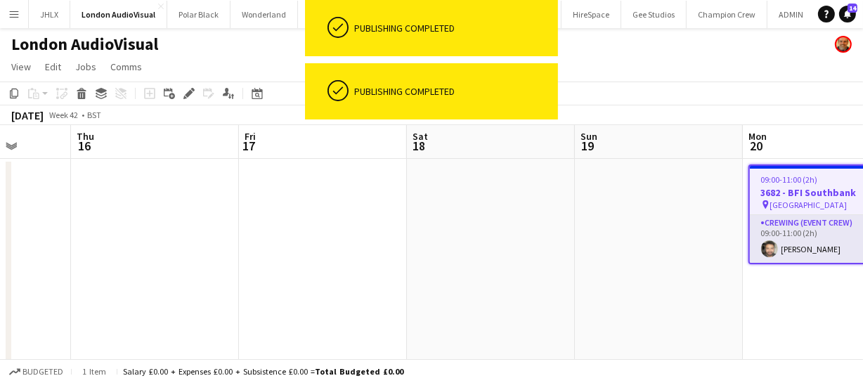
drag, startPoint x: 330, startPoint y: 236, endPoint x: 297, endPoint y: 236, distance: 33.0
click at [365, 235] on app-calendar-viewport "Mon 13 Tue 14 Wed 15 Thu 16 Fri 17 Sat 18 Sun 19 Mon 20 1/1 1 Job Tue 21 Wed 22…" at bounding box center [431, 348] width 863 height 447
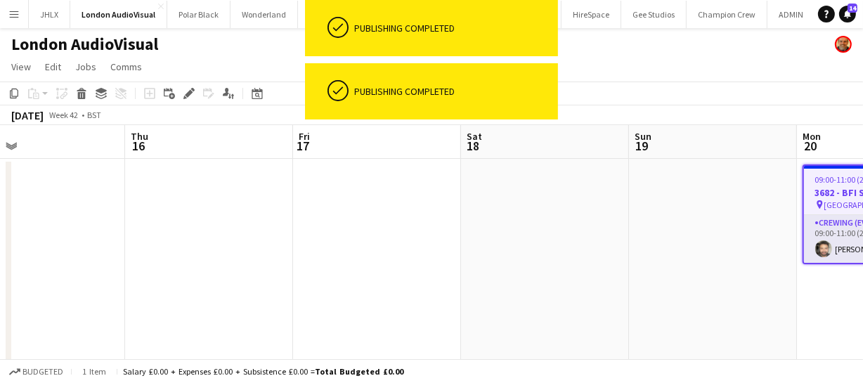
click at [380, 232] on app-calendar-viewport "Mon 13 Tue 14 Wed 15 Thu 16 Fri 17 Sat 18 Sun 19 Mon 20 1/1 1 Job Tue 21 Wed 22…" at bounding box center [431, 348] width 863 height 447
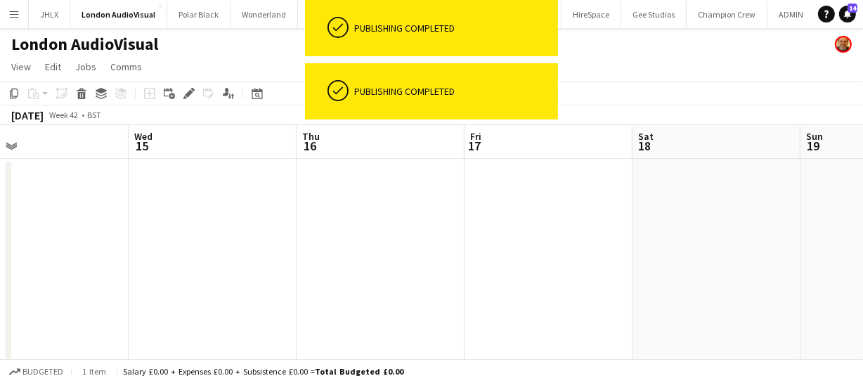
drag, startPoint x: 273, startPoint y: 238, endPoint x: 330, endPoint y: 240, distance: 57.0
click at [421, 228] on app-calendar-viewport "Sun 12 Mon 13 Tue 14 Wed 15 Thu 16 Fri 17 Sat 18 Sun 19 Mon 20 1/1 1 Job Tue 21…" at bounding box center [431, 348] width 863 height 447
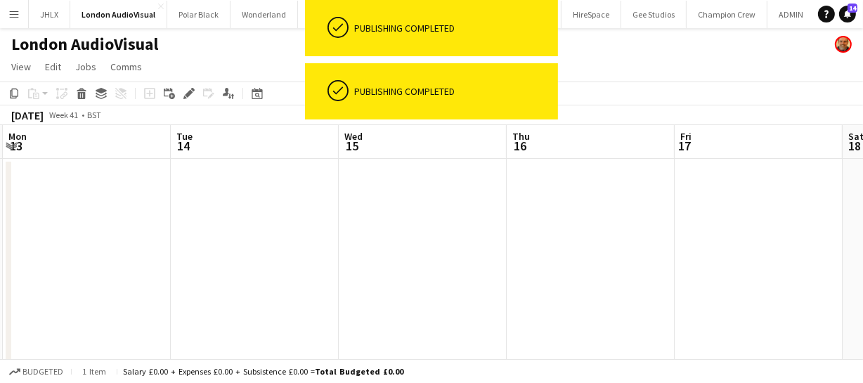
click at [443, 235] on app-calendar-viewport "Sat 11 Sun 12 Mon 13 Tue 14 Wed 15 Thu 16 Fri 17 Sat 18 Sun 19 Mon 20 1/1 1 Job…" at bounding box center [431, 348] width 863 height 447
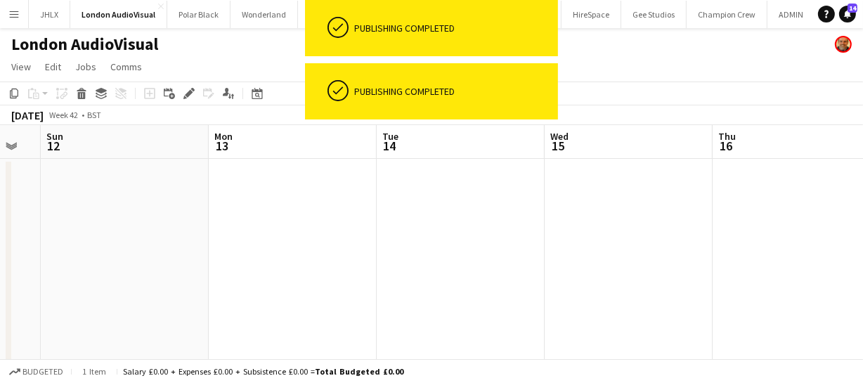
drag, startPoint x: 265, startPoint y: 247, endPoint x: 251, endPoint y: 252, distance: 14.9
click at [446, 238] on app-calendar-viewport "Fri 10 2/2 1 Job Sat 11 Sun 12 Mon 13 Tue 14 Wed 15 Thu 16 Fri 17 Sat 18 Sun 19…" at bounding box center [431, 348] width 863 height 447
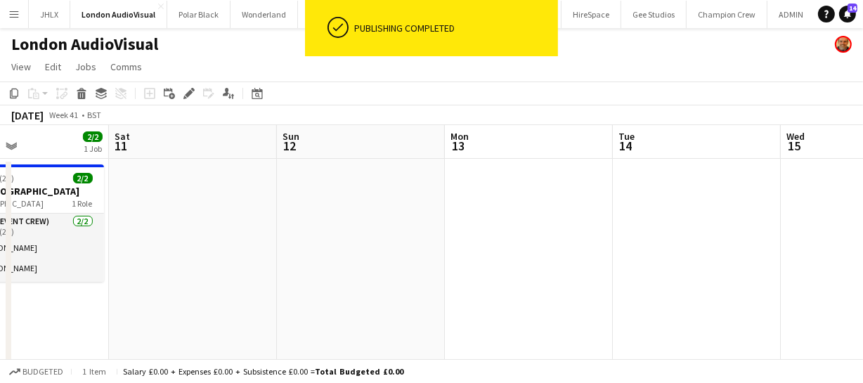
click at [410, 249] on app-calendar-viewport "Wed 8 1/1 1 Job Thu 9 6/6 3 Jobs Fri 10 2/2 1 Job Sat 11 Sun 12 Mon 13 Tue 14 W…" at bounding box center [431, 348] width 863 height 447
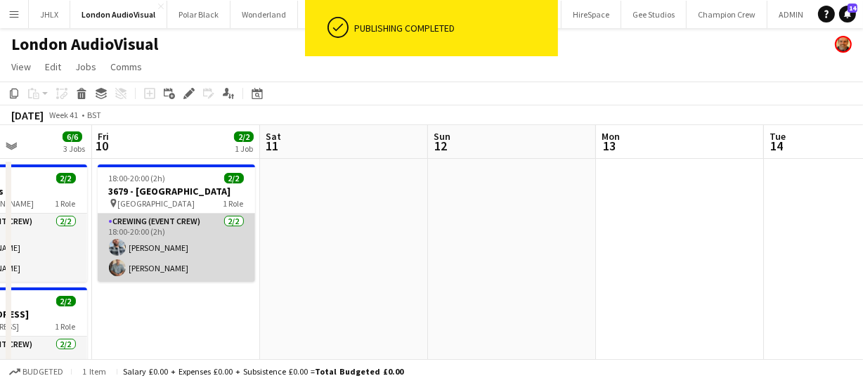
drag, startPoint x: 328, startPoint y: 253, endPoint x: 358, endPoint y: 261, distance: 31.4
click at [453, 246] on app-calendar-viewport "Tue 7 2/2 1 Job Wed 8 1/1 1 Job Thu 9 6/6 3 Jobs Fri 10 2/2 1 Job Sat 11 Sun 12…" at bounding box center [431, 348] width 863 height 447
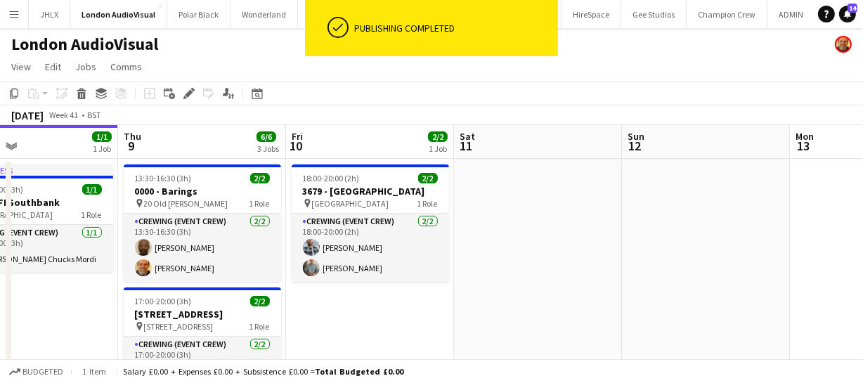
drag, startPoint x: 409, startPoint y: 261, endPoint x: 566, endPoint y: 260, distance: 156.7
click at [558, 259] on app-calendar-viewport "Mon 6 1/1 1 Job Tue 7 2/2 1 Job Wed 8 1/1 1 Job Thu 9 6/6 3 Jobs Fri 10 2/2 1 J…" at bounding box center [431, 348] width 863 height 447
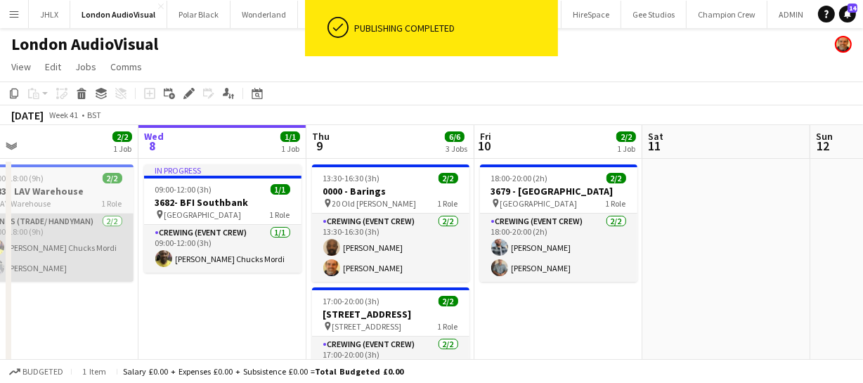
drag, startPoint x: 330, startPoint y: 261, endPoint x: 318, endPoint y: 271, distance: 14.9
click at [472, 254] on app-calendar-viewport "Sun 5 Mon 6 1/1 1 Job Tue 7 2/2 1 Job Wed 8 1/1 1 Job Thu 9 6/6 3 Jobs Fri 10 2…" at bounding box center [431, 348] width 863 height 447
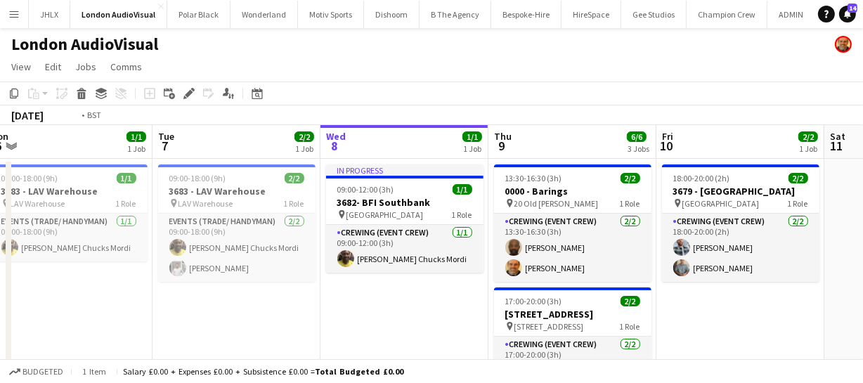
scroll to position [0, 614]
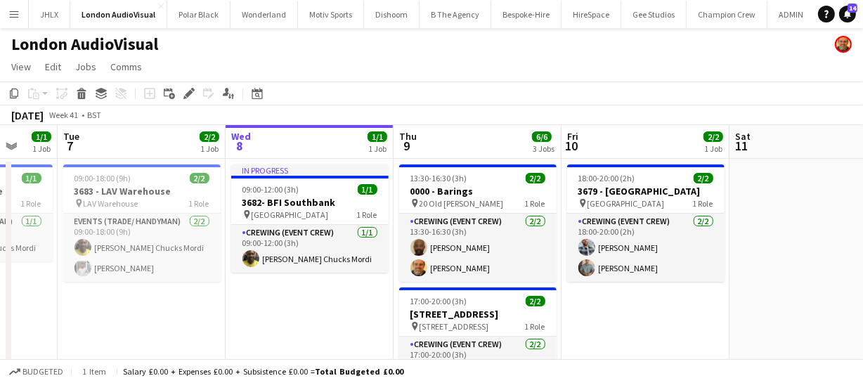
drag, startPoint x: 351, startPoint y: 306, endPoint x: 257, endPoint y: 305, distance: 93.5
click at [141, 307] on app-calendar-viewport "Fri 3 Sat 4 3/3 1 Job Sun 5 Mon 6 1/1 1 Job Tue 7 2/2 1 Job Wed 8 1/1 1 Job Thu…" at bounding box center [431, 348] width 863 height 447
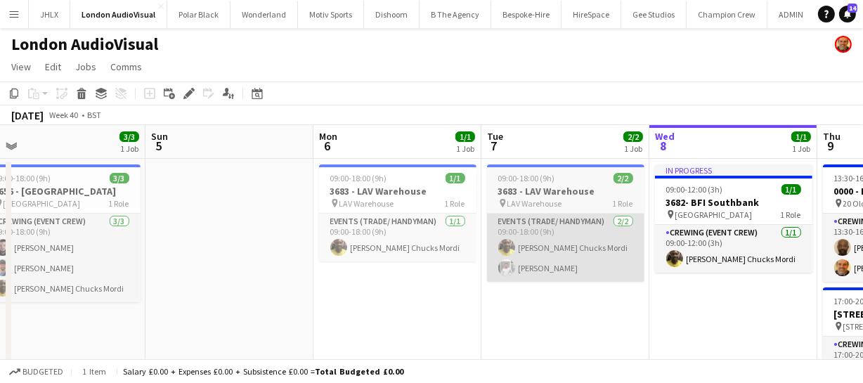
drag, startPoint x: 272, startPoint y: 313, endPoint x: 626, endPoint y: 261, distance: 357.9
click at [702, 259] on app-calendar-viewport "Thu 2 Fri 3 Sat 4 3/3 1 Job Sun 5 Mon 6 1/1 1 Job Tue 7 2/2 1 Job Wed 8 1/1 1 J…" at bounding box center [431, 348] width 863 height 447
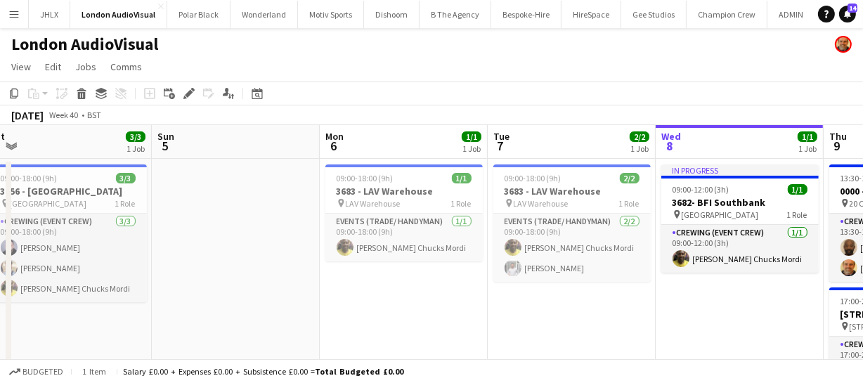
drag, startPoint x: 479, startPoint y: 287, endPoint x: 406, endPoint y: 297, distance: 73.8
click at [495, 287] on app-calendar-viewport "Thu 2 Fri 3 Sat 4 3/3 1 Job Sun 5 Mon 6 1/1 1 Job Tue 7 2/2 1 Job Wed 8 1/1 1 J…" at bounding box center [431, 348] width 863 height 447
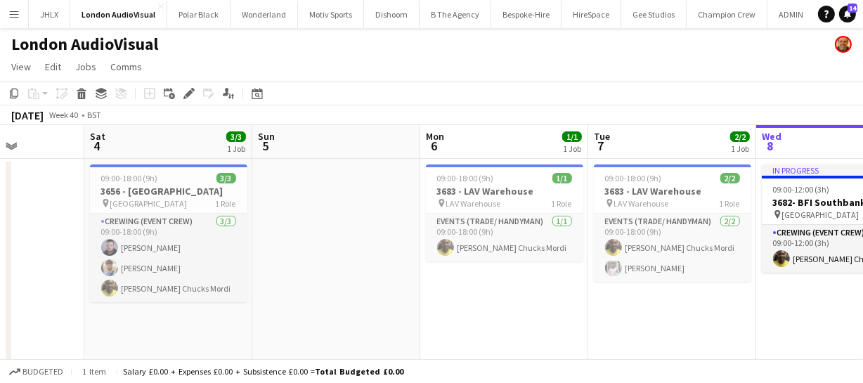
drag, startPoint x: 522, startPoint y: 281, endPoint x: 436, endPoint y: 298, distance: 88.1
click at [547, 278] on app-calendar-viewport "Wed 1 4/4 3 Jobs Thu 2 Fri 3 Sat 4 3/3 1 Job Sun 5 Mon 6 1/1 1 Job Tue 7 2/2 1 …" at bounding box center [431, 348] width 863 height 447
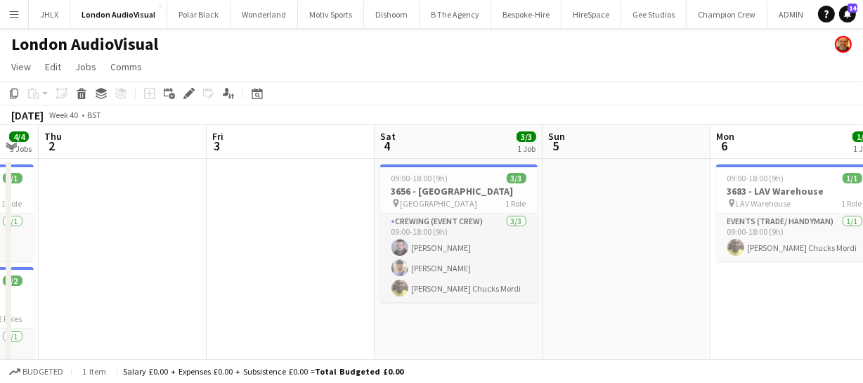
drag, startPoint x: 696, startPoint y: 263, endPoint x: 500, endPoint y: 271, distance: 196.9
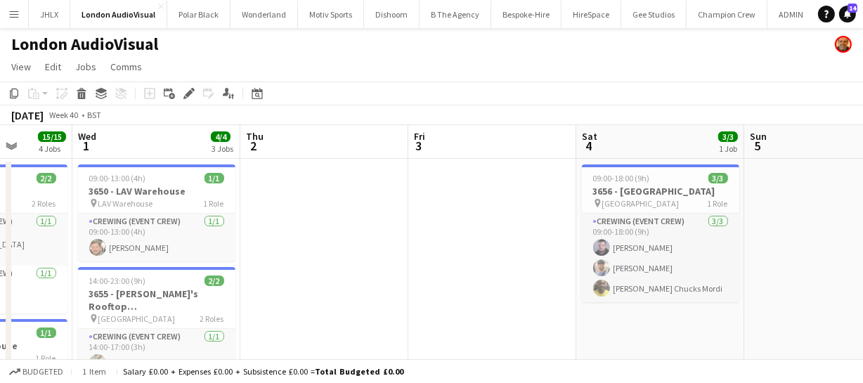
drag, startPoint x: 466, startPoint y: 263, endPoint x: 512, endPoint y: 255, distance: 47.0
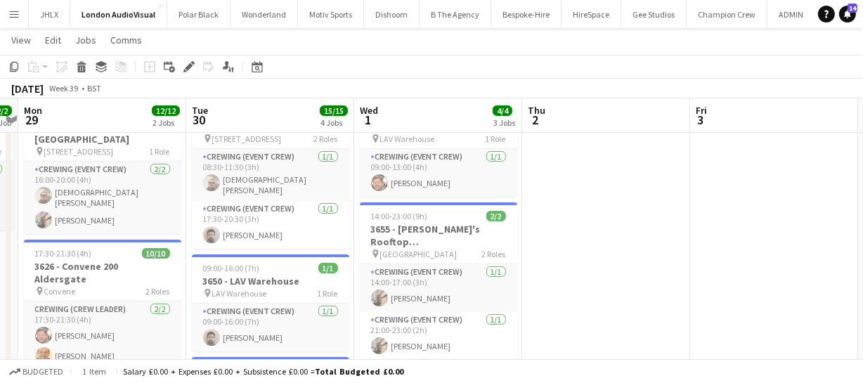
scroll to position [0, 311]
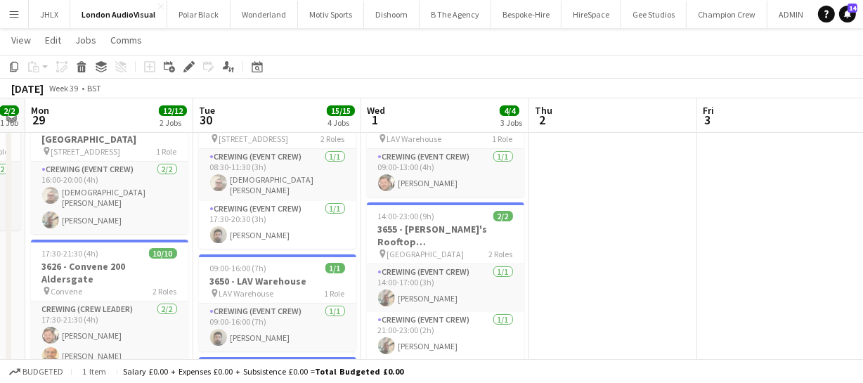
drag, startPoint x: 472, startPoint y: 259, endPoint x: 604, endPoint y: 235, distance: 134.2
click at [604, 235] on app-calendar-viewport "Sat 27 Sun 28 2/2 1 Job Mon 29 12/12 2 Jobs Tue 30 15/15 4 Jobs Wed 1 4/4 3 Job…" at bounding box center [431, 354] width 863 height 724
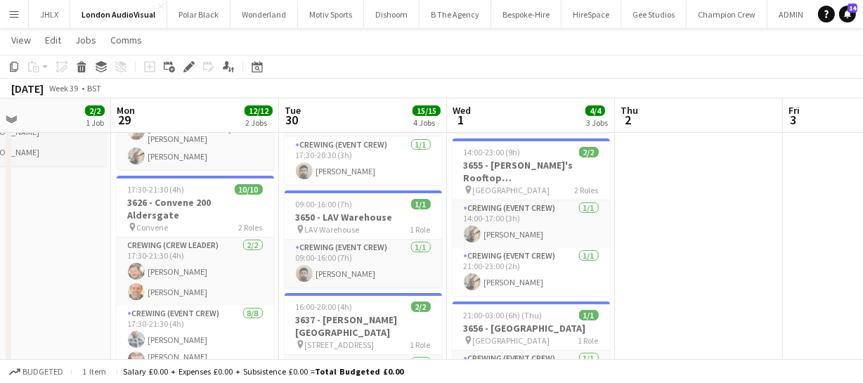
scroll to position [0, 358]
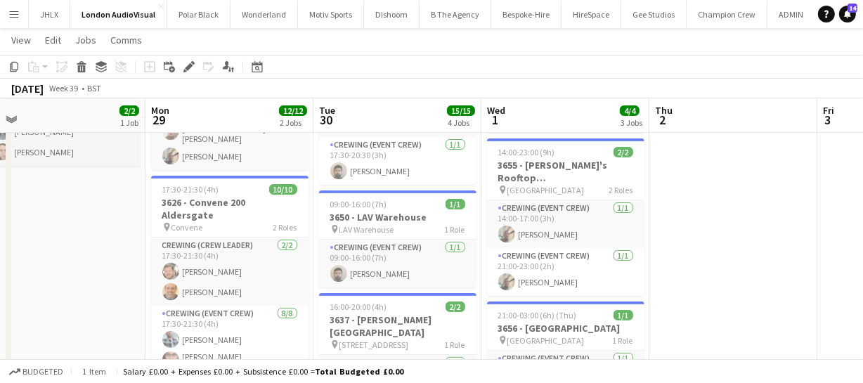
drag, startPoint x: 679, startPoint y: 217, endPoint x: 732, endPoint y: 209, distance: 54.0
click at [732, 209] on app-calendar-viewport "Fri 26 4/4 2 Jobs Sat 27 Sun 28 2/2 1 Job Mon 29 12/12 2 Jobs Tue 30 15/15 4 Jo…" at bounding box center [431, 290] width 863 height 724
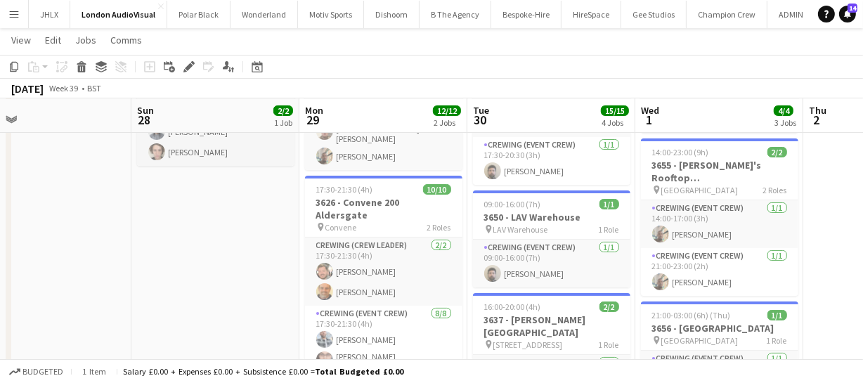
drag, startPoint x: 197, startPoint y: 249, endPoint x: 257, endPoint y: 245, distance: 60.5
click at [261, 245] on app-calendar-viewport "Thu 25 Fri 26 4/4 2 Jobs Sat 27 Sun 28 2/2 1 Job Mon 29 12/12 2 Jobs Tue 30 15/…" at bounding box center [431, 290] width 863 height 724
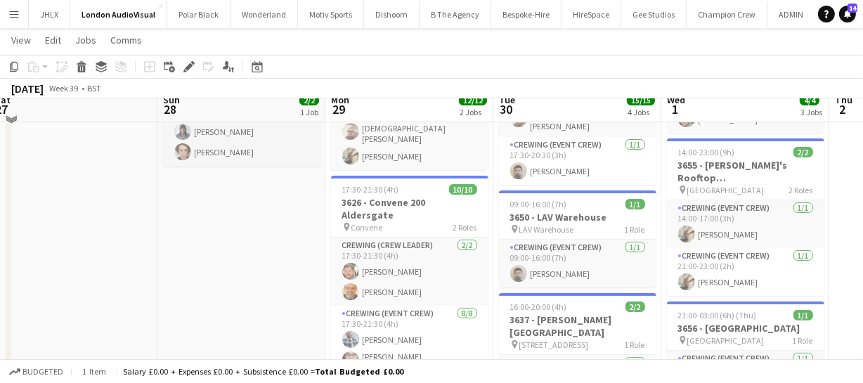
scroll to position [0, 0]
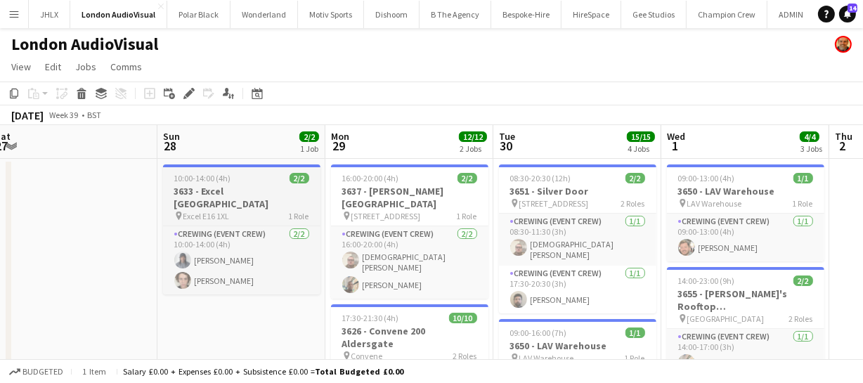
click at [250, 188] on h3 "3633 - Excel London" at bounding box center [241, 197] width 157 height 25
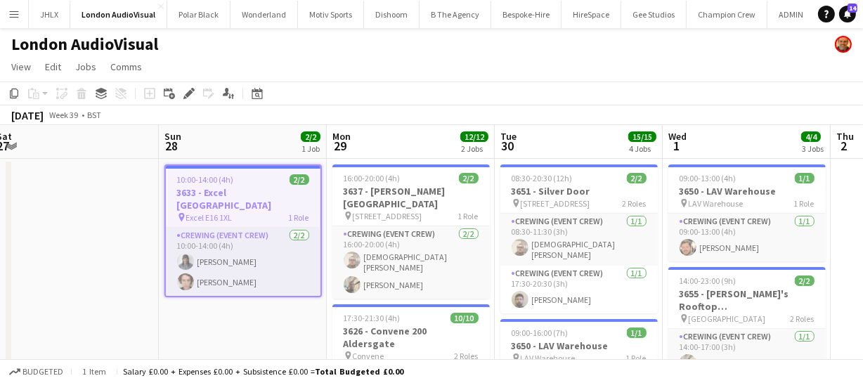
click at [250, 188] on h3 "3633 - Excel London" at bounding box center [243, 198] width 155 height 25
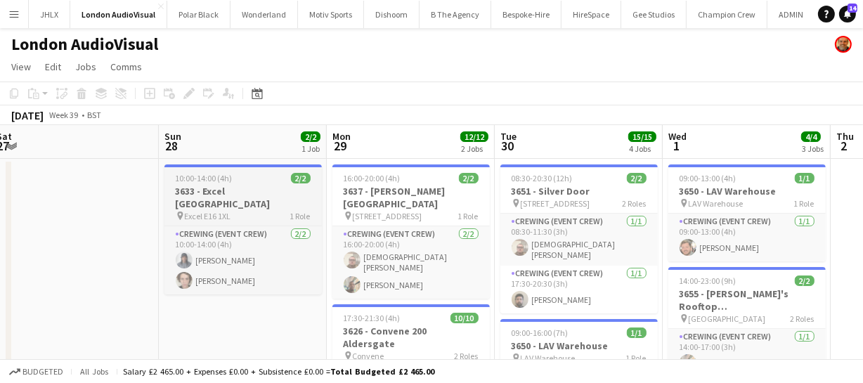
click at [247, 188] on h3 "3633 - Excel London" at bounding box center [242, 197] width 157 height 25
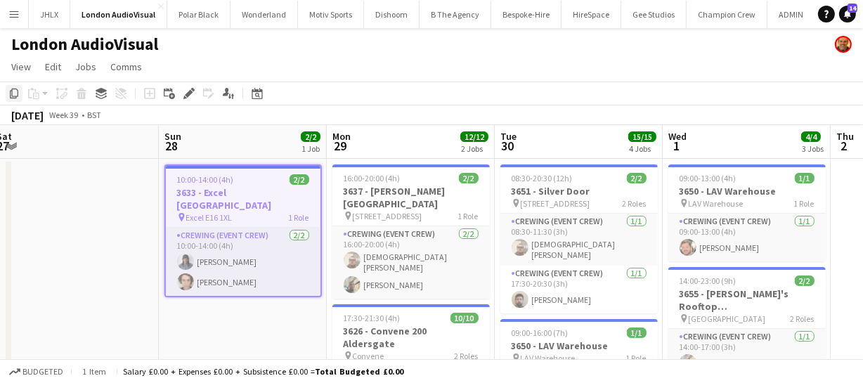
click at [13, 90] on icon "Copy" at bounding box center [13, 93] width 11 height 11
drag, startPoint x: 638, startPoint y: 257, endPoint x: 548, endPoint y: 257, distance: 90.0
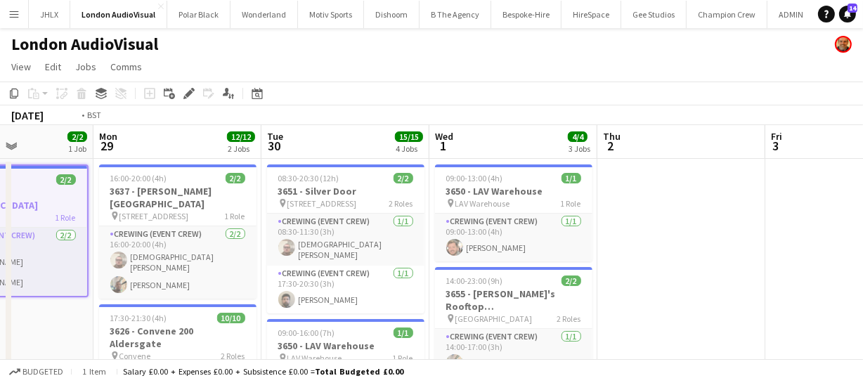
drag, startPoint x: 585, startPoint y: 258, endPoint x: 545, endPoint y: 245, distance: 42.0
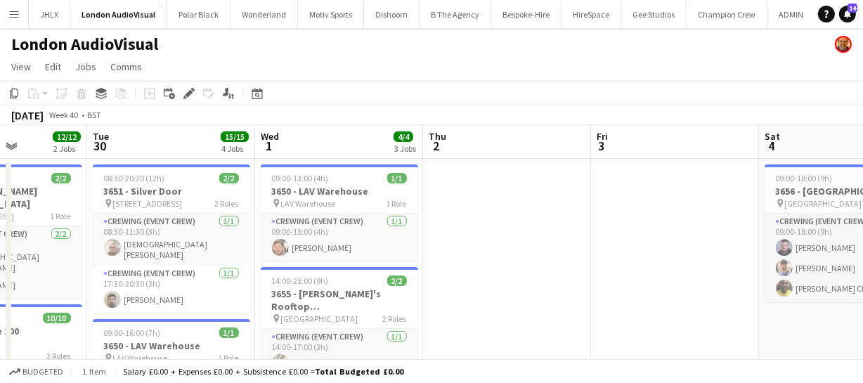
drag, startPoint x: 577, startPoint y: 253, endPoint x: 562, endPoint y: 243, distance: 17.7
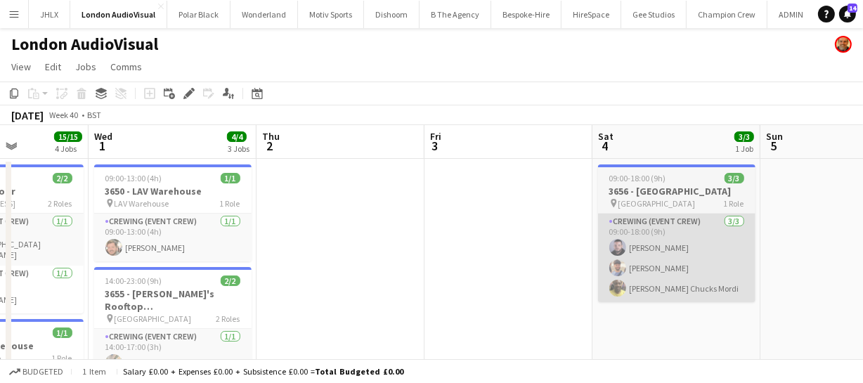
drag, startPoint x: 533, startPoint y: 252, endPoint x: 481, endPoint y: 244, distance: 52.7
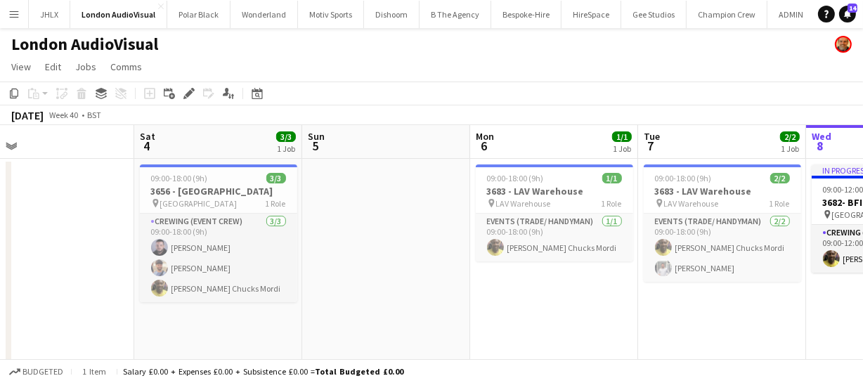
drag, startPoint x: 673, startPoint y: 248, endPoint x: 543, endPoint y: 243, distance: 129.4
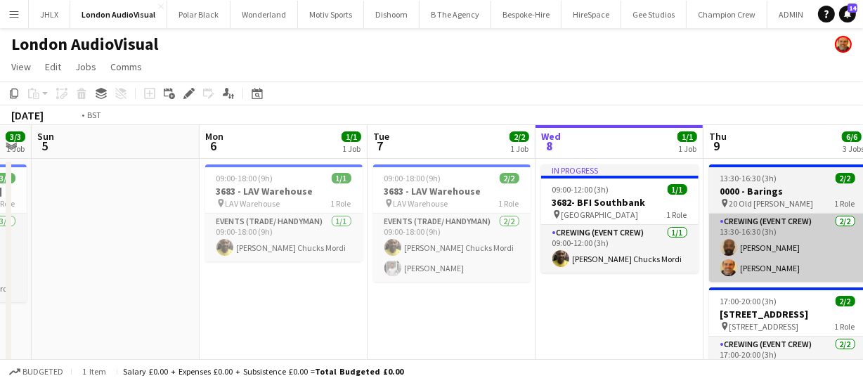
drag, startPoint x: 524, startPoint y: 264, endPoint x: 543, endPoint y: 250, distance: 24.2
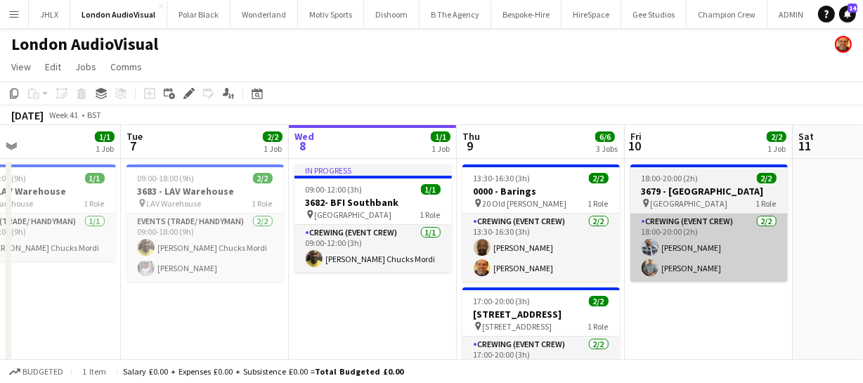
drag, startPoint x: 397, startPoint y: 277, endPoint x: 548, endPoint y: 253, distance: 153.0
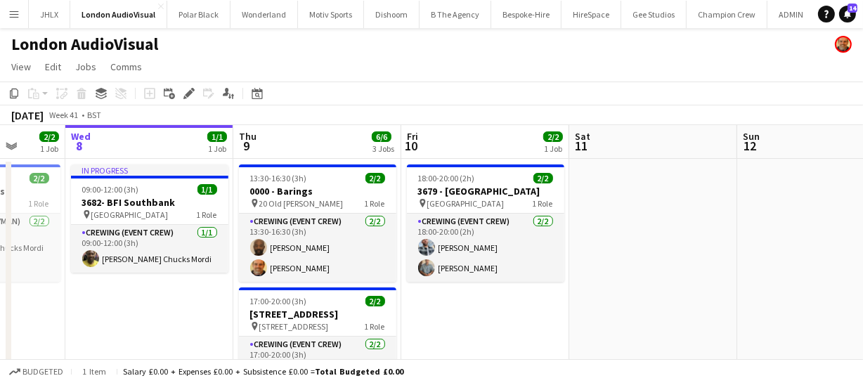
drag, startPoint x: 578, startPoint y: 269, endPoint x: 410, endPoint y: 276, distance: 168.1
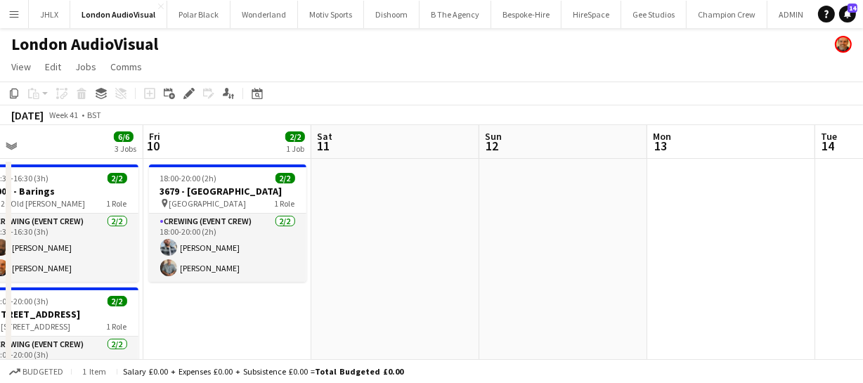
scroll to position [0, 361]
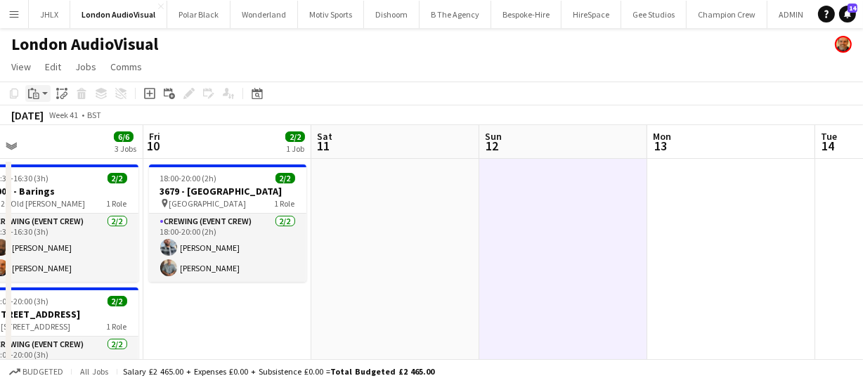
click at [28, 94] on icon "Paste" at bounding box center [33, 93] width 11 height 11
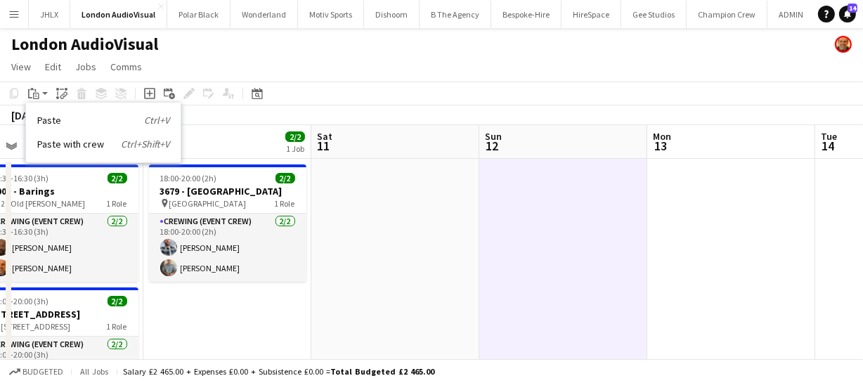
click at [43, 117] on link "Paste Ctrl+V" at bounding box center [103, 120] width 132 height 13
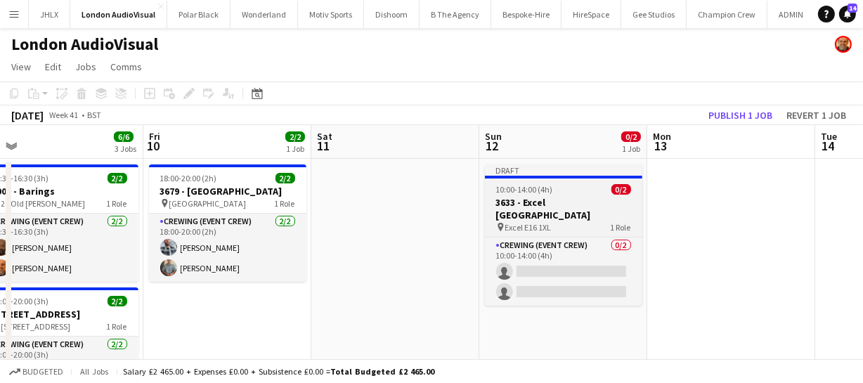
click at [550, 188] on span "10:00-14:00 (4h)" at bounding box center [524, 189] width 57 height 11
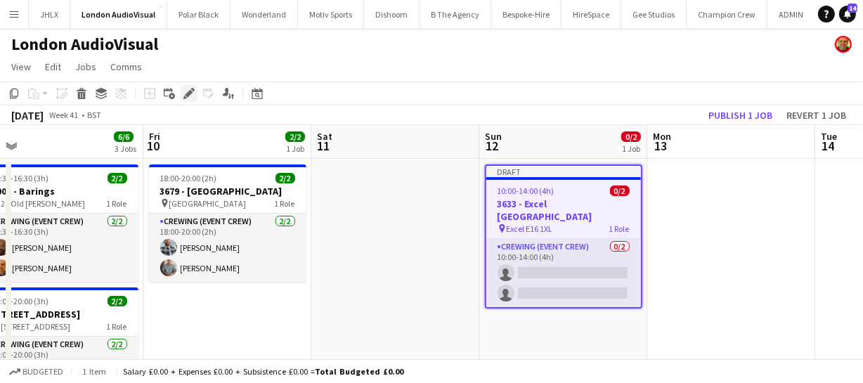
click at [187, 95] on icon at bounding box center [189, 94] width 8 height 8
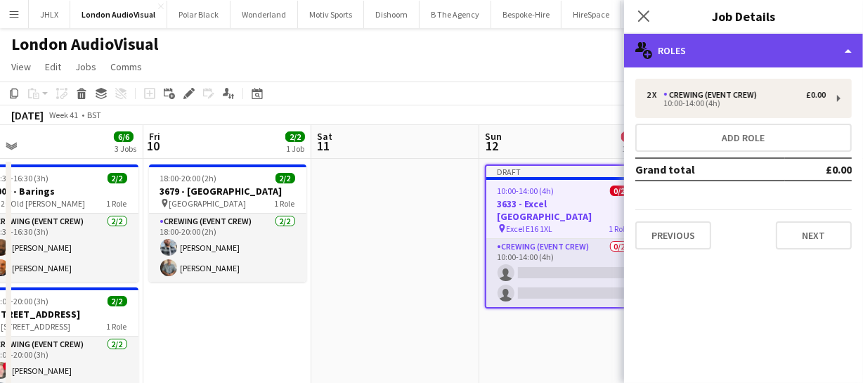
click at [733, 46] on div "multiple-users-add Roles" at bounding box center [743, 51] width 239 height 34
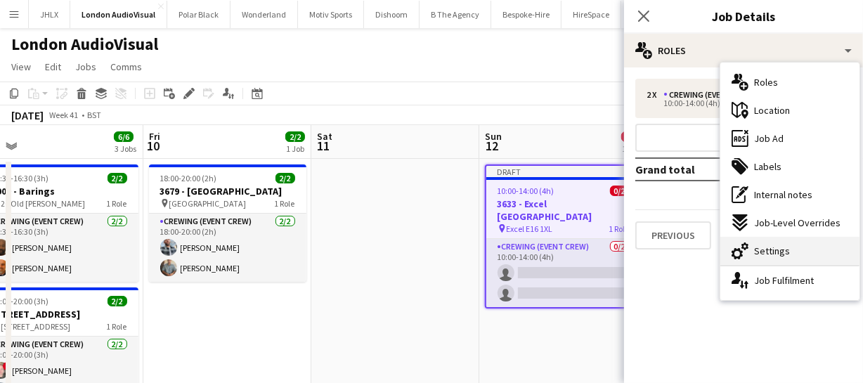
click at [775, 252] on span "Settings" at bounding box center [772, 251] width 36 height 13
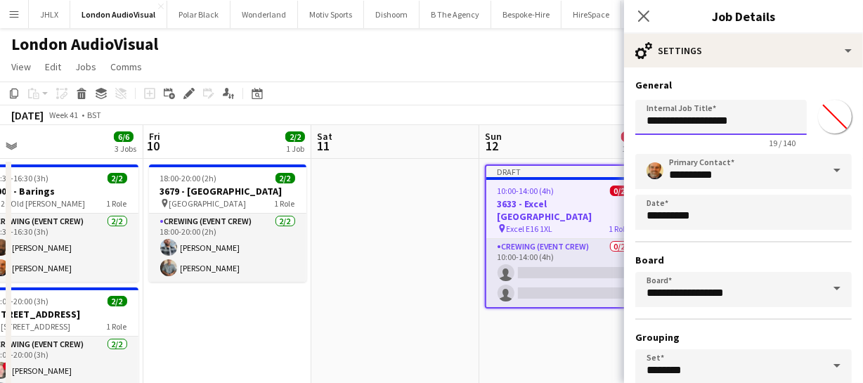
click at [669, 115] on input "**********" at bounding box center [720, 117] width 171 height 35
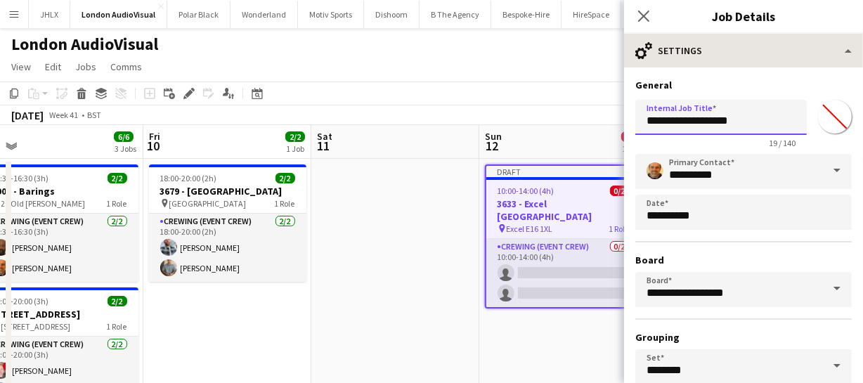
type input "**********"
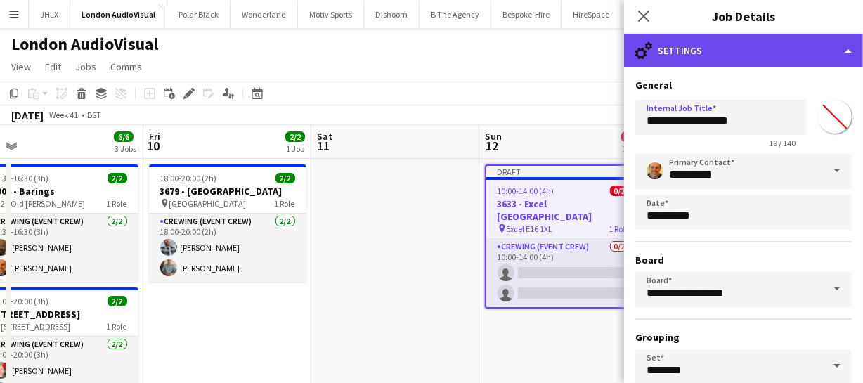
click at [786, 44] on div "cog-double-3 Settings" at bounding box center [743, 51] width 239 height 34
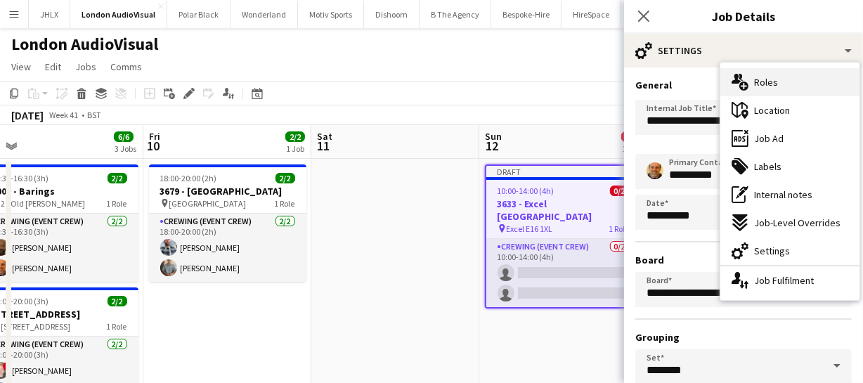
click at [785, 82] on div "multiple-users-add Roles" at bounding box center [789, 82] width 139 height 28
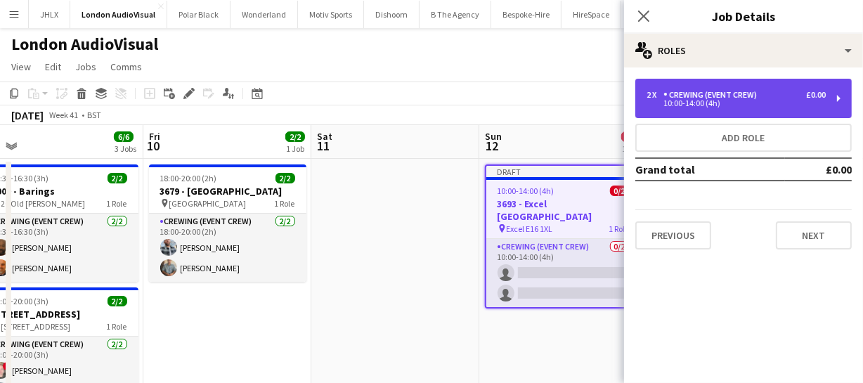
click at [719, 102] on div "10:00-14:00 (4h)" at bounding box center [736, 103] width 179 height 7
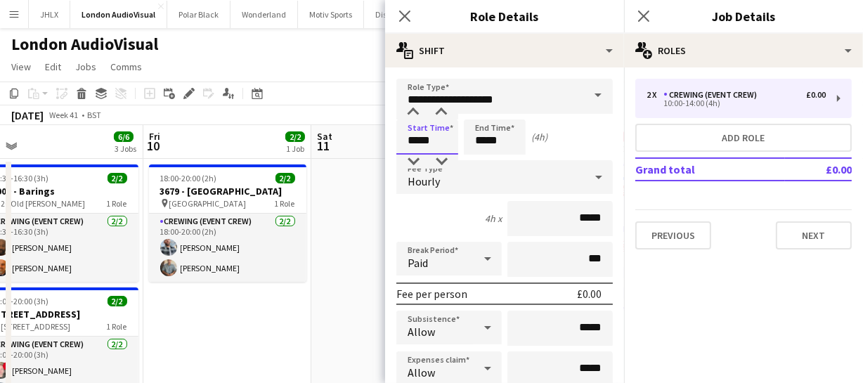
drag, startPoint x: 438, startPoint y: 141, endPoint x: 342, endPoint y: 136, distance: 95.7
type input "*****"
click at [508, 144] on input "*****" at bounding box center [495, 136] width 62 height 35
drag, startPoint x: 511, startPoint y: 138, endPoint x: 427, endPoint y: 142, distance: 83.7
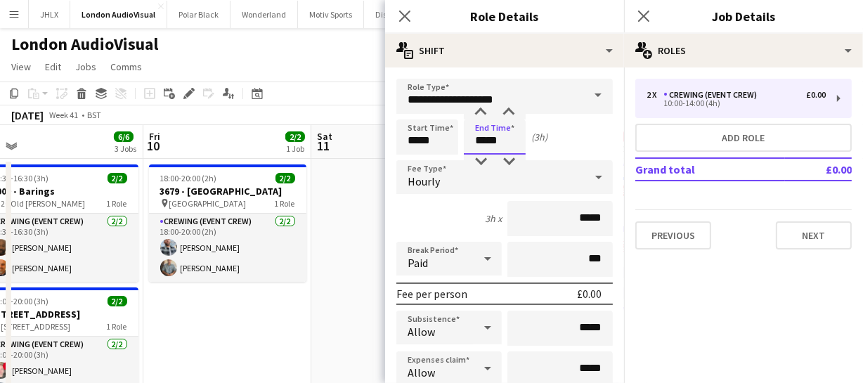
click at [427, 142] on div "Start Time ***** End Time ***** (3h)" at bounding box center [504, 136] width 216 height 35
type input "*****"
click at [405, 15] on icon at bounding box center [404, 15] width 13 height 13
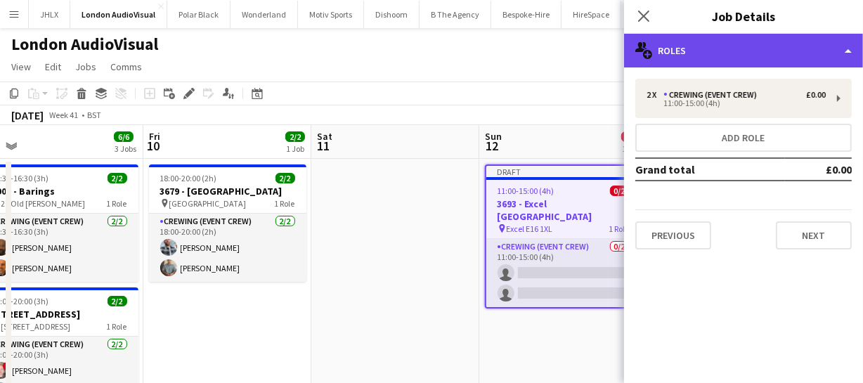
click at [770, 49] on div "multiple-users-add Roles" at bounding box center [743, 51] width 239 height 34
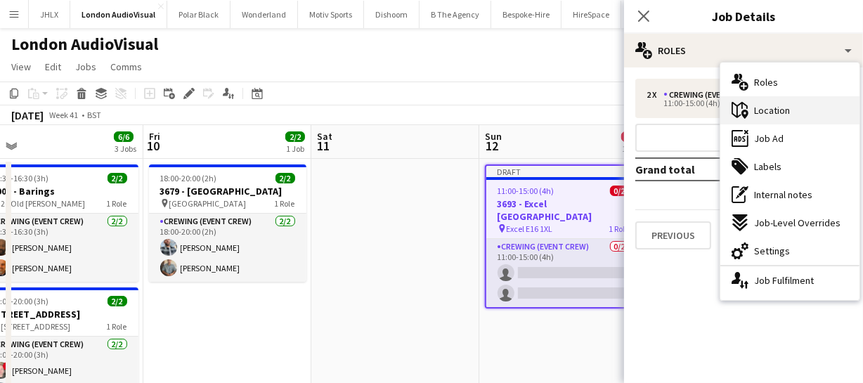
click at [788, 105] on span "Location" at bounding box center [772, 110] width 36 height 13
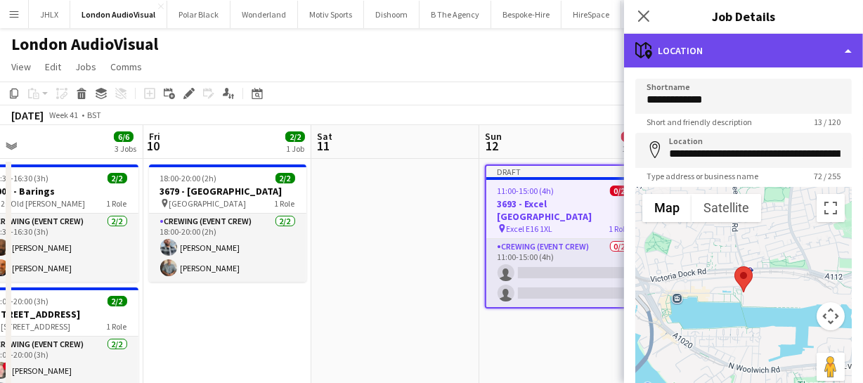
click at [774, 50] on div "maps-pin-1 Location" at bounding box center [743, 51] width 239 height 34
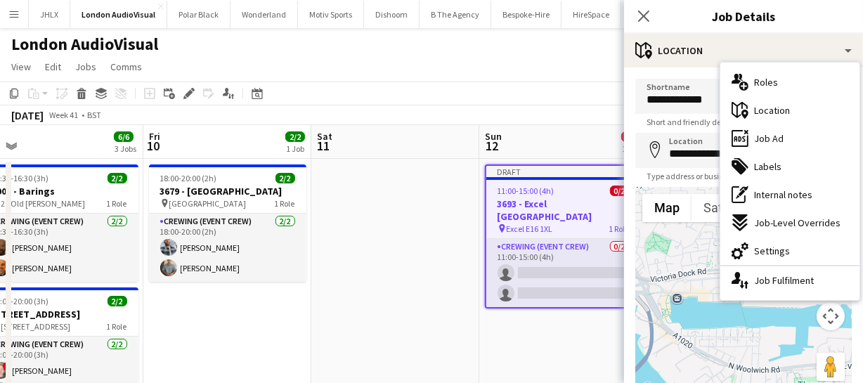
click at [780, 138] on span "Job Ad" at bounding box center [769, 138] width 30 height 13
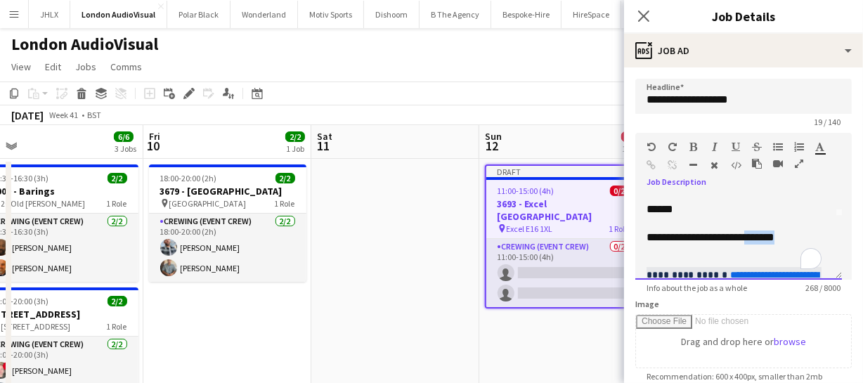
scroll to position [63, 0]
drag, startPoint x: 745, startPoint y: 238, endPoint x: 808, endPoint y: 225, distance: 64.6
click at [805, 231] on div "**********" at bounding box center [734, 238] width 175 height 14
click at [812, 232] on div "**********" at bounding box center [734, 238] width 175 height 14
click at [819, 237] on div "**********" at bounding box center [734, 238] width 175 height 14
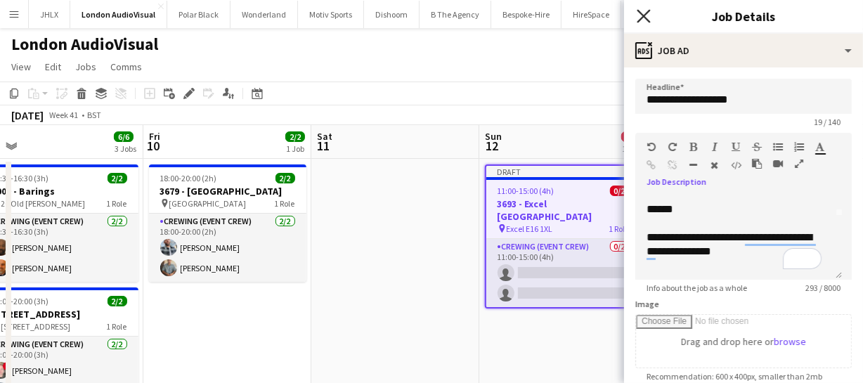
click at [643, 9] on icon "Close pop-in" at bounding box center [643, 15] width 13 height 13
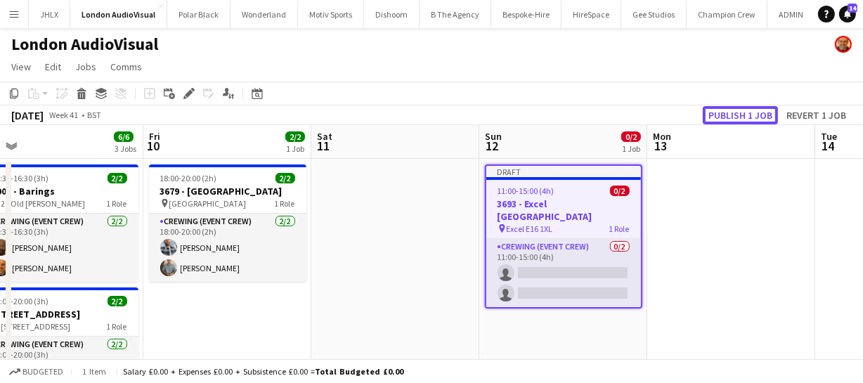
click at [724, 114] on button "Publish 1 job" at bounding box center [740, 115] width 75 height 18
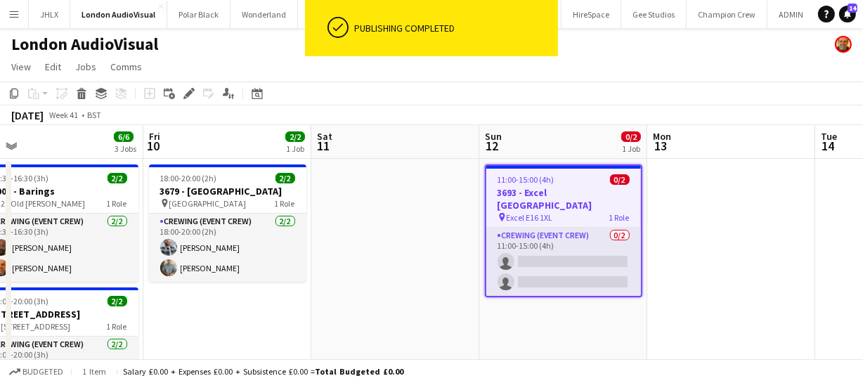
click at [553, 212] on div "pin Excel E16 1XL 1 Role" at bounding box center [563, 217] width 155 height 11
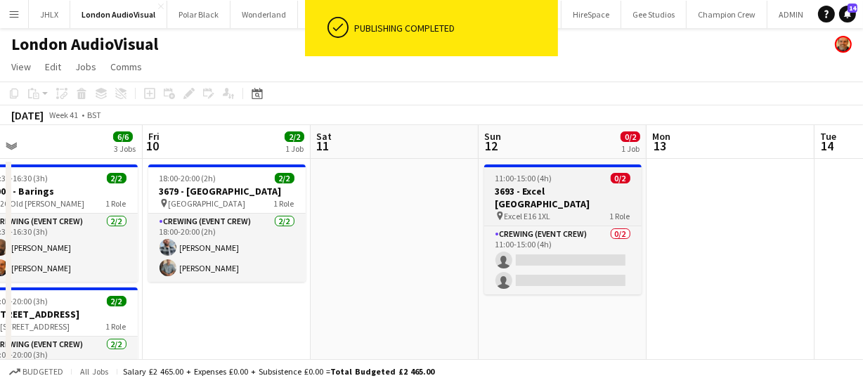
click at [563, 210] on div "pin Excel E16 1XL 1 Role" at bounding box center [562, 215] width 157 height 11
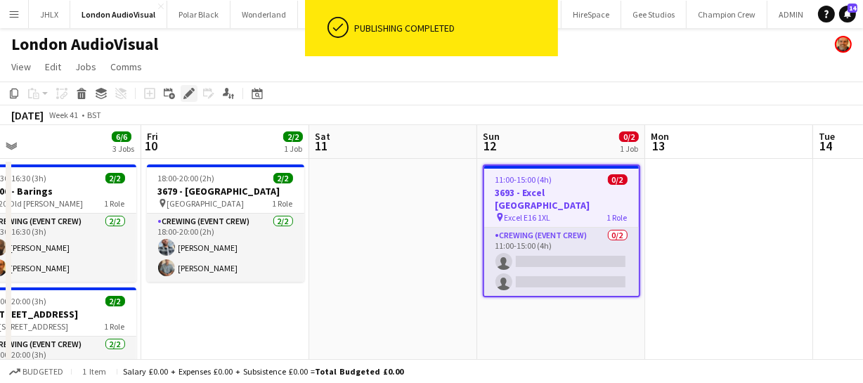
click at [191, 91] on icon "Edit" at bounding box center [188, 93] width 11 height 11
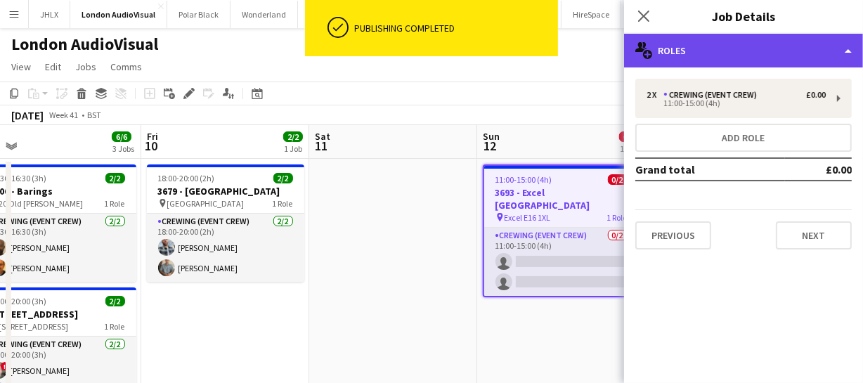
click at [711, 57] on div "multiple-users-add Roles" at bounding box center [743, 51] width 239 height 34
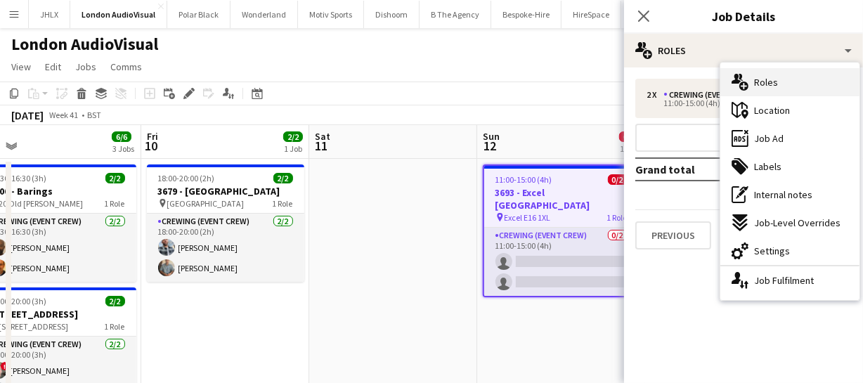
click at [780, 81] on div "multiple-users-add Roles" at bounding box center [789, 82] width 139 height 28
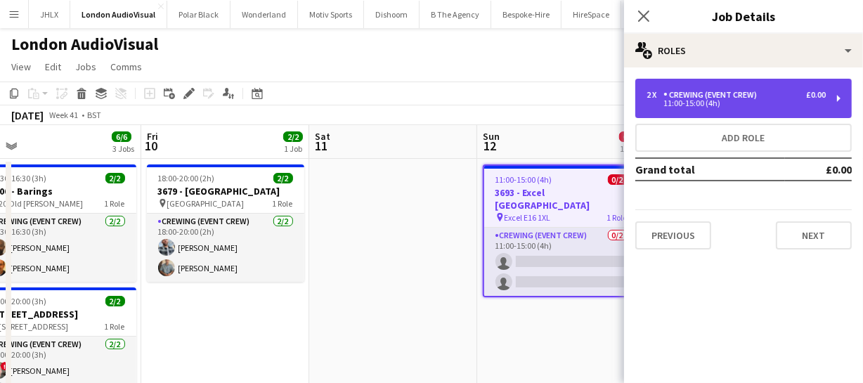
click at [733, 100] on div "11:00-15:00 (4h)" at bounding box center [736, 103] width 179 height 7
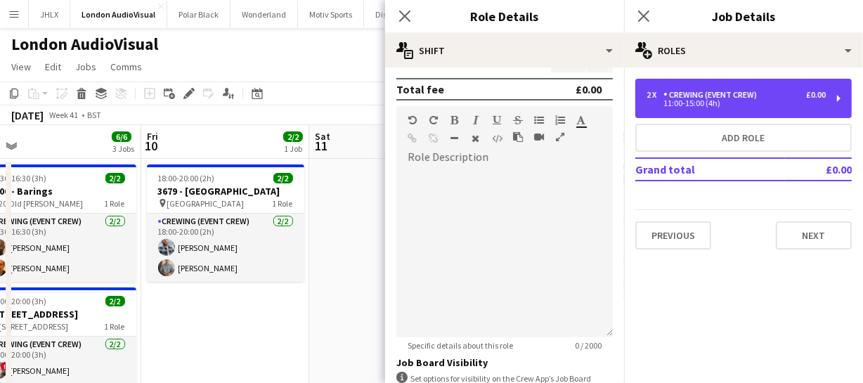
scroll to position [511, 0]
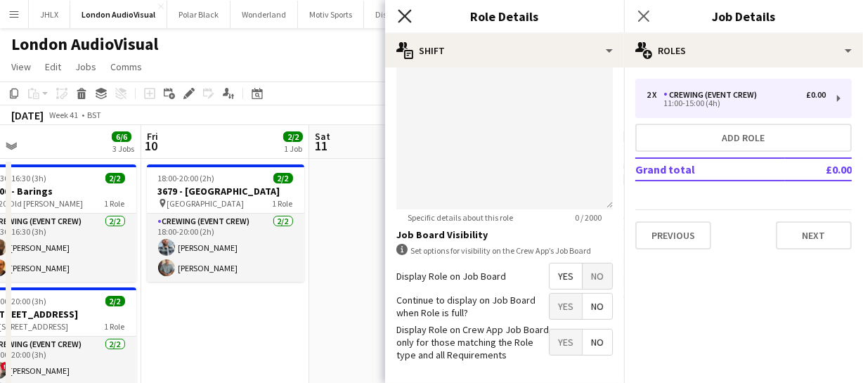
click at [408, 14] on icon "Close pop-in" at bounding box center [404, 15] width 13 height 13
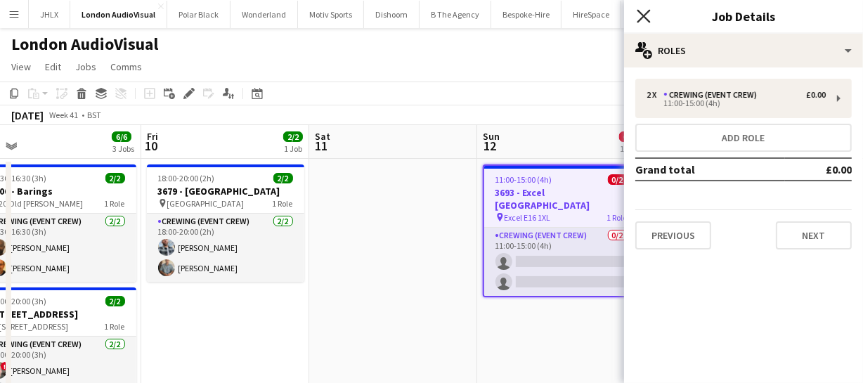
click at [644, 18] on icon "Close pop-in" at bounding box center [643, 15] width 13 height 13
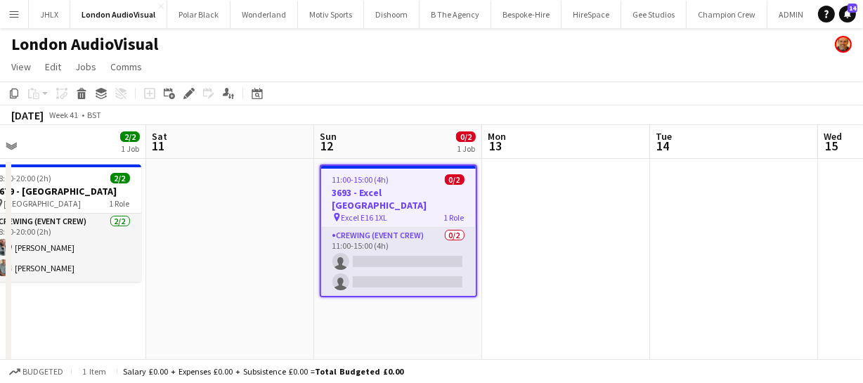
drag, startPoint x: 402, startPoint y: 251, endPoint x: 212, endPoint y: 258, distance: 190.6
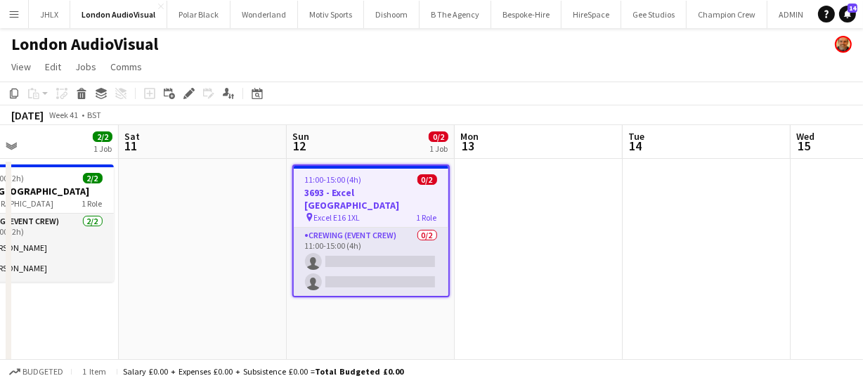
click at [361, 194] on h3 "3693 - Excel [GEOGRAPHIC_DATA]" at bounding box center [371, 198] width 155 height 25
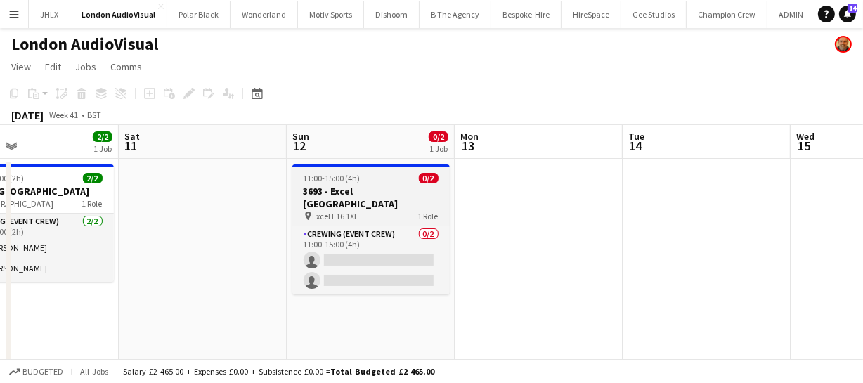
click at [356, 186] on h3 "3693 - Excel [GEOGRAPHIC_DATA]" at bounding box center [370, 197] width 157 height 25
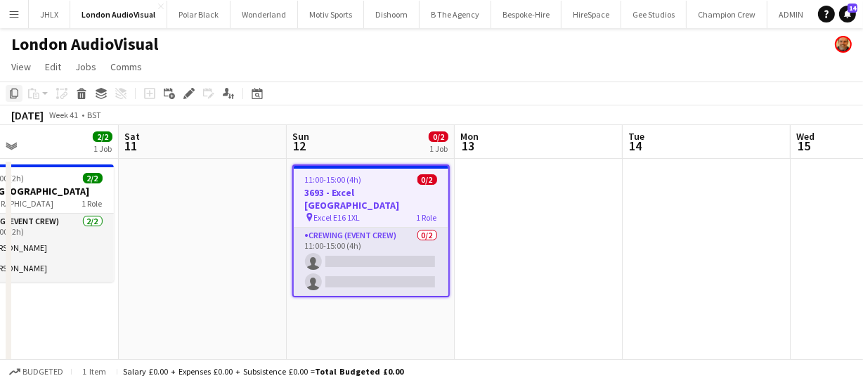
click at [13, 93] on icon "Copy" at bounding box center [13, 93] width 11 height 11
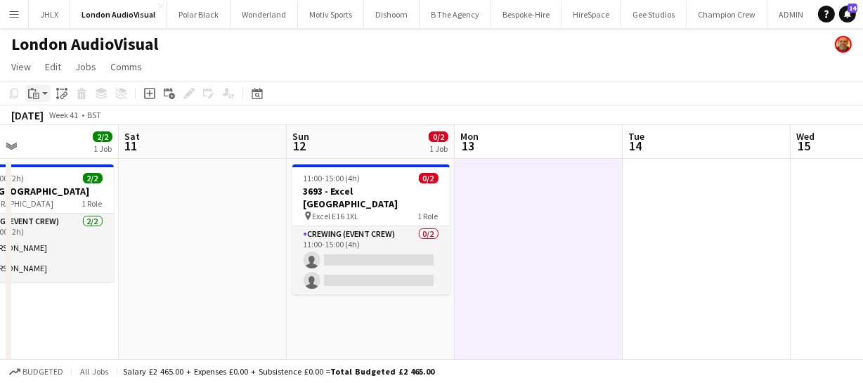
click at [32, 91] on icon "Paste" at bounding box center [33, 93] width 11 height 11
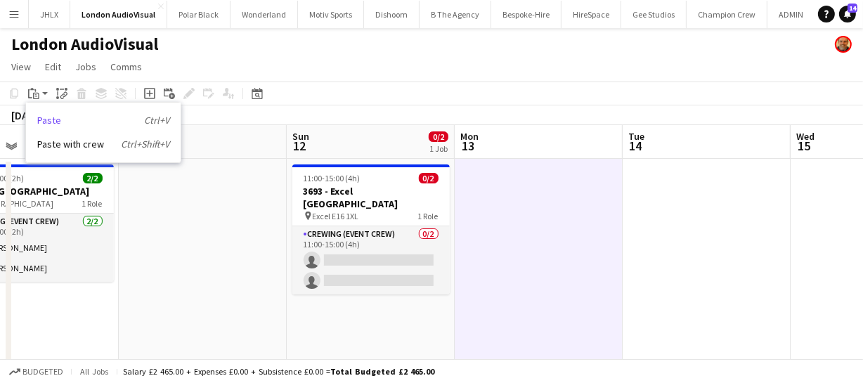
click at [52, 119] on link "Paste Ctrl+V" at bounding box center [103, 120] width 132 height 13
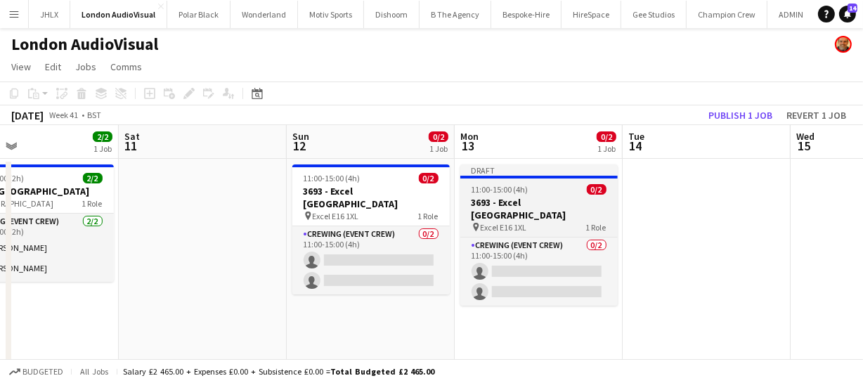
click at [529, 190] on div "11:00-15:00 (4h) 0/2" at bounding box center [538, 189] width 157 height 11
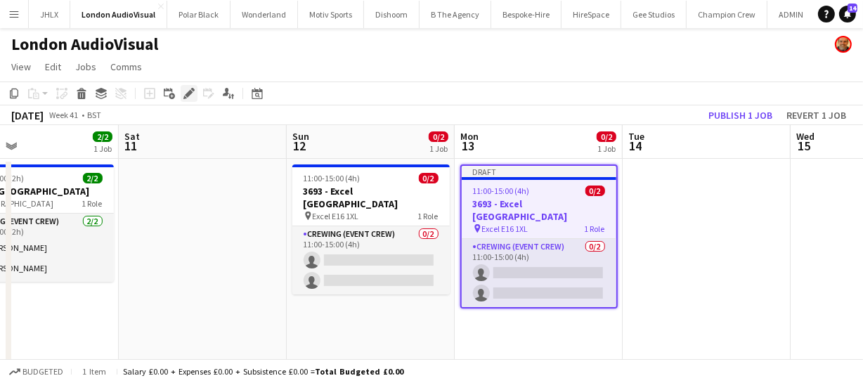
click at [188, 91] on icon "Edit" at bounding box center [188, 93] width 11 height 11
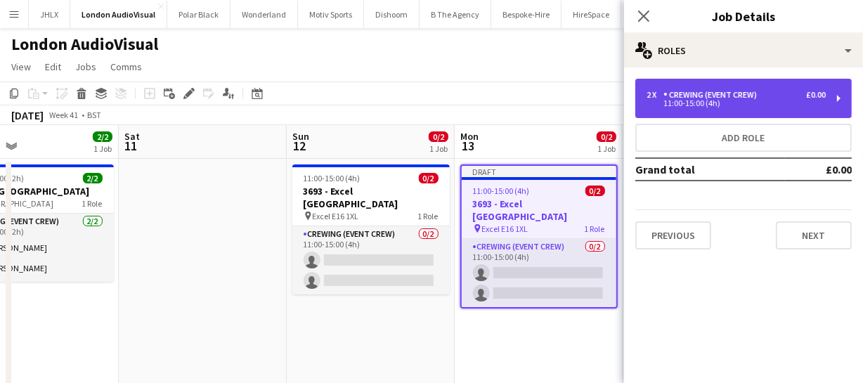
click at [727, 96] on div "Crewing (Event Crew)" at bounding box center [712, 95] width 99 height 10
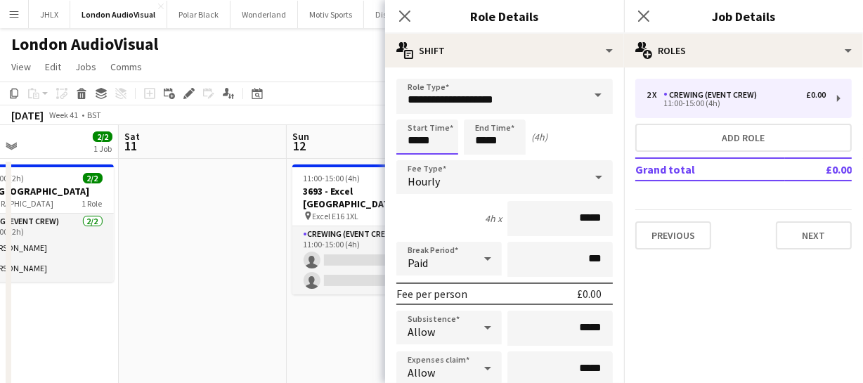
drag, startPoint x: 390, startPoint y: 154, endPoint x: 327, endPoint y: 155, distance: 63.3
type input "*****"
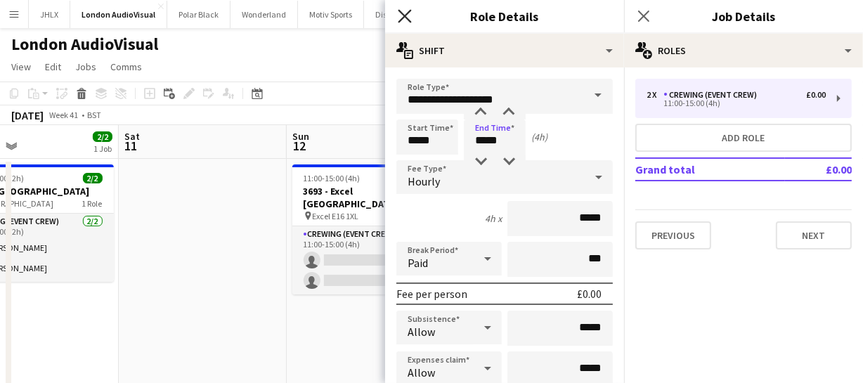
click at [401, 15] on icon "Close pop-in" at bounding box center [404, 15] width 13 height 13
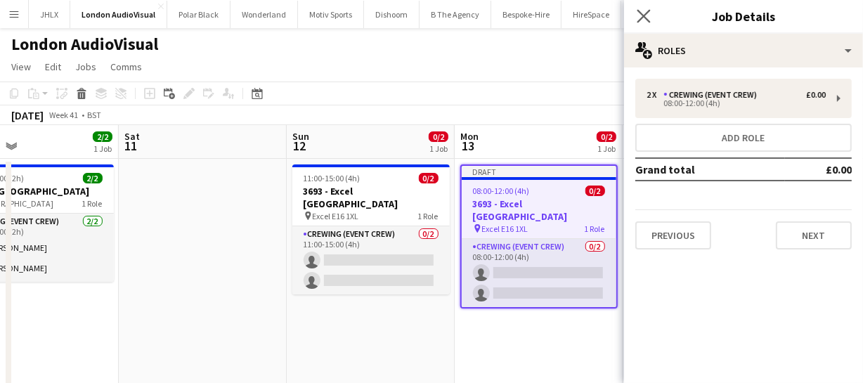
click at [652, 11] on app-icon "Close pop-in" at bounding box center [644, 16] width 20 height 20
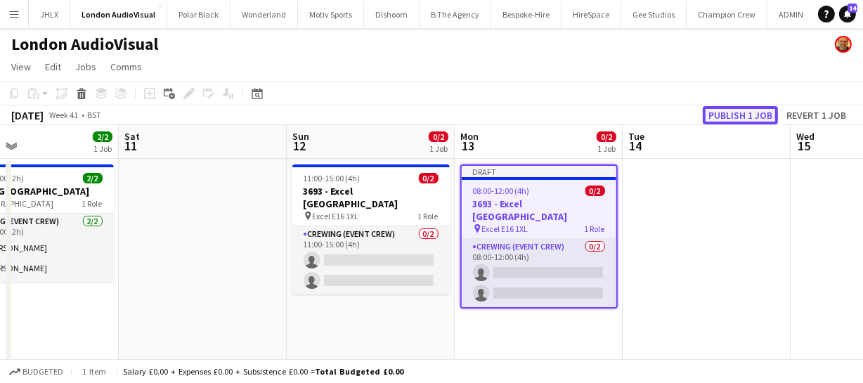
click at [744, 108] on button "Publish 1 job" at bounding box center [740, 115] width 75 height 18
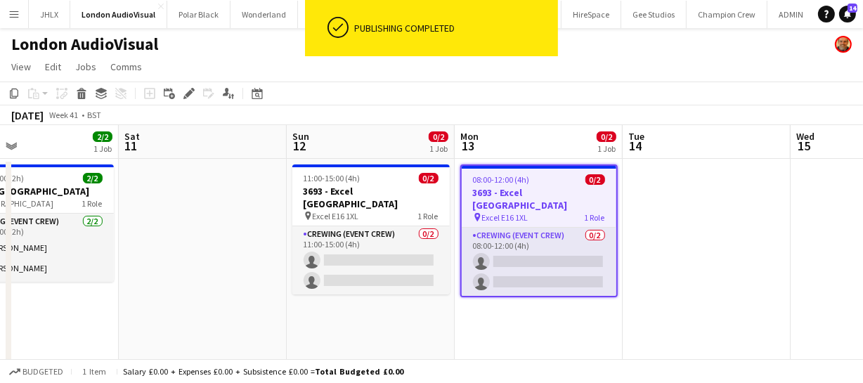
click at [533, 193] on h3 "3693 - Excel [GEOGRAPHIC_DATA]" at bounding box center [539, 198] width 155 height 25
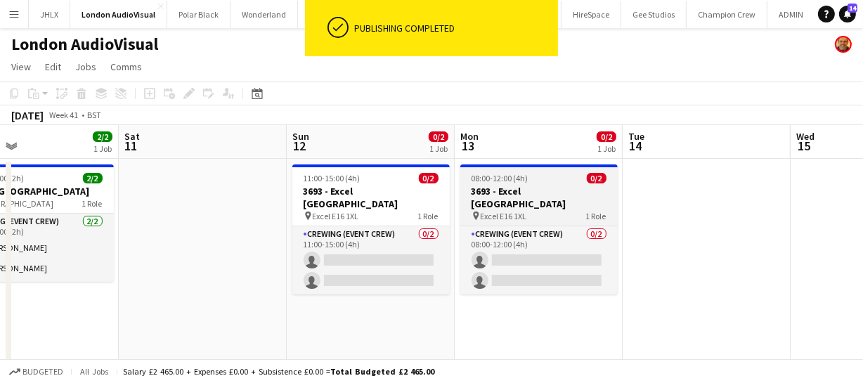
click at [527, 186] on h3 "3693 - Excel [GEOGRAPHIC_DATA]" at bounding box center [538, 197] width 157 height 25
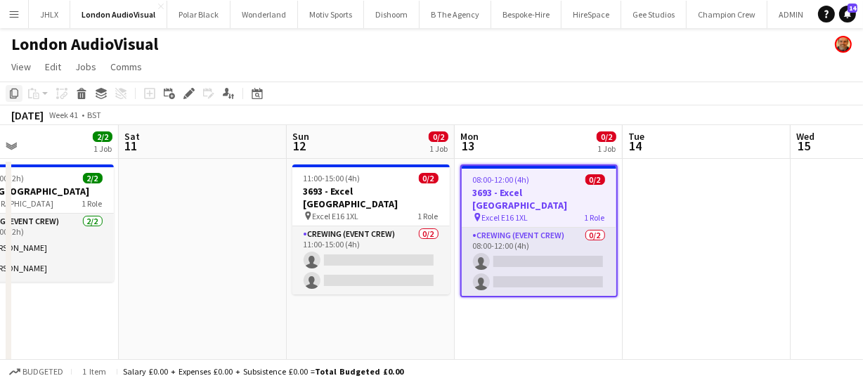
click at [13, 91] on icon "Copy" at bounding box center [13, 93] width 11 height 11
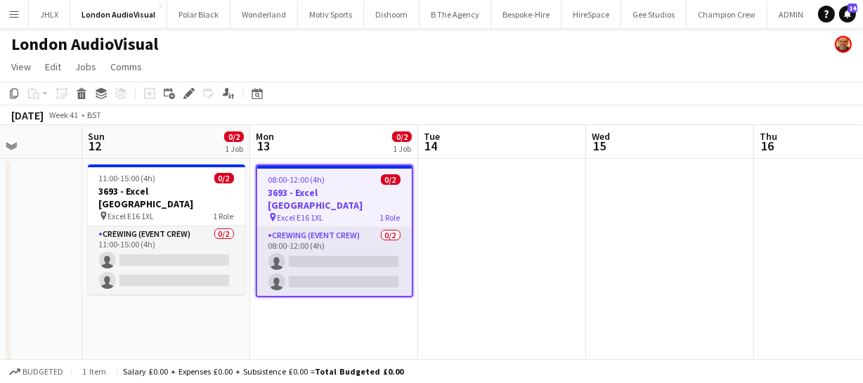
drag, startPoint x: 507, startPoint y: 216, endPoint x: 537, endPoint y: 215, distance: 29.6
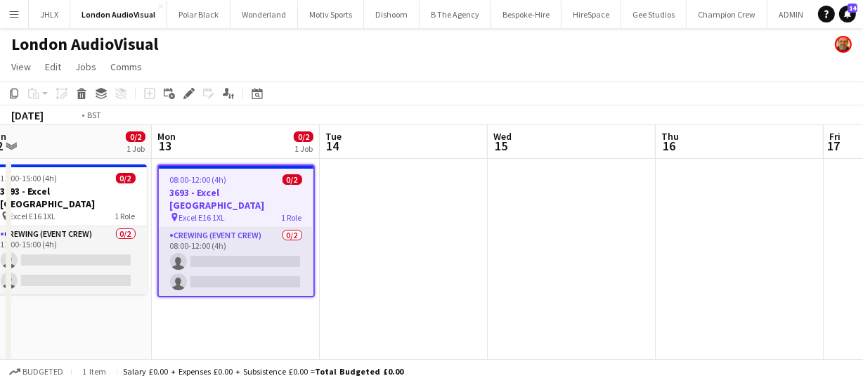
drag, startPoint x: 509, startPoint y: 240, endPoint x: 443, endPoint y: 221, distance: 68.7
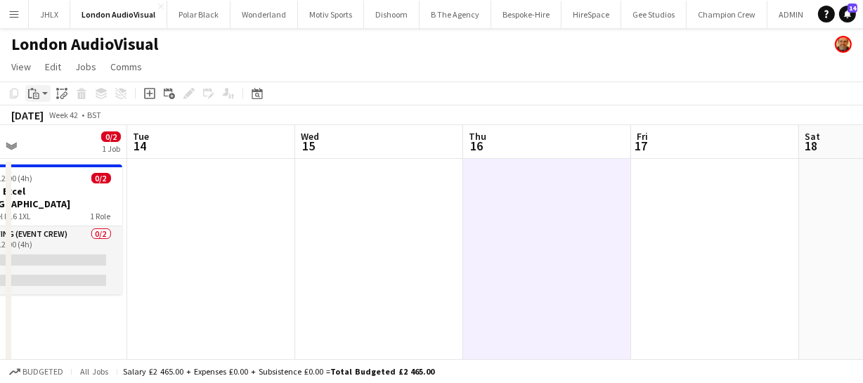
click at [32, 86] on div "Paste" at bounding box center [33, 93] width 17 height 17
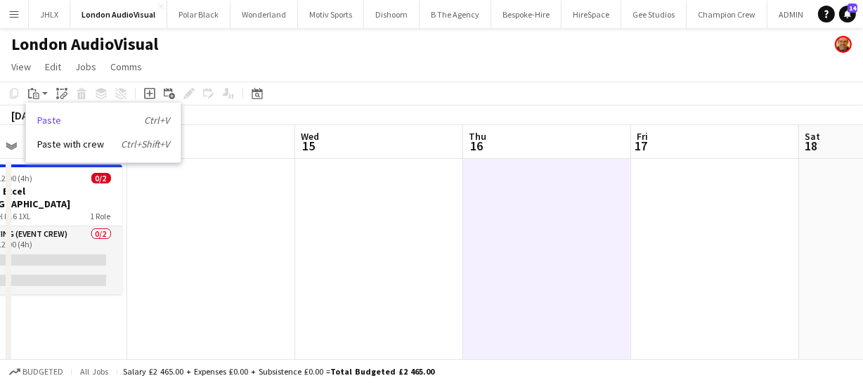
click at [44, 123] on link "Paste Ctrl+V" at bounding box center [103, 120] width 132 height 13
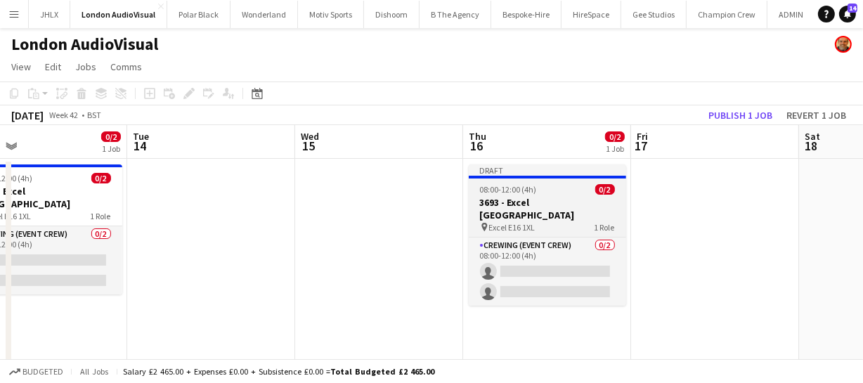
click at [511, 184] on span "08:00-12:00 (4h)" at bounding box center [508, 189] width 57 height 11
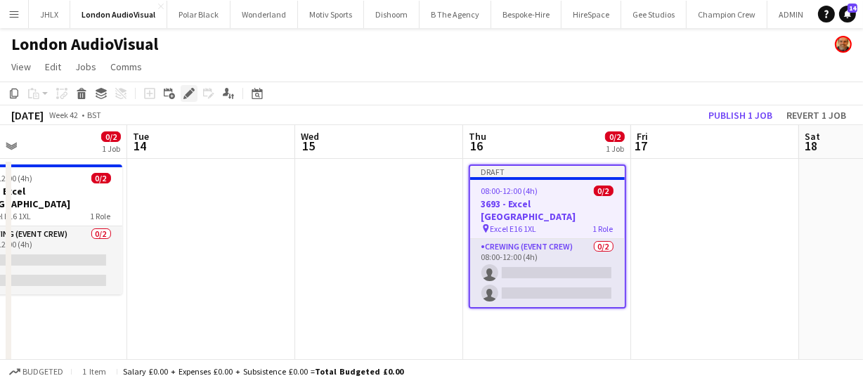
click at [188, 92] on icon at bounding box center [189, 94] width 8 height 8
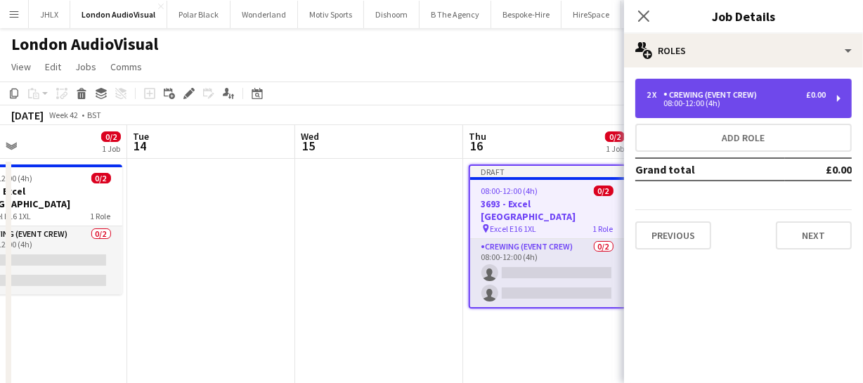
click at [725, 96] on div "Crewing (Event Crew)" at bounding box center [712, 95] width 99 height 10
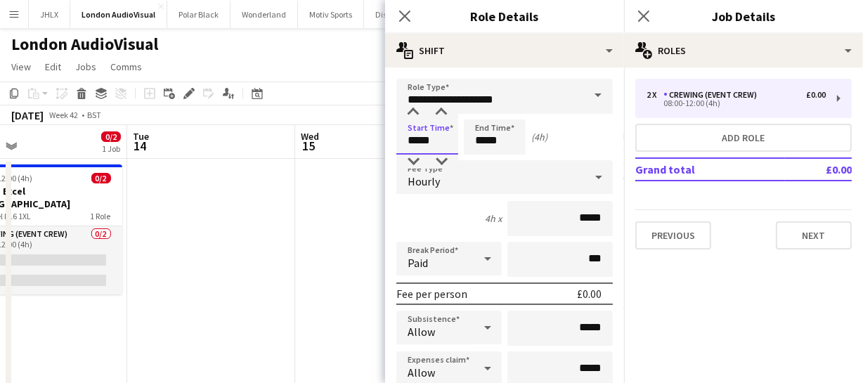
drag, startPoint x: 448, startPoint y: 132, endPoint x: 372, endPoint y: 133, distance: 75.9
type input "*****"
click at [403, 20] on icon "Close pop-in" at bounding box center [404, 15] width 13 height 13
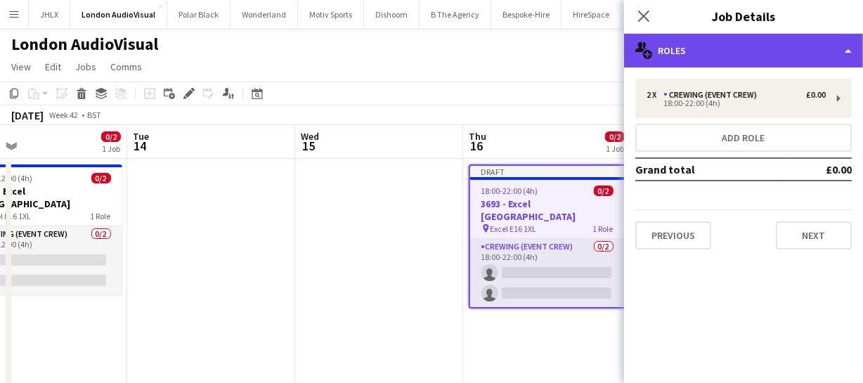
click at [756, 52] on div "multiple-users-add Roles" at bounding box center [743, 51] width 239 height 34
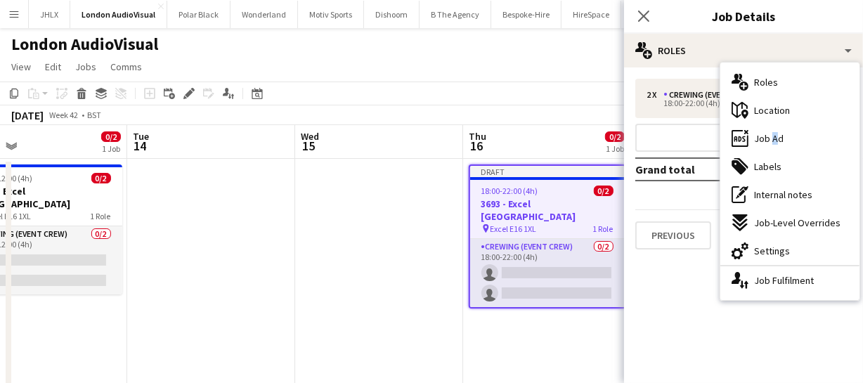
click at [770, 130] on div "ads-window Job Ad" at bounding box center [789, 138] width 139 height 28
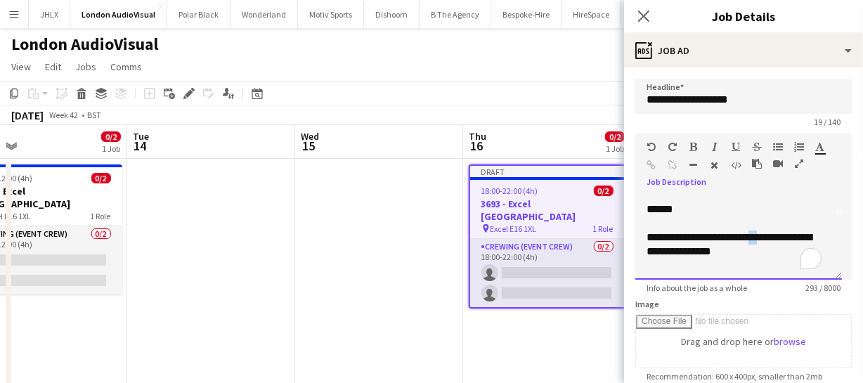
scroll to position [63, 0]
drag, startPoint x: 751, startPoint y: 238, endPoint x: 810, endPoint y: 228, distance: 60.0
click at [815, 236] on div "**********" at bounding box center [734, 245] width 175 height 28
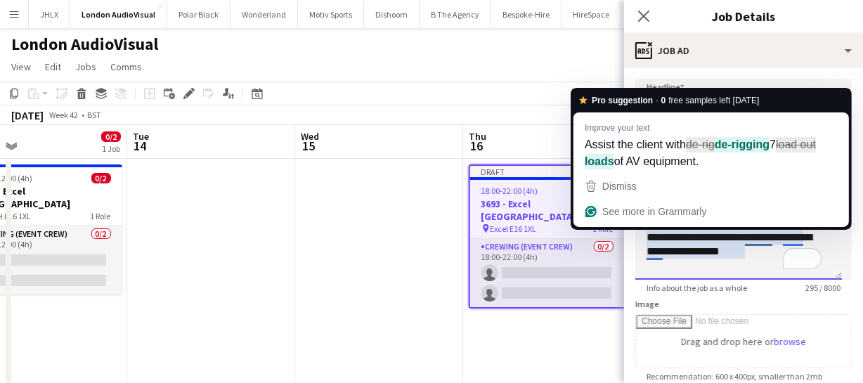
click at [781, 237] on div "**********" at bounding box center [734, 245] width 175 height 28
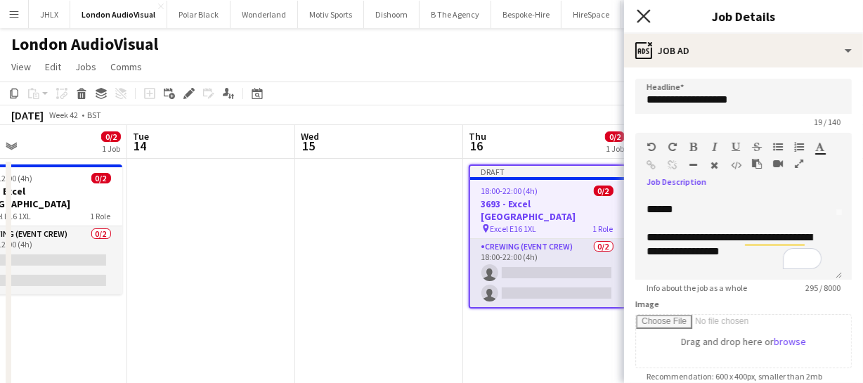
click at [644, 21] on icon "Close pop-in" at bounding box center [643, 15] width 13 height 13
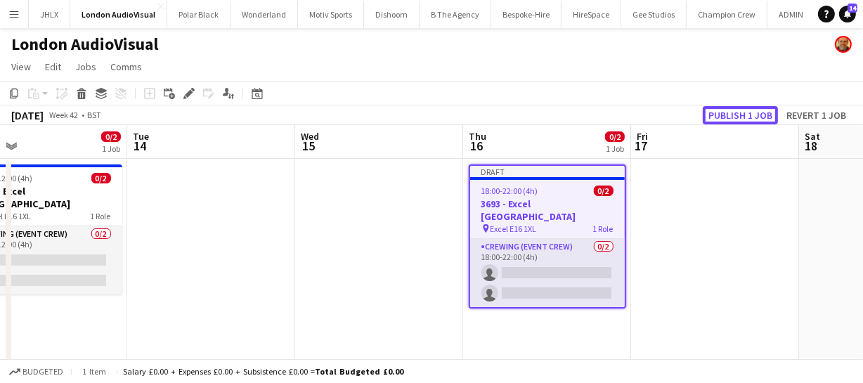
click at [731, 113] on button "Publish 1 job" at bounding box center [740, 115] width 75 height 18
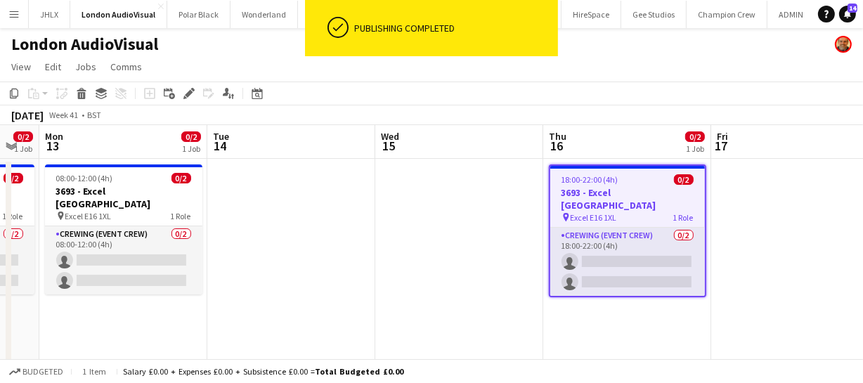
drag, startPoint x: 414, startPoint y: 265, endPoint x: 525, endPoint y: 257, distance: 111.3
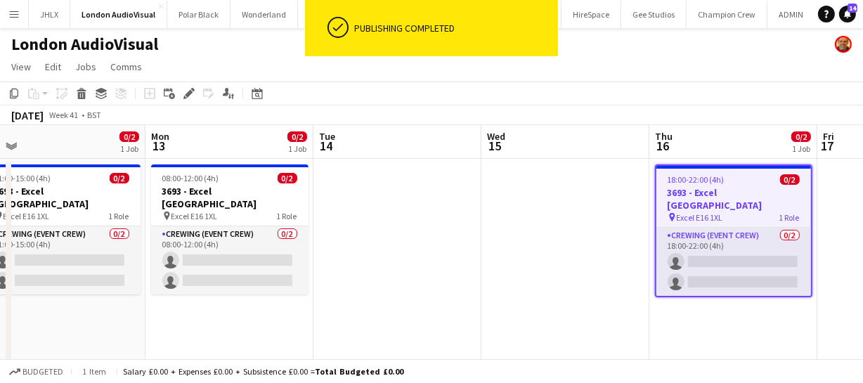
drag, startPoint x: 443, startPoint y: 261, endPoint x: 473, endPoint y: 256, distance: 30.6
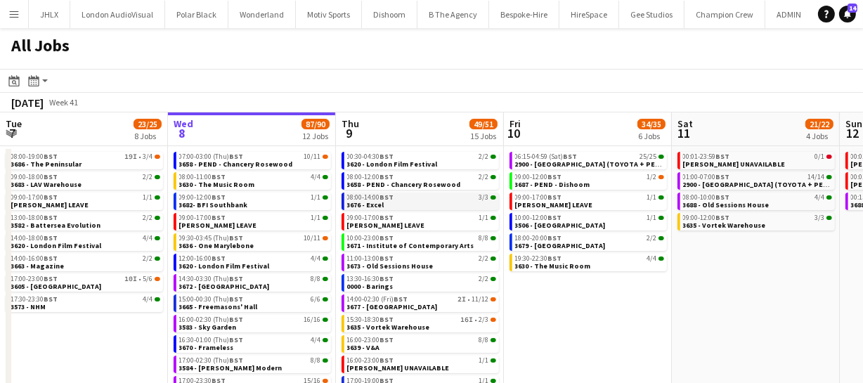
click at [371, 195] on span "08:00-14:00 BST" at bounding box center [370, 197] width 47 height 7
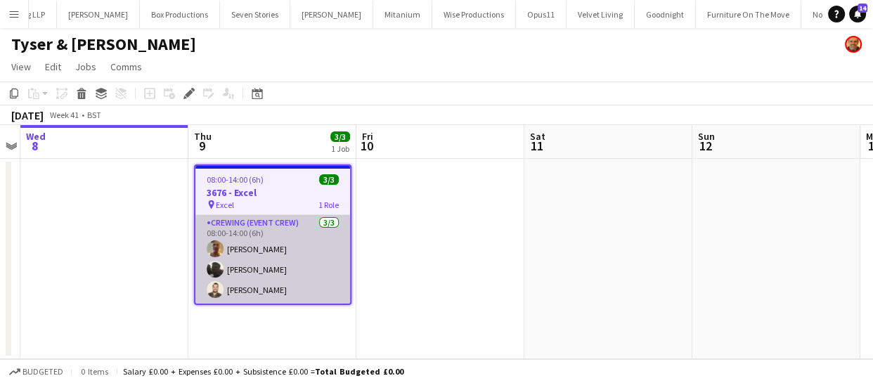
scroll to position [0, 4365]
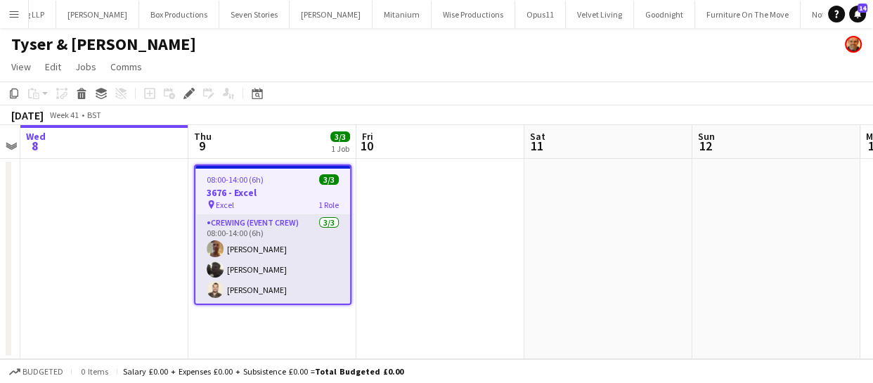
click at [232, 192] on h3 "3676 - Excel" at bounding box center [272, 192] width 155 height 13
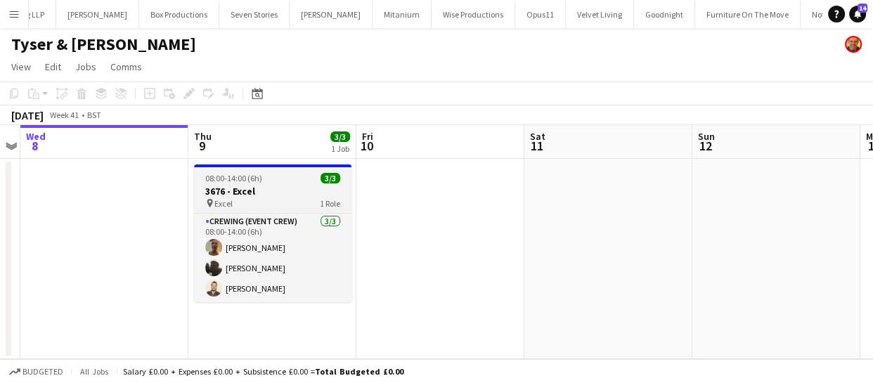
click at [229, 190] on h3 "3676 - Excel" at bounding box center [272, 191] width 157 height 13
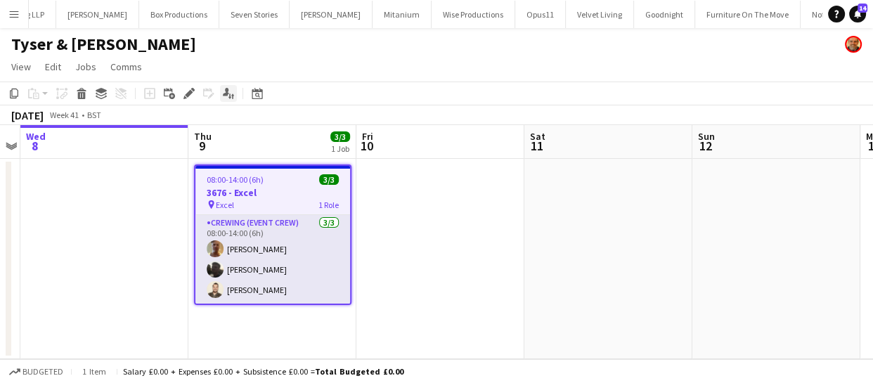
click at [226, 93] on icon at bounding box center [226, 92] width 6 height 8
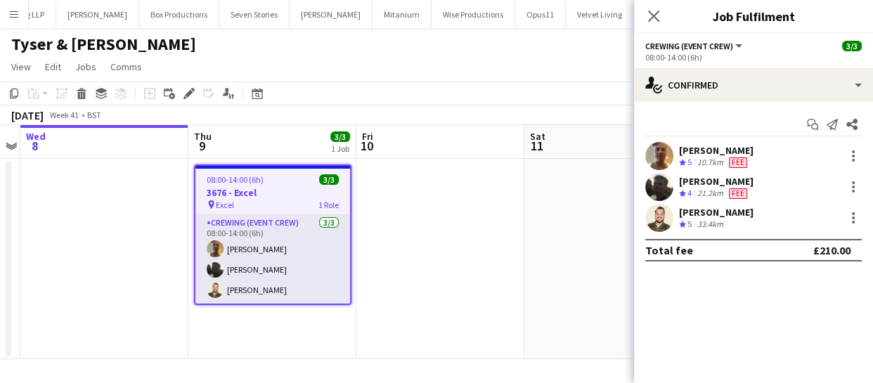
drag, startPoint x: 680, startPoint y: 137, endPoint x: 748, endPoint y: 198, distance: 91.6
click at [741, 210] on div "Start chat Send notification Share [PERSON_NAME] Crew rating 5 10.7km Fee [PERS…" at bounding box center [753, 187] width 239 height 171
copy div "[PERSON_NAME] Crew rating 5 10.7km Fee [PERSON_NAME] Crew rating 4 21.2km Fee […"
click at [694, 166] on div "Crew rating 5" at bounding box center [686, 163] width 15 height 12
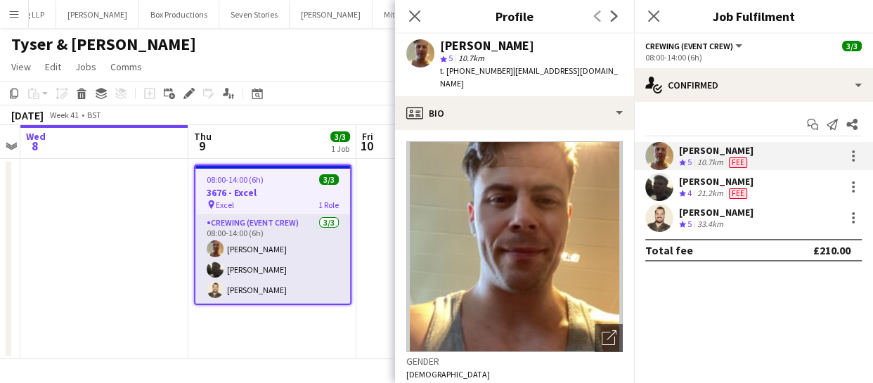
drag, startPoint x: 680, startPoint y: 137, endPoint x: 747, endPoint y: 219, distance: 105.4
click at [745, 218] on div "Start chat Send notification Share [PERSON_NAME] Crew rating 5 10.7km Fee [PERS…" at bounding box center [753, 187] width 239 height 171
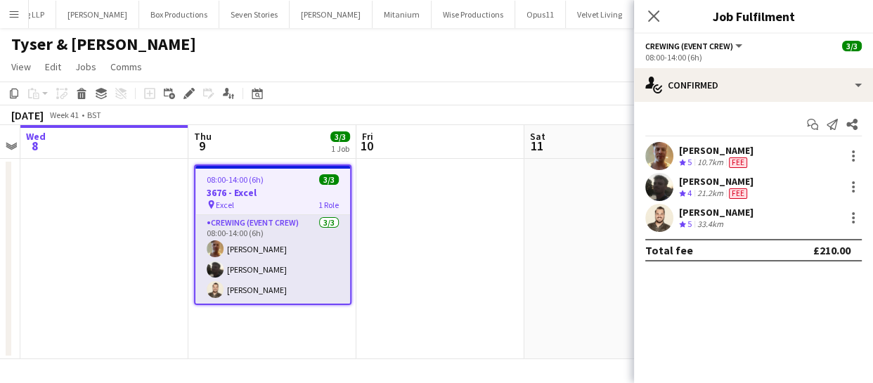
click at [771, 166] on div "[PERSON_NAME] Crew rating 5 10.7km Fee" at bounding box center [753, 156] width 239 height 28
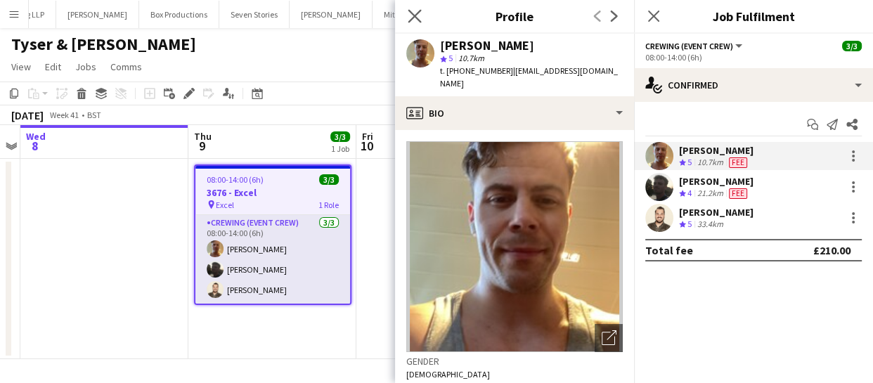
click at [414, 7] on app-icon "Close pop-in" at bounding box center [415, 16] width 20 height 20
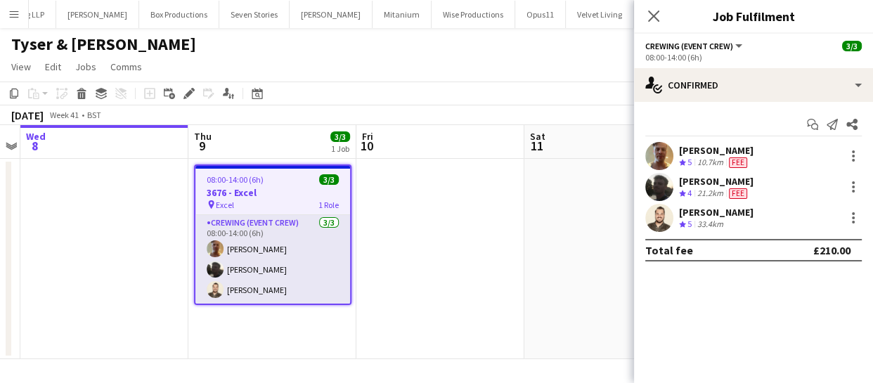
click at [652, 11] on icon "Close pop-in" at bounding box center [653, 16] width 11 height 11
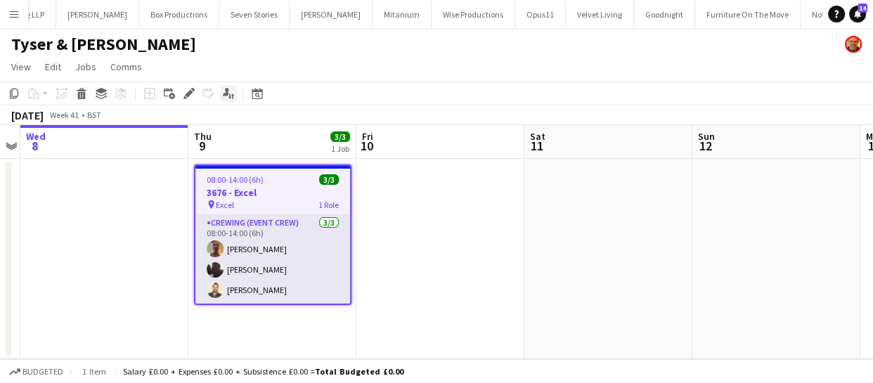
click at [225, 91] on icon at bounding box center [226, 92] width 6 height 8
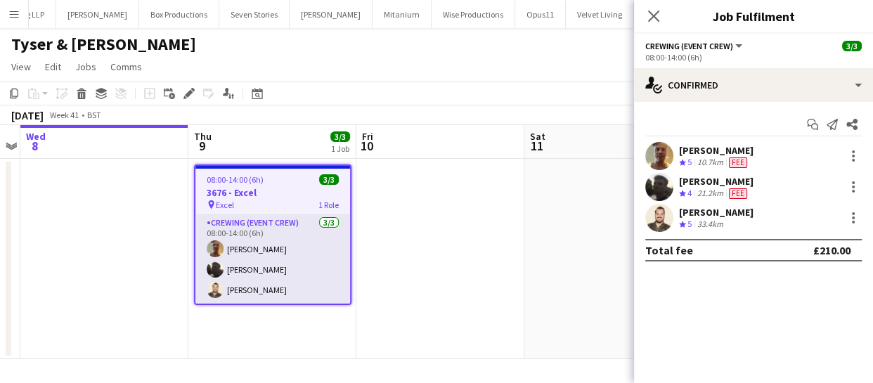
drag, startPoint x: 669, startPoint y: 130, endPoint x: 779, endPoint y: 219, distance: 141.9
click at [779, 220] on div "Start chat Send notification Share [PERSON_NAME] Crew rating 5 10.7km Fee [PERS…" at bounding box center [753, 187] width 239 height 171
copy div "[PERSON_NAME] Crew rating 5 10.7km Fee [PERSON_NAME] Crew rating 4 21.2km Fee […"
click at [666, 154] on app-user-avatar at bounding box center [659, 156] width 28 height 28
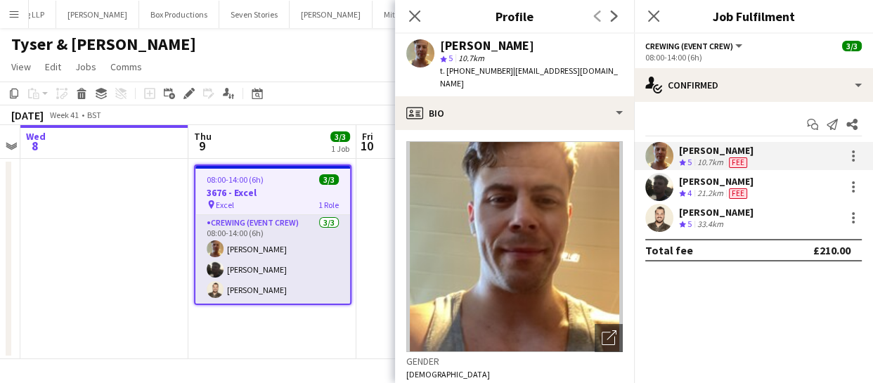
drag, startPoint x: 456, startPoint y: 67, endPoint x: 503, endPoint y: 77, distance: 47.4
click at [503, 77] on div "t. +447783634445 | aspinall.jason13@gmail.com" at bounding box center [531, 77] width 183 height 25
copy span "47783634445"
drag, startPoint x: 410, startPoint y: 14, endPoint x: 429, endPoint y: 19, distance: 18.9
click at [413, 15] on icon "Close pop-in" at bounding box center [414, 16] width 11 height 11
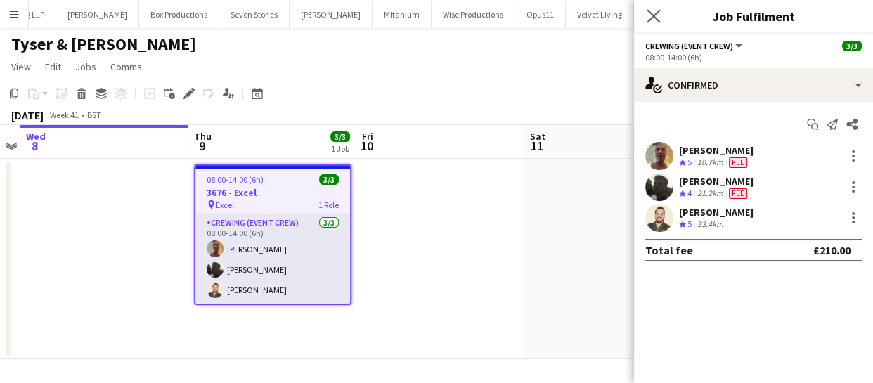
click at [663, 15] on app-icon "Close pop-in" at bounding box center [654, 16] width 20 height 20
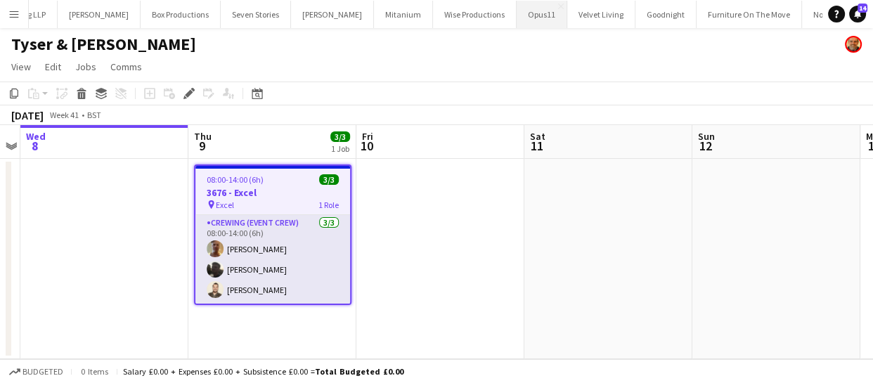
scroll to position [0, 4365]
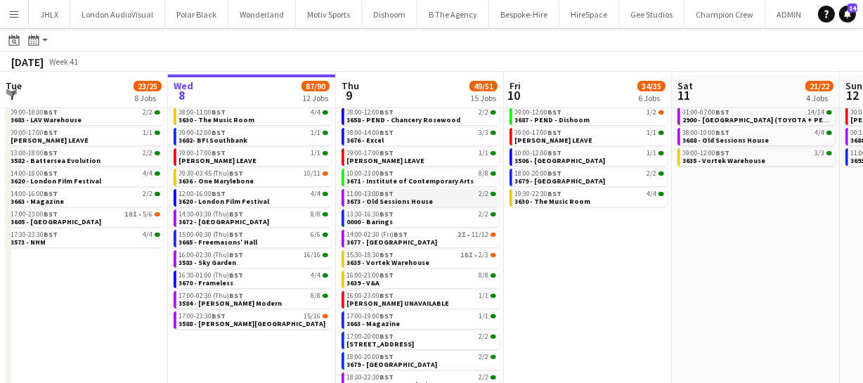
scroll to position [79, 0]
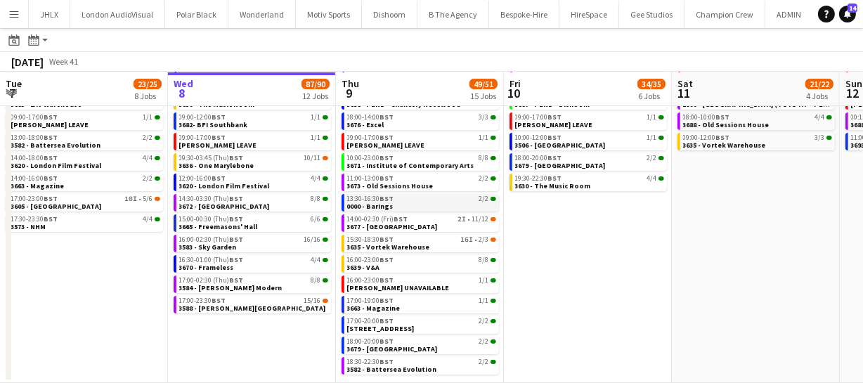
click at [376, 200] on span "13:30-16:30 BST" at bounding box center [370, 198] width 47 height 7
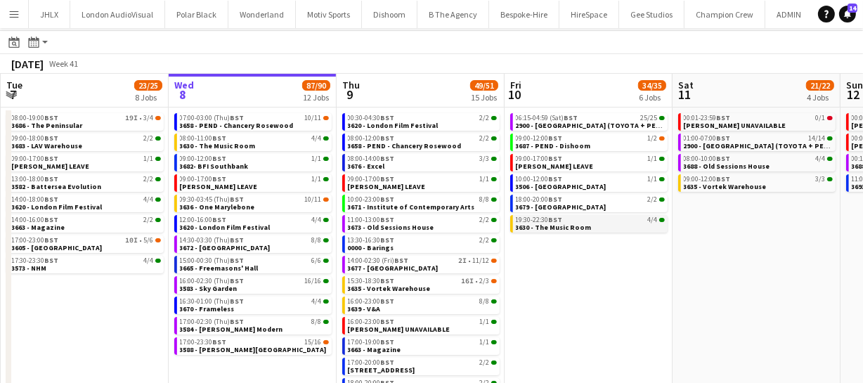
scroll to position [0, 0]
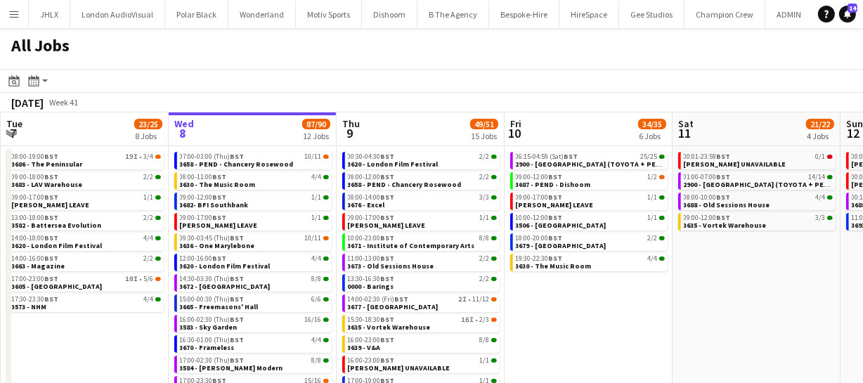
click at [569, 268] on app-calendar-viewport "Sun 5 26/26 7 Jobs Mon 6 25/25 9 Jobs Tue 7 23/25 8 Jobs Wed 8 87/90 12 Jobs Th…" at bounding box center [431, 287] width 863 height 351
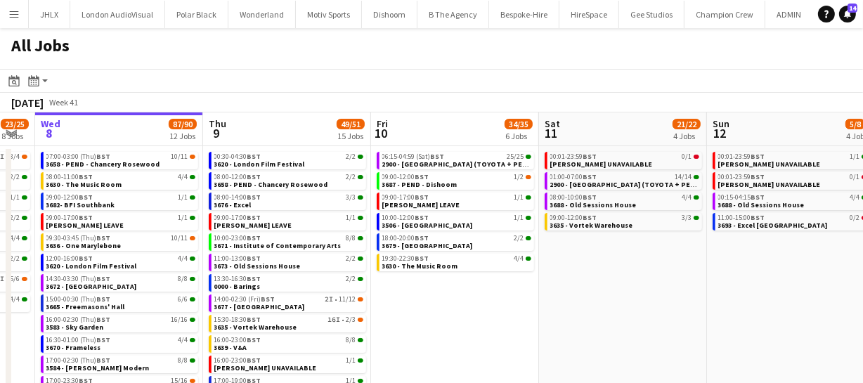
drag, startPoint x: 565, startPoint y: 282, endPoint x: 504, endPoint y: 280, distance: 61.2
click at [500, 281] on app-calendar-viewport "Sun 5 26/26 7 Jobs Mon 6 25/25 9 Jobs Tue 7 23/25 8 Jobs Wed 8 87/90 12 Jobs Th…" at bounding box center [431, 287] width 863 height 351
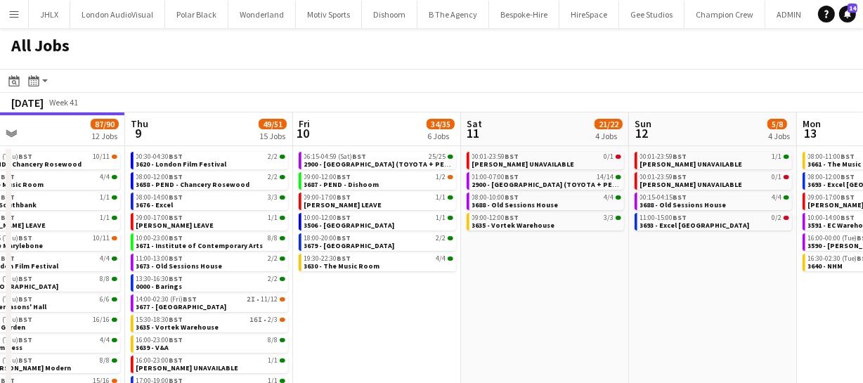
drag, startPoint x: 657, startPoint y: 299, endPoint x: 519, endPoint y: 290, distance: 138.1
click at [501, 291] on app-calendar-viewport "Sun 5 26/26 7 Jobs Mon 6 25/25 9 Jobs Tue 7 23/25 8 Jobs Wed 8 87/90 12 Jobs Th…" at bounding box center [431, 287] width 863 height 351
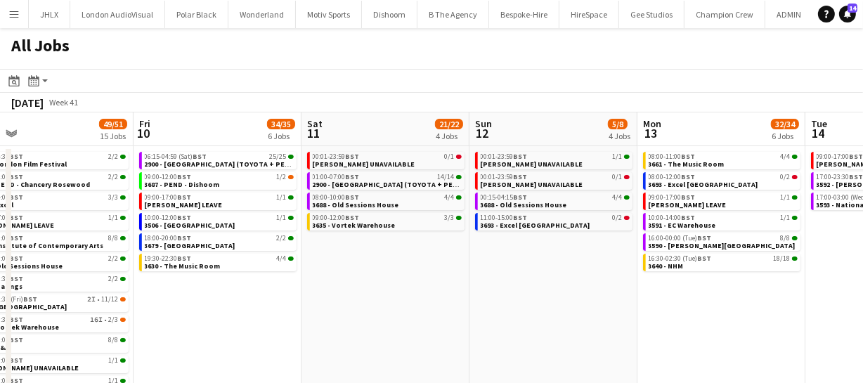
click at [448, 290] on app-calendar-viewport "Tue 7 23/25 8 Jobs Wed 8 87/90 12 Jobs Thu 9 49/51 15 Jobs Fri 10 34/35 6 Jobs …" at bounding box center [431, 287] width 863 height 351
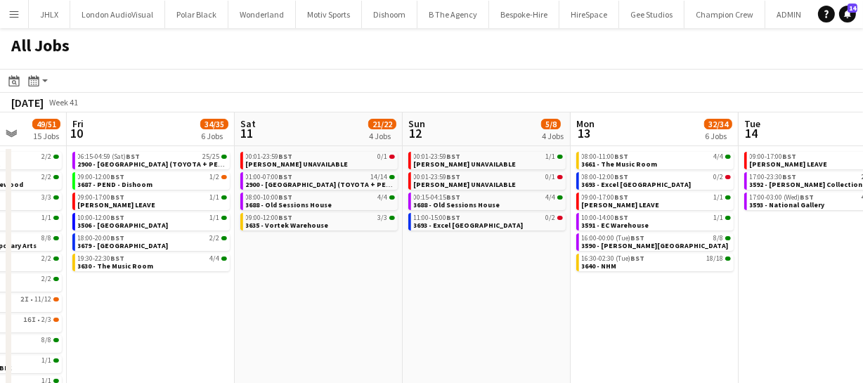
scroll to position [0, 436]
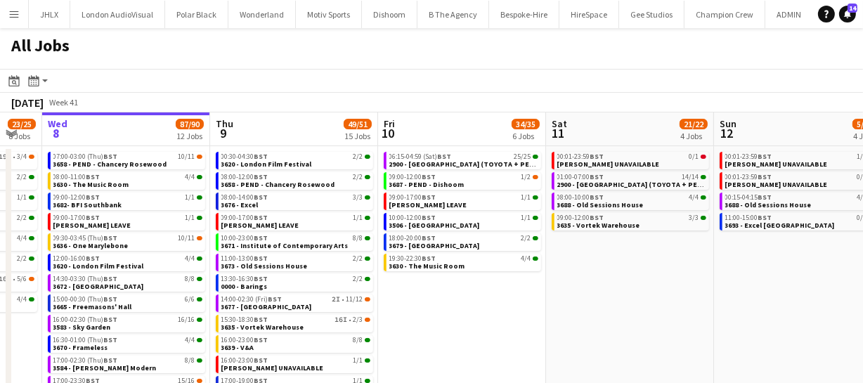
drag, startPoint x: 283, startPoint y: 297, endPoint x: 596, endPoint y: 295, distance: 312.8
click at [599, 295] on app-calendar-viewport "Mon 6 25/25 9 Jobs Tue 7 23/25 8 Jobs Wed 8 87/90 12 Jobs Thu 9 49/51 15 Jobs F…" at bounding box center [431, 287] width 863 height 351
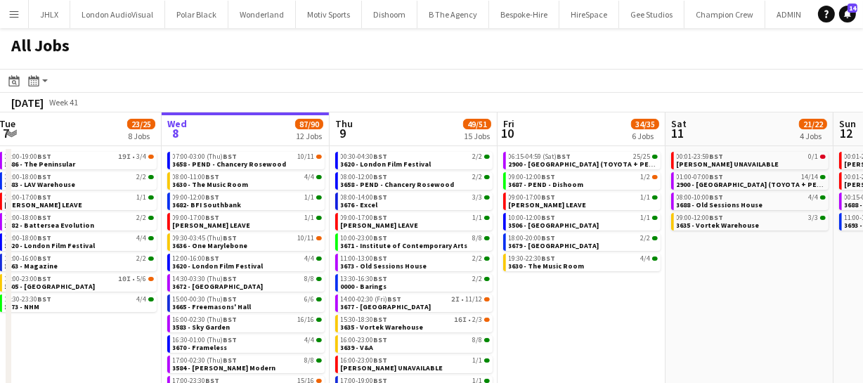
click at [578, 299] on app-calendar-viewport "Sun 5 26/26 7 Jobs Mon 6 25/25 9 Jobs Tue 7 23/25 8 Jobs Wed 8 87/90 12 Jobs Th…" at bounding box center [431, 287] width 863 height 351
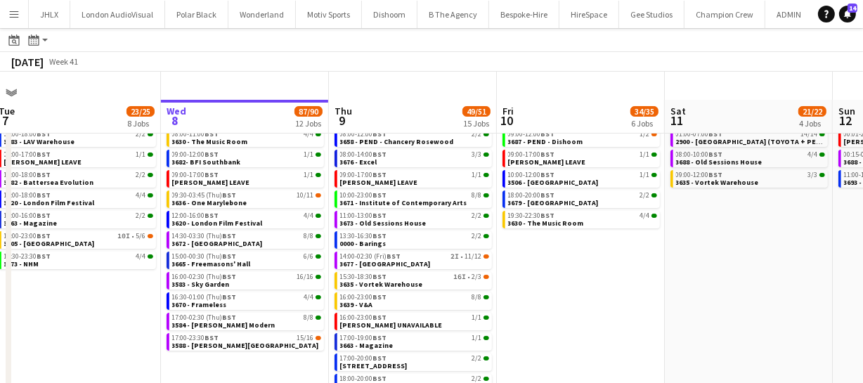
scroll to position [79, 0]
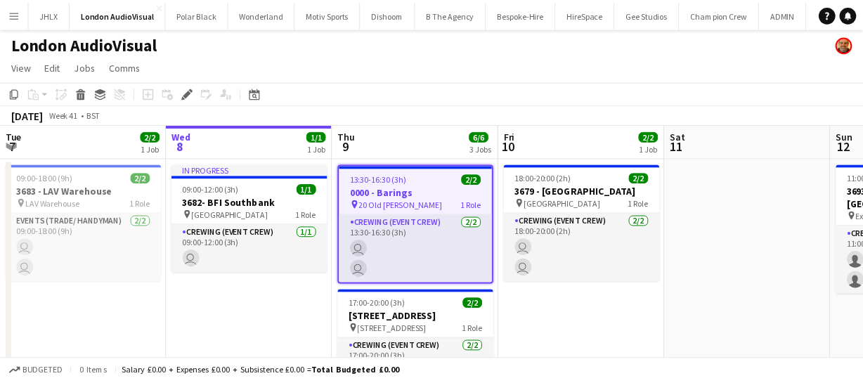
scroll to position [0, 484]
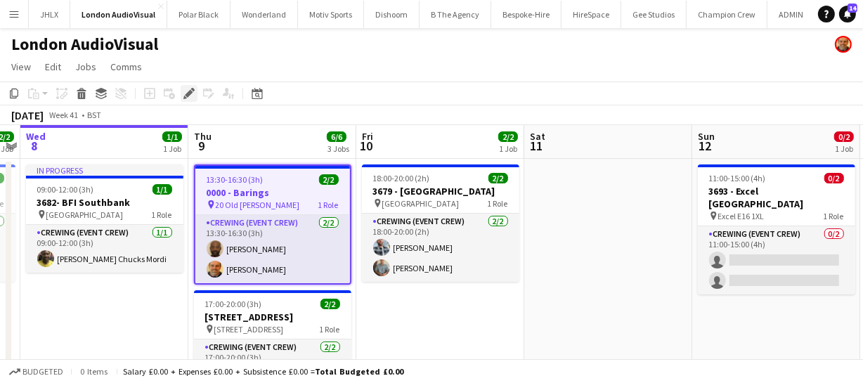
click at [191, 91] on icon "Edit" at bounding box center [188, 93] width 11 height 11
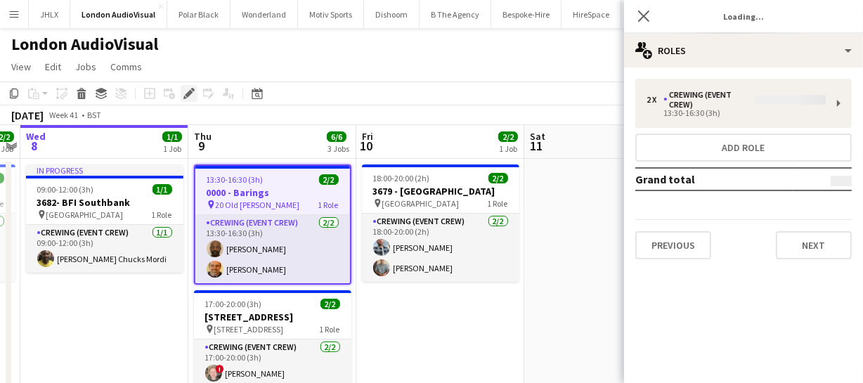
type input "*******"
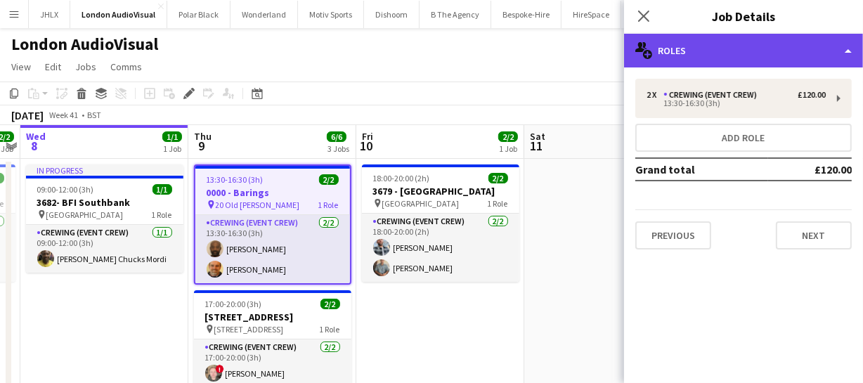
click at [723, 50] on div "multiple-users-add Roles" at bounding box center [743, 51] width 239 height 34
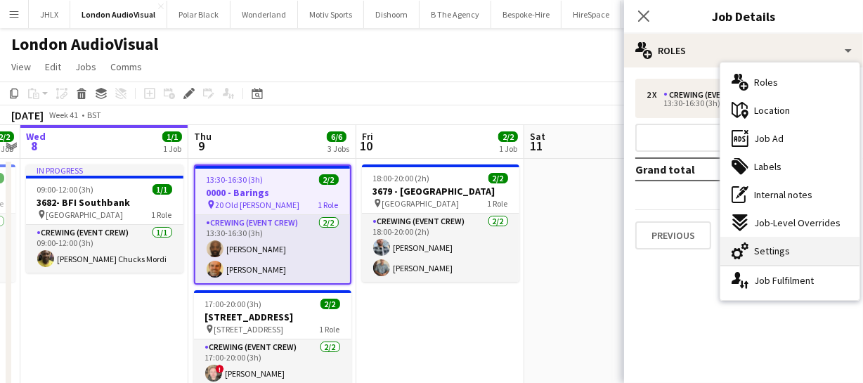
click at [776, 245] on span "Settings" at bounding box center [772, 251] width 36 height 13
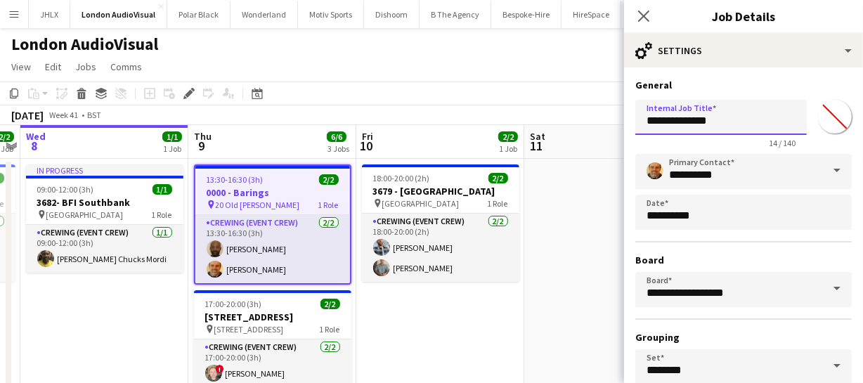
drag, startPoint x: 667, startPoint y: 119, endPoint x: 623, endPoint y: 122, distance: 44.3
click at [623, 122] on body "Menu Boards Boards Boards All jobs Status Workforce Workforce My Workforce Recr…" at bounding box center [431, 298] width 863 height 596
type input "**********"
click at [644, 17] on icon at bounding box center [643, 15] width 13 height 13
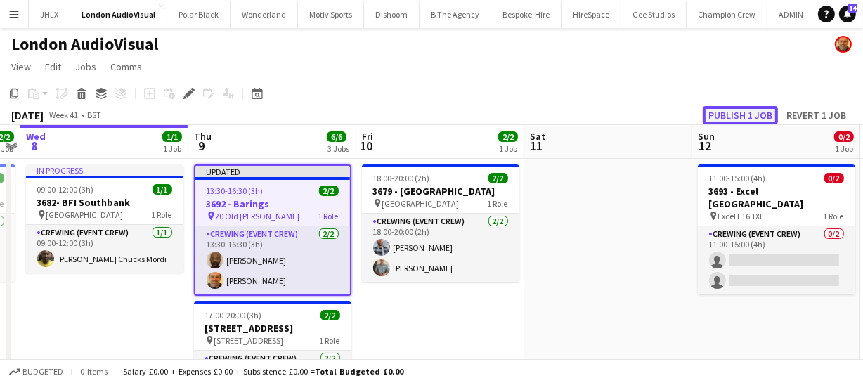
click at [740, 115] on button "Publish 1 job" at bounding box center [740, 115] width 75 height 18
